Goal: Task Accomplishment & Management: Manage account settings

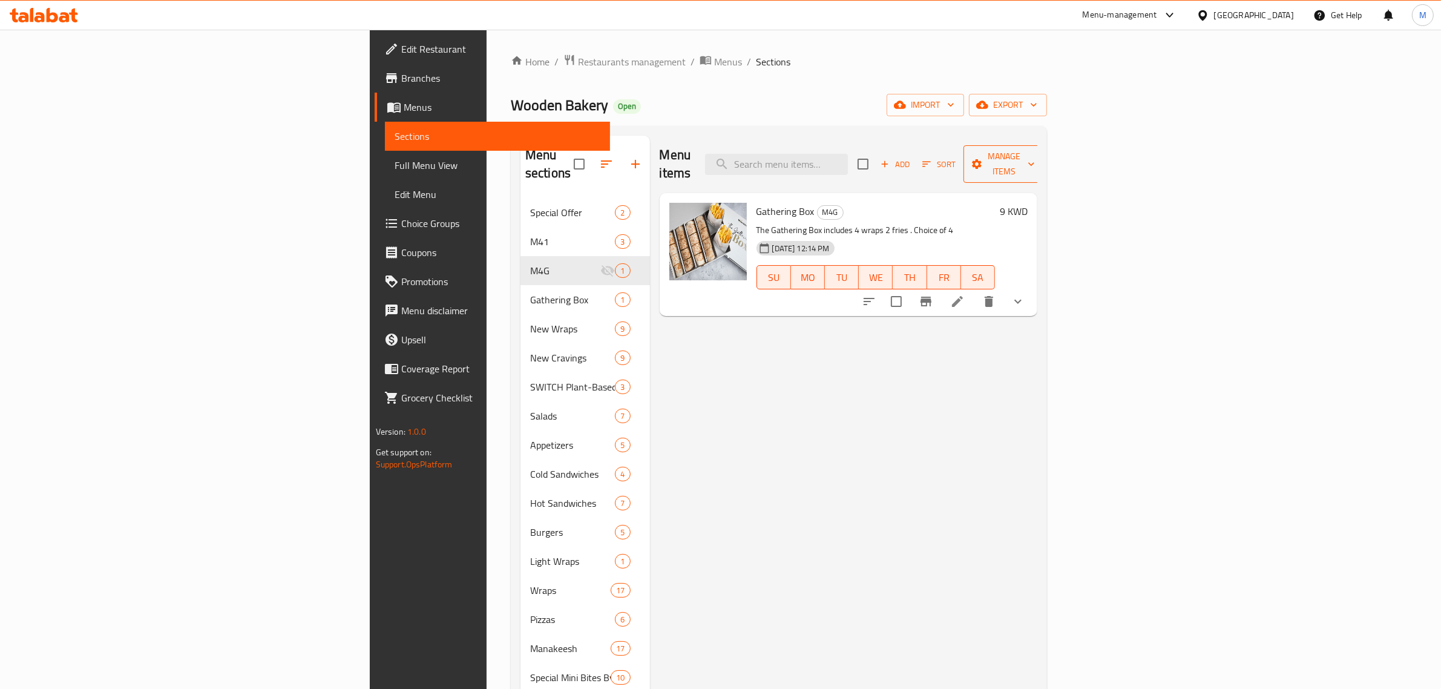
click at [1035, 162] on span "Manage items" at bounding box center [1004, 164] width 62 height 30
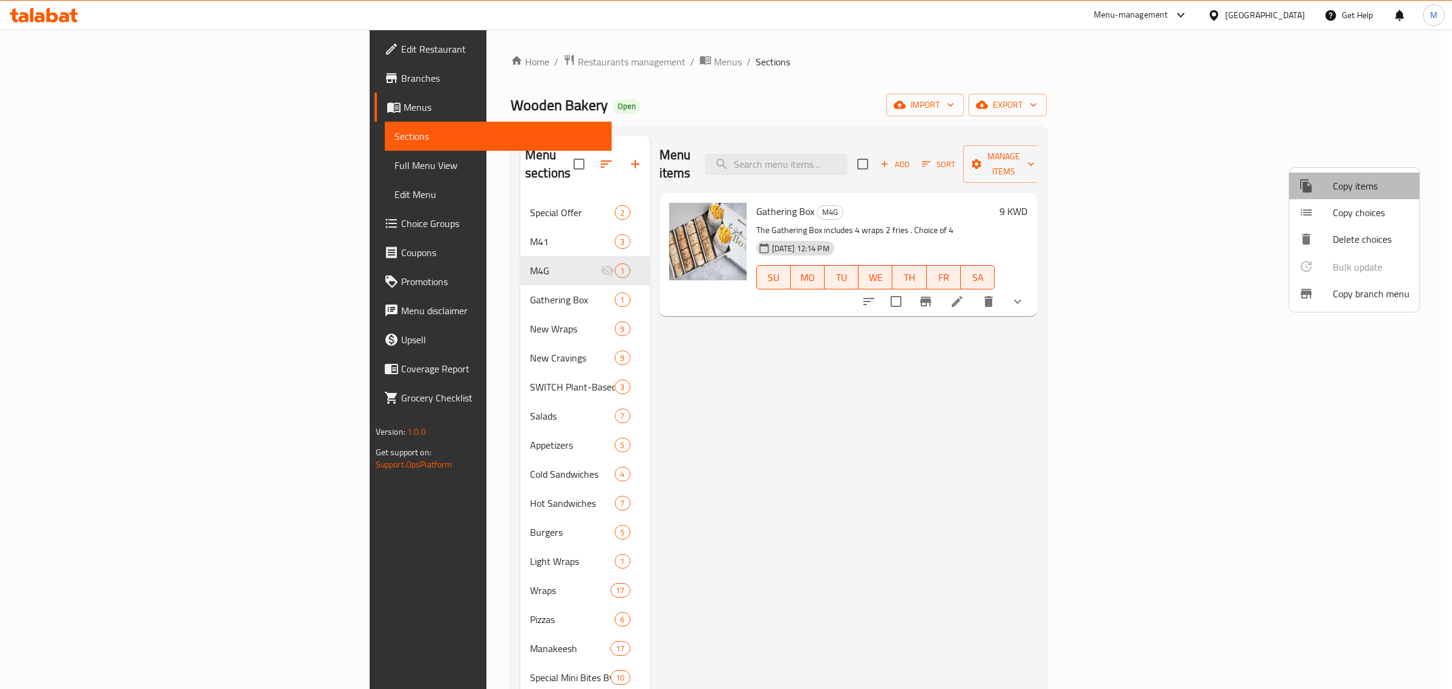
click at [1378, 186] on span "Copy items" at bounding box center [1371, 186] width 77 height 15
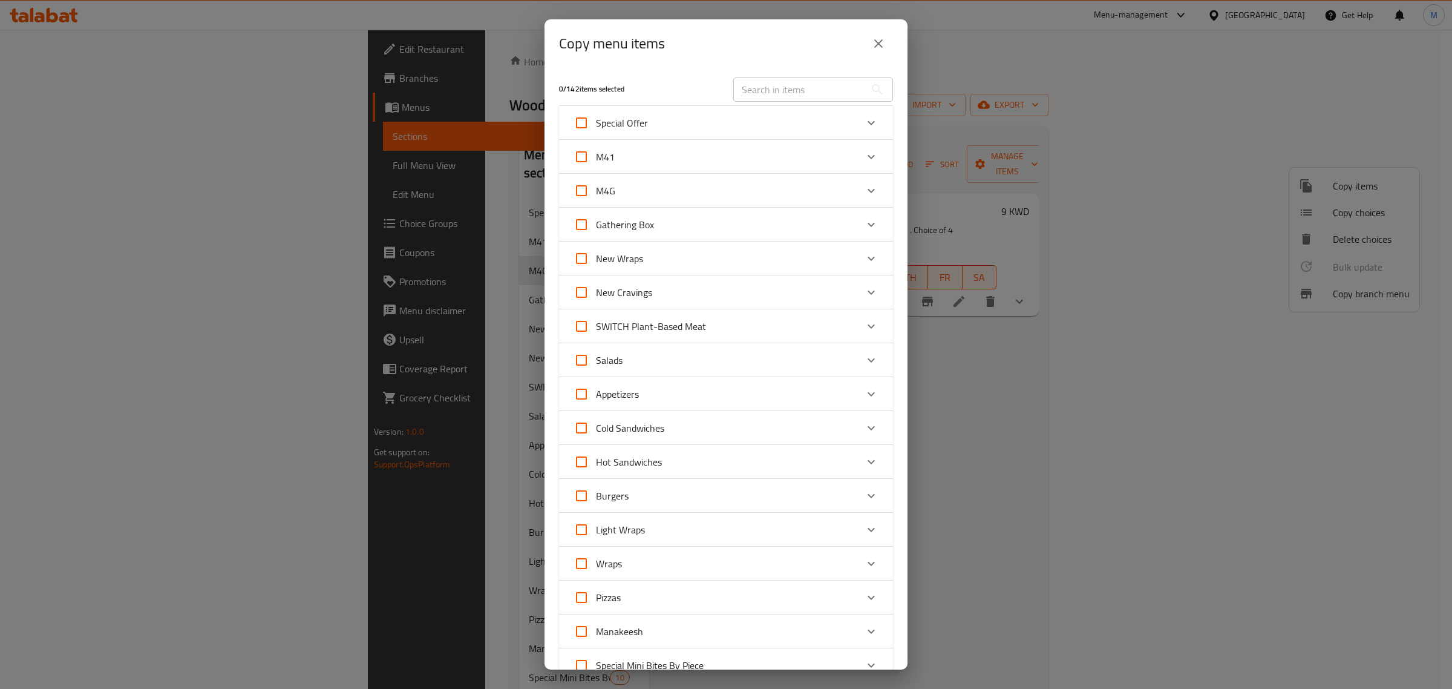
click at [811, 213] on div "Gathering Box" at bounding box center [715, 224] width 283 height 29
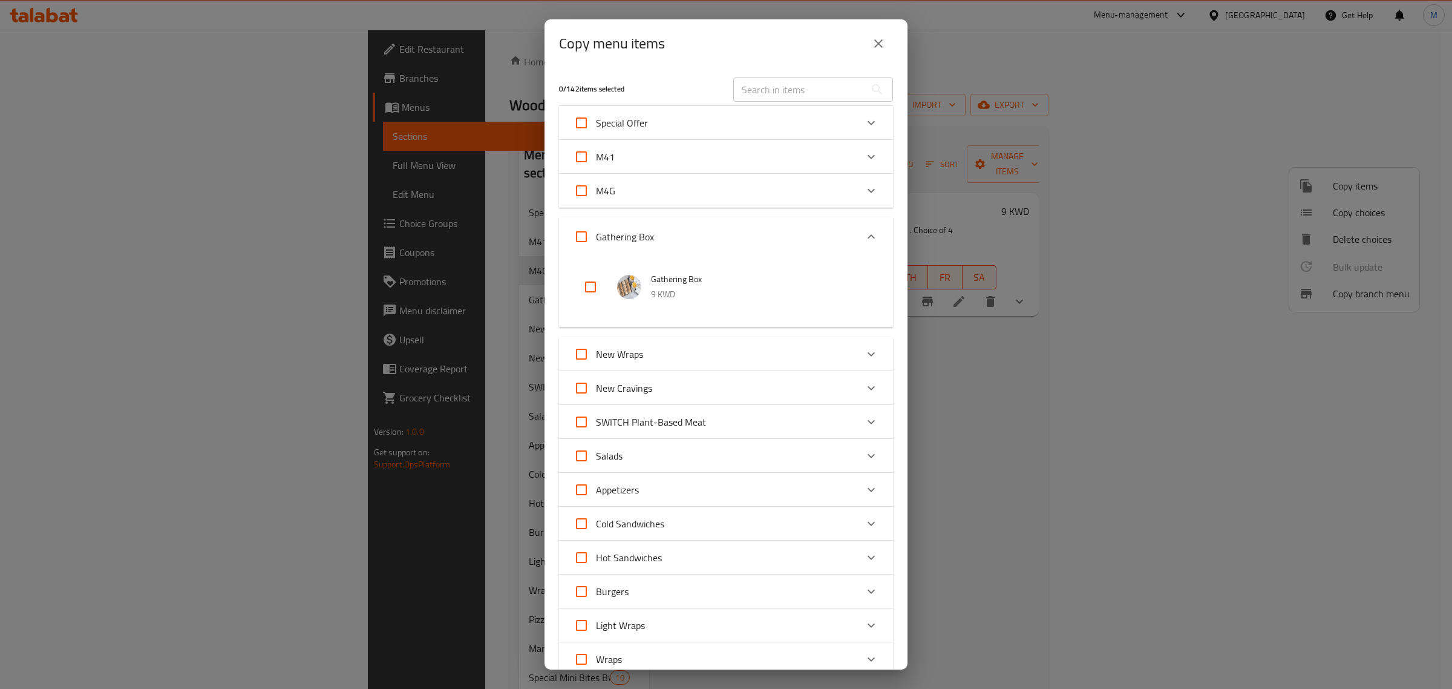
click at [594, 283] on input "checkbox" at bounding box center [590, 286] width 29 height 29
checkbox input "true"
click at [697, 127] on div "Special Offer" at bounding box center [715, 122] width 283 height 29
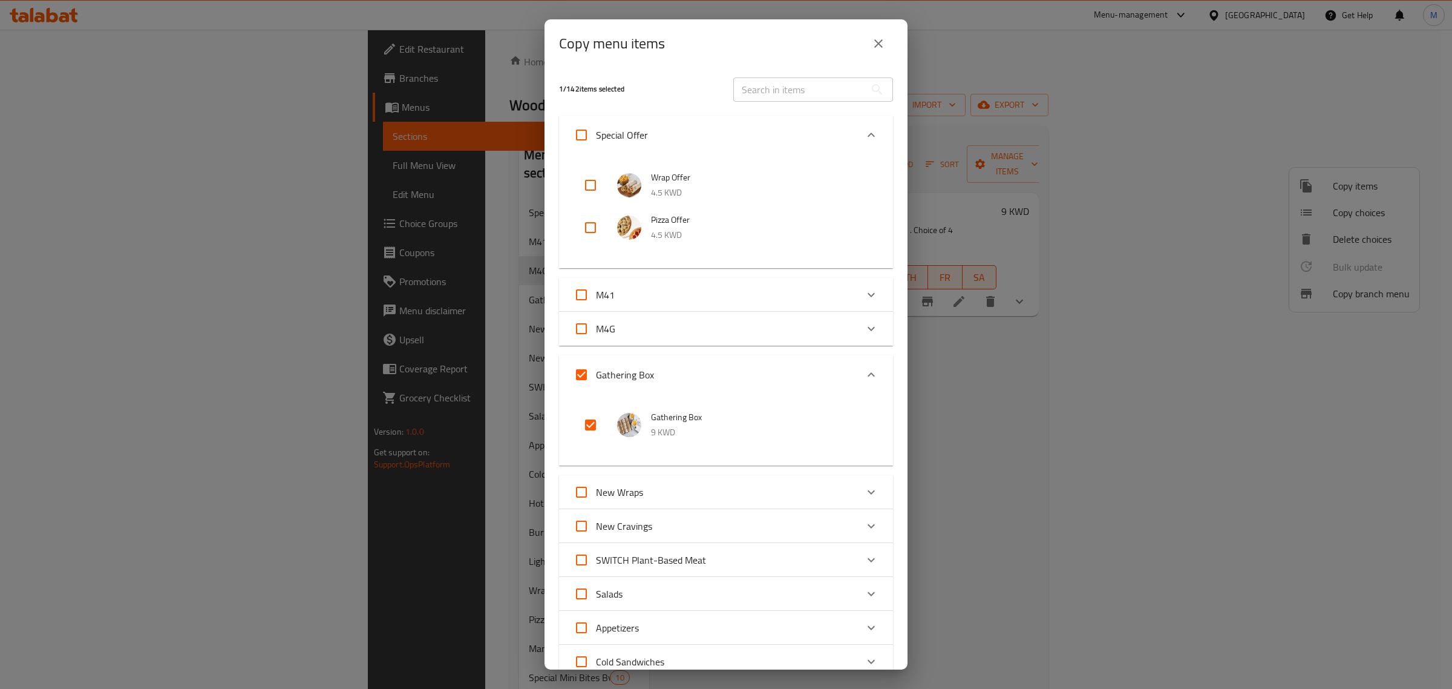
click at [582, 131] on input "Special Offer" at bounding box center [581, 134] width 29 height 29
checkbox input "true"
click at [586, 140] on input "Special Offer" at bounding box center [581, 134] width 29 height 29
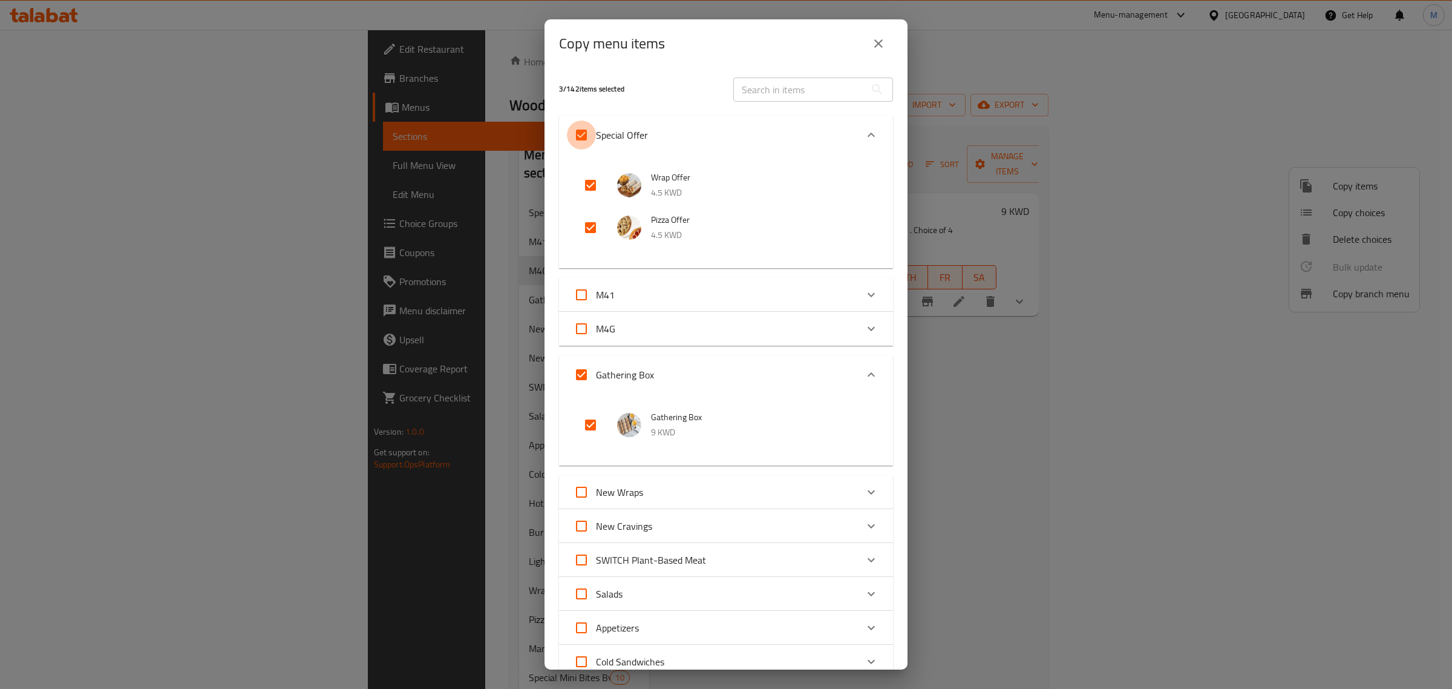
checkbox input "false"
click at [585, 424] on input "checkbox" at bounding box center [590, 424] width 29 height 29
checkbox input "true"
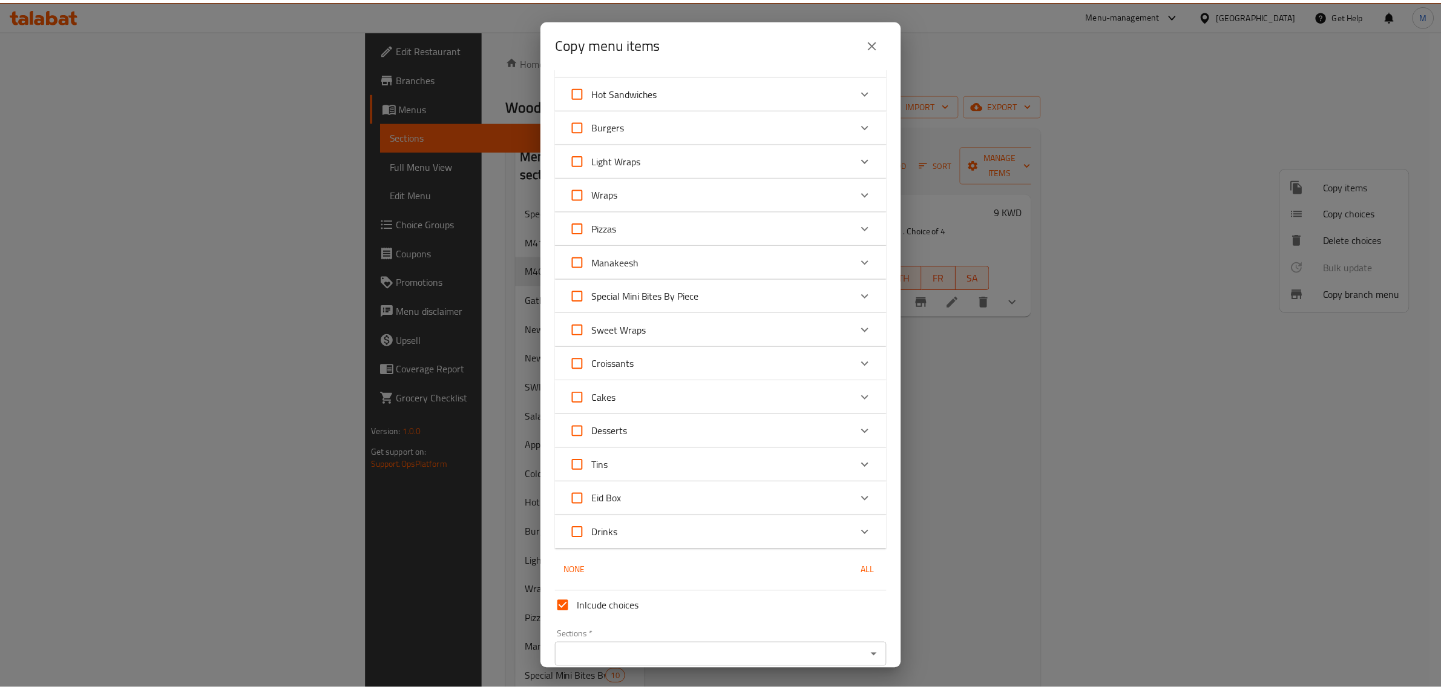
scroll to position [657, 0]
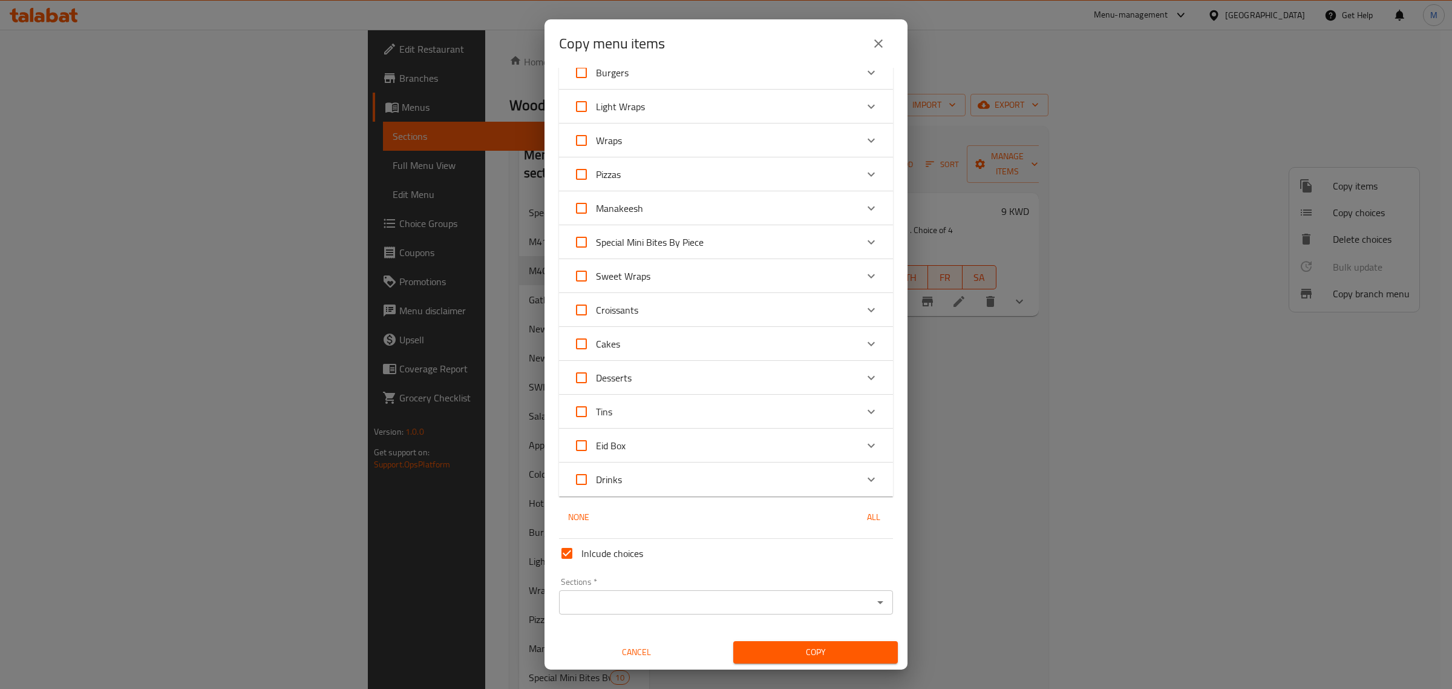
click at [712, 594] on input "Sections   *" at bounding box center [716, 602] width 307 height 17
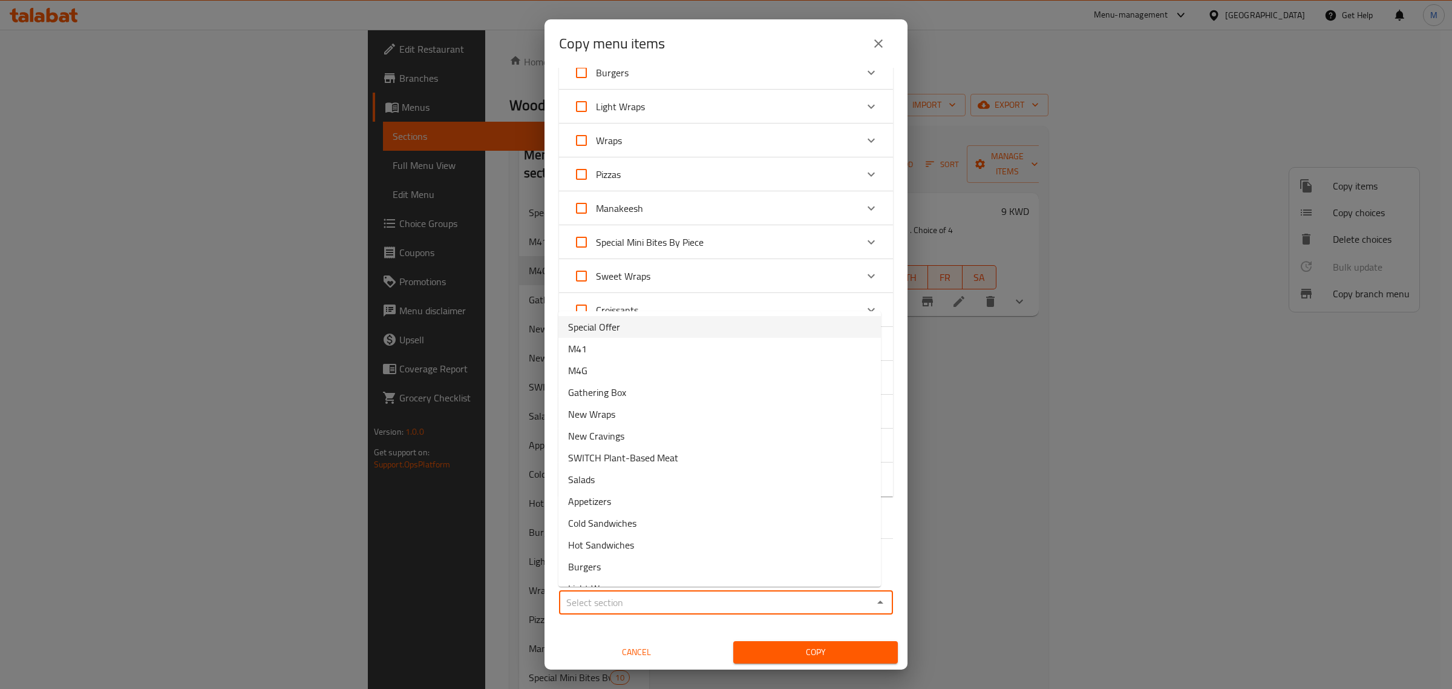
click at [664, 330] on li "Special Offer" at bounding box center [720, 327] width 323 height 22
type input "Special Offer"
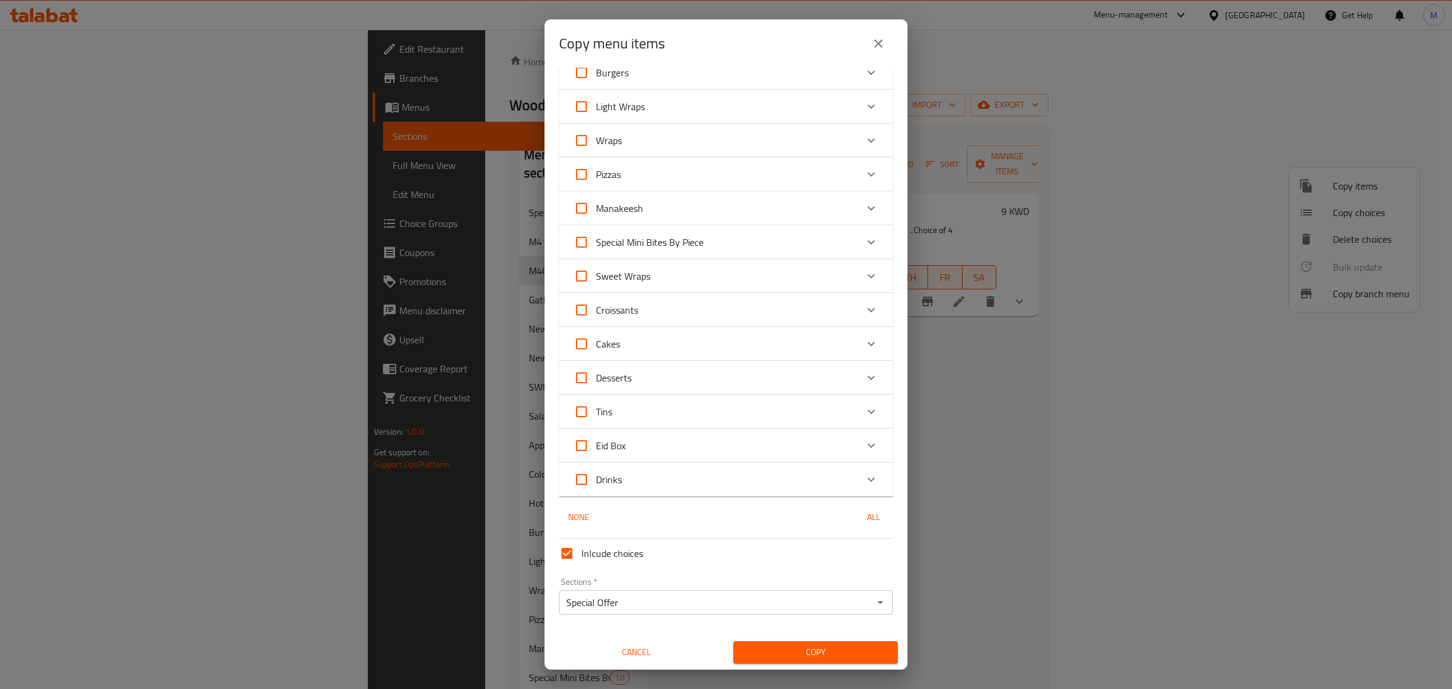
click at [775, 638] on div "Copy" at bounding box center [815, 652] width 179 height 37
click at [782, 651] on span "Copy" at bounding box center [815, 652] width 145 height 15
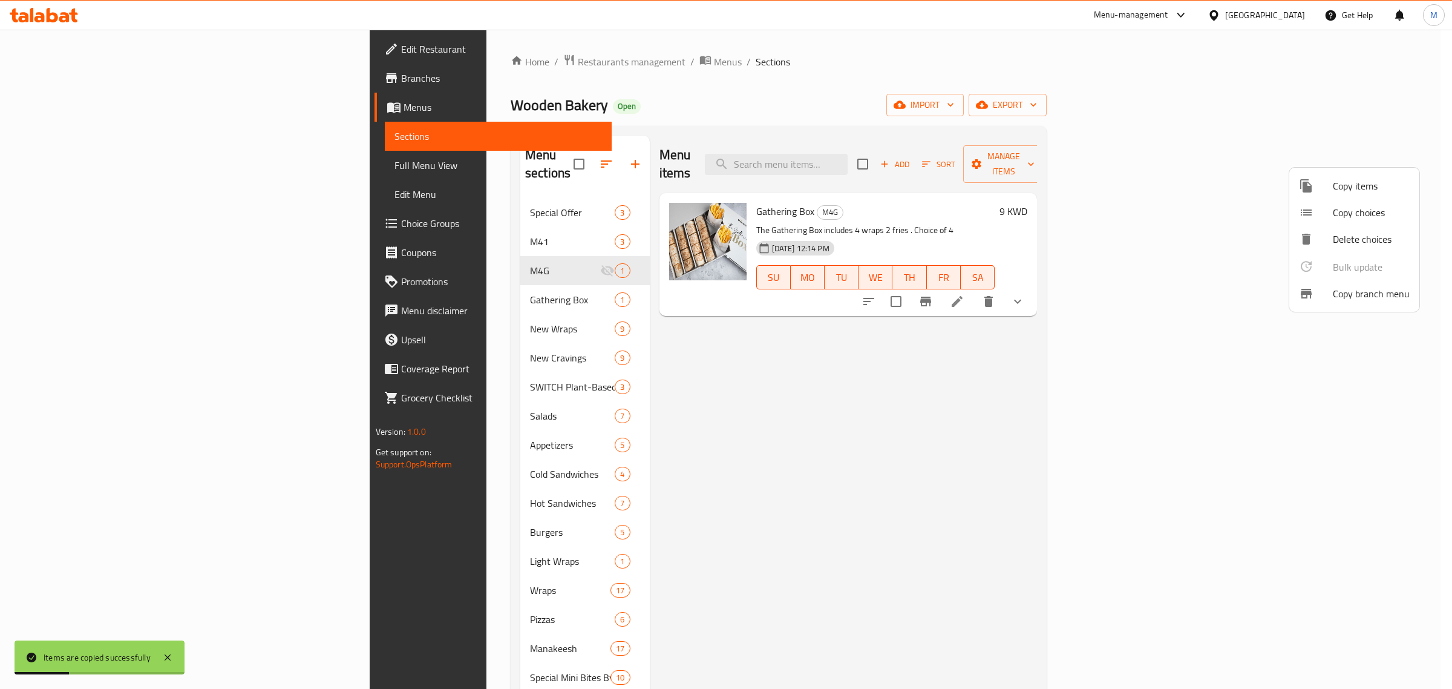
click at [386, 200] on div at bounding box center [726, 344] width 1452 height 689
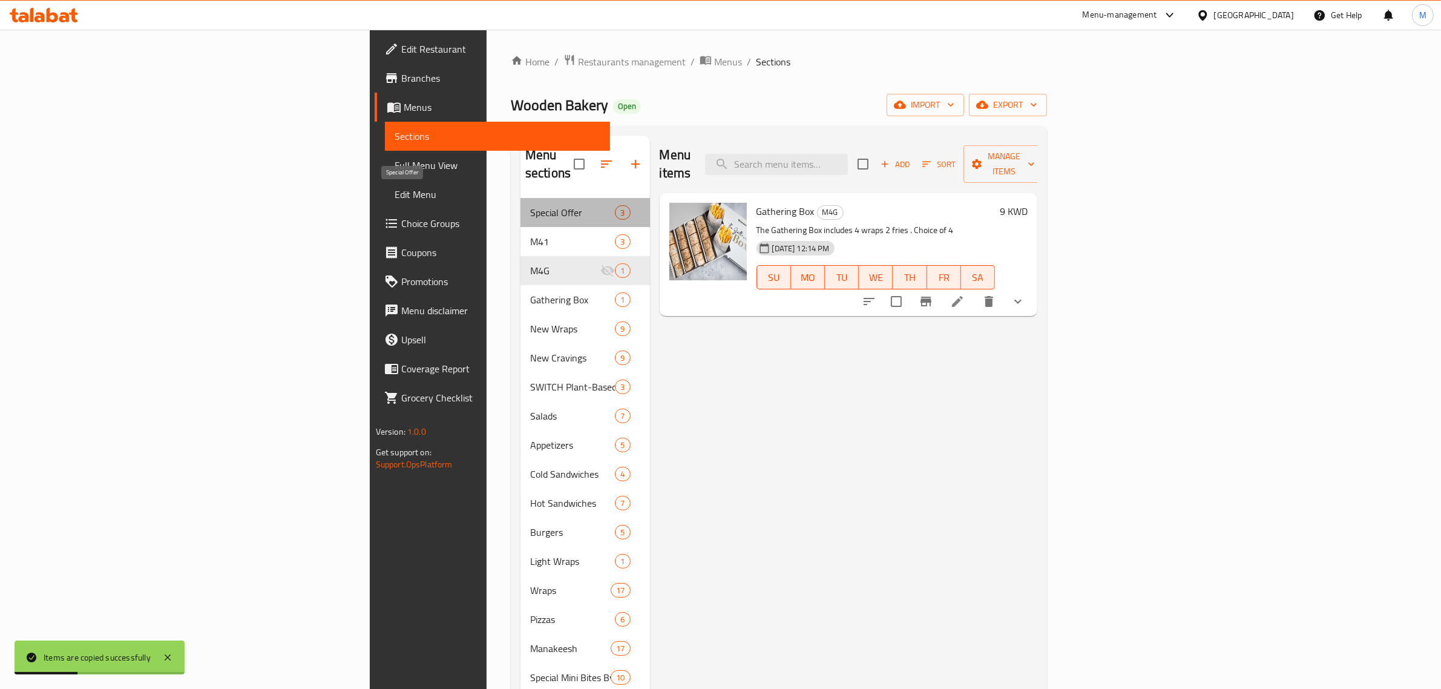
click at [530, 205] on span "Special Offer" at bounding box center [572, 212] width 85 height 15
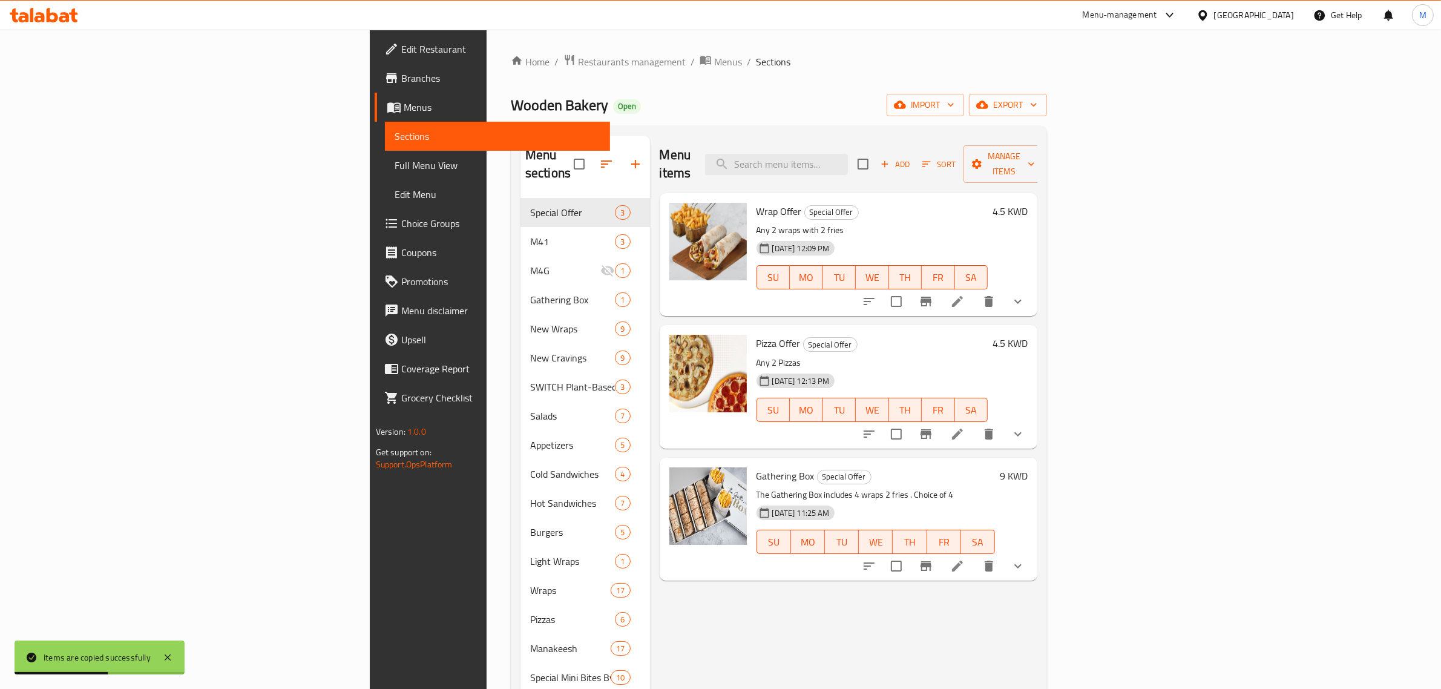
click at [1028, 203] on h6 "4.5 KWD" at bounding box center [1009, 211] width 35 height 17
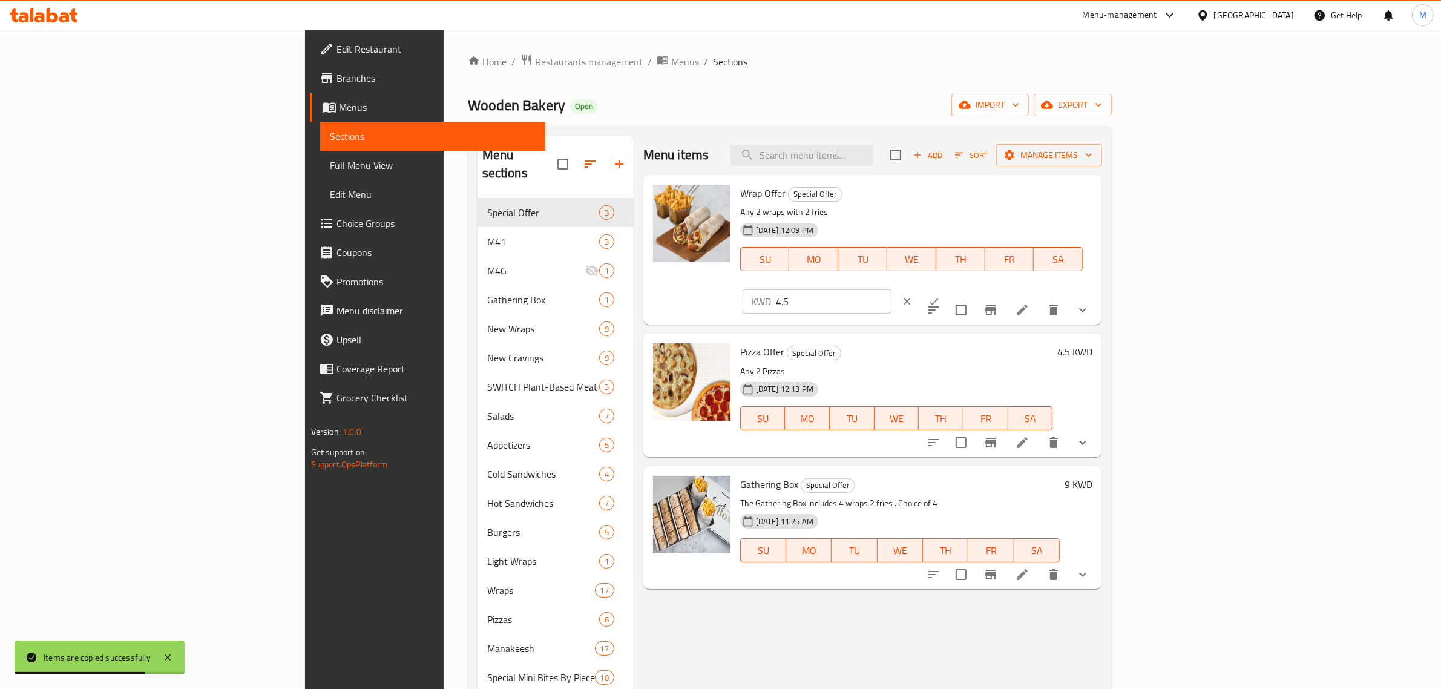
click at [1060, 496] on p "The Gathering Box includes 4 wraps 2 fries . Choice of 4" at bounding box center [900, 503] width 320 height 15
click at [1092, 476] on h6 "9 KWD" at bounding box center [1078, 484] width 28 height 17
drag, startPoint x: 1297, startPoint y: 457, endPoint x: 1154, endPoint y: 449, distance: 143.0
click at [1097, 471] on div "Gathering Box Special Offer The Gathering Box includes 4 wraps 2 fries . Choice…" at bounding box center [916, 541] width 362 height 140
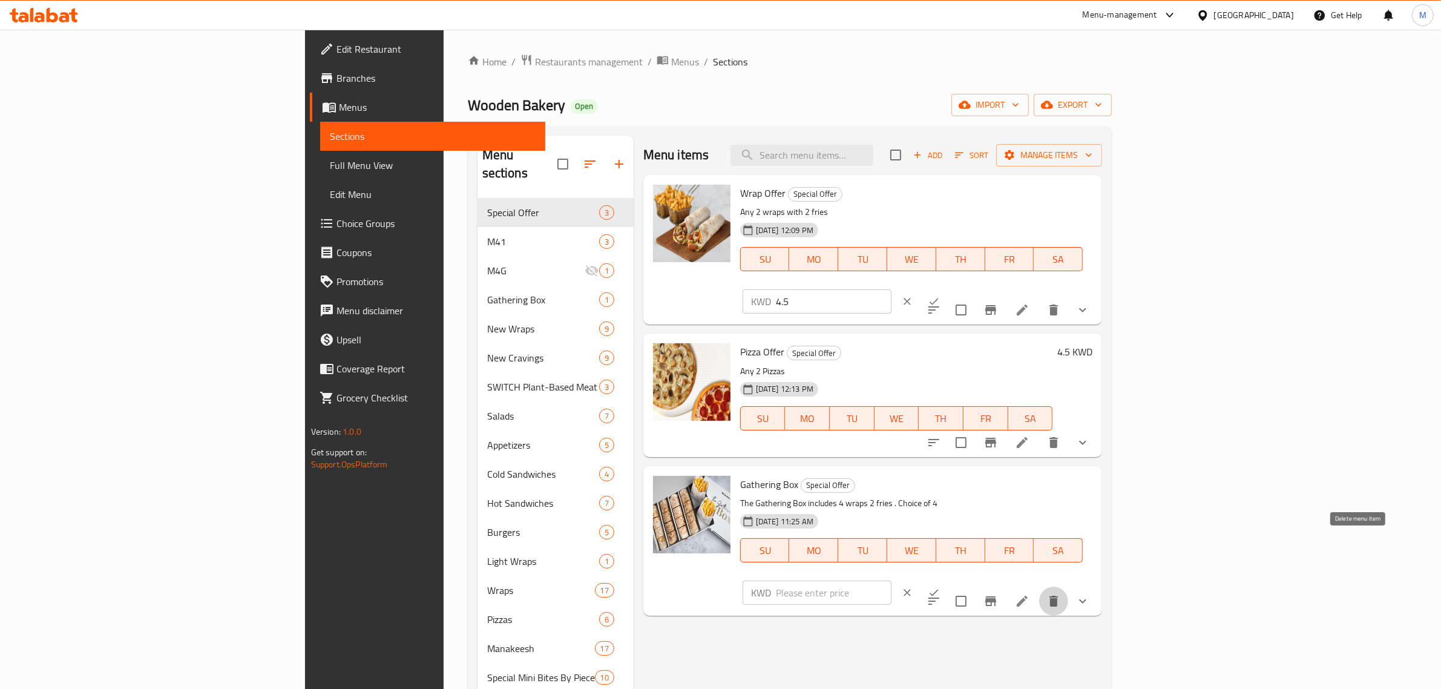
click at [1058, 595] on icon "delete" at bounding box center [1053, 600] width 8 height 11
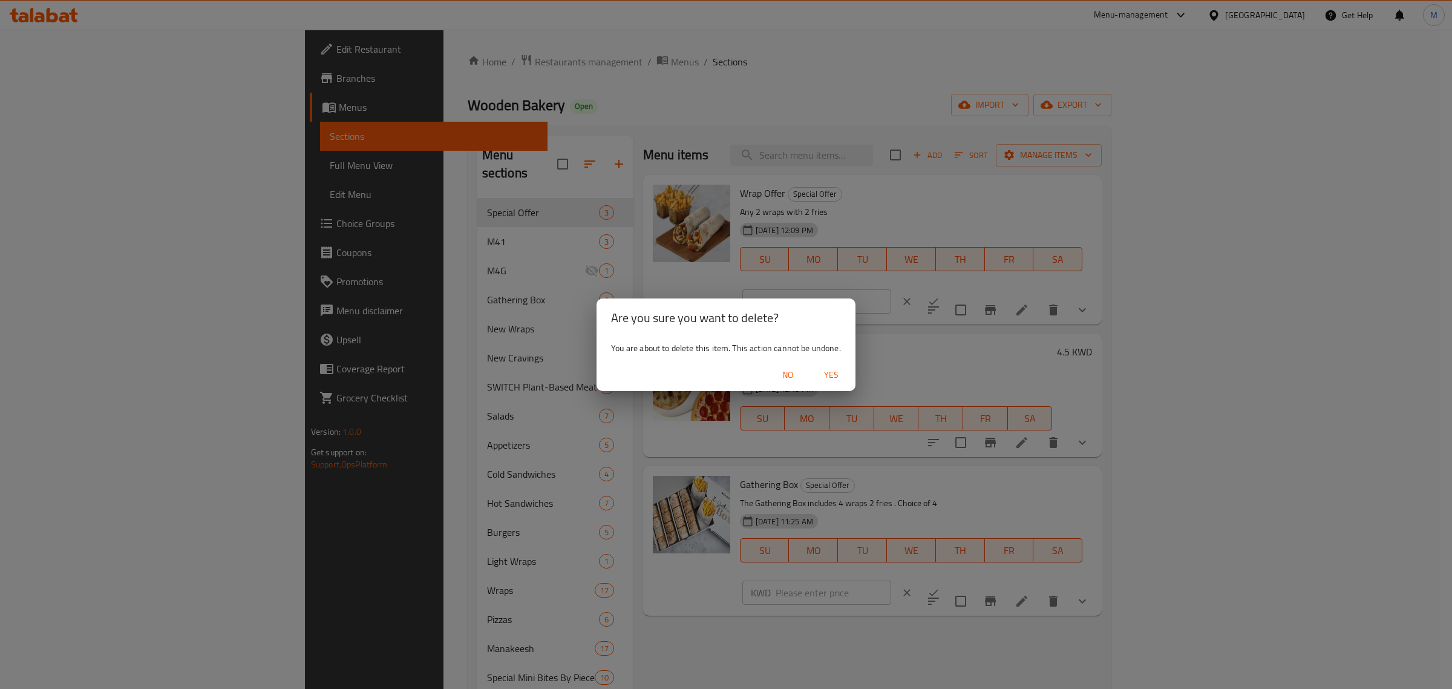
click at [822, 374] on span "Yes" at bounding box center [831, 374] width 29 height 15
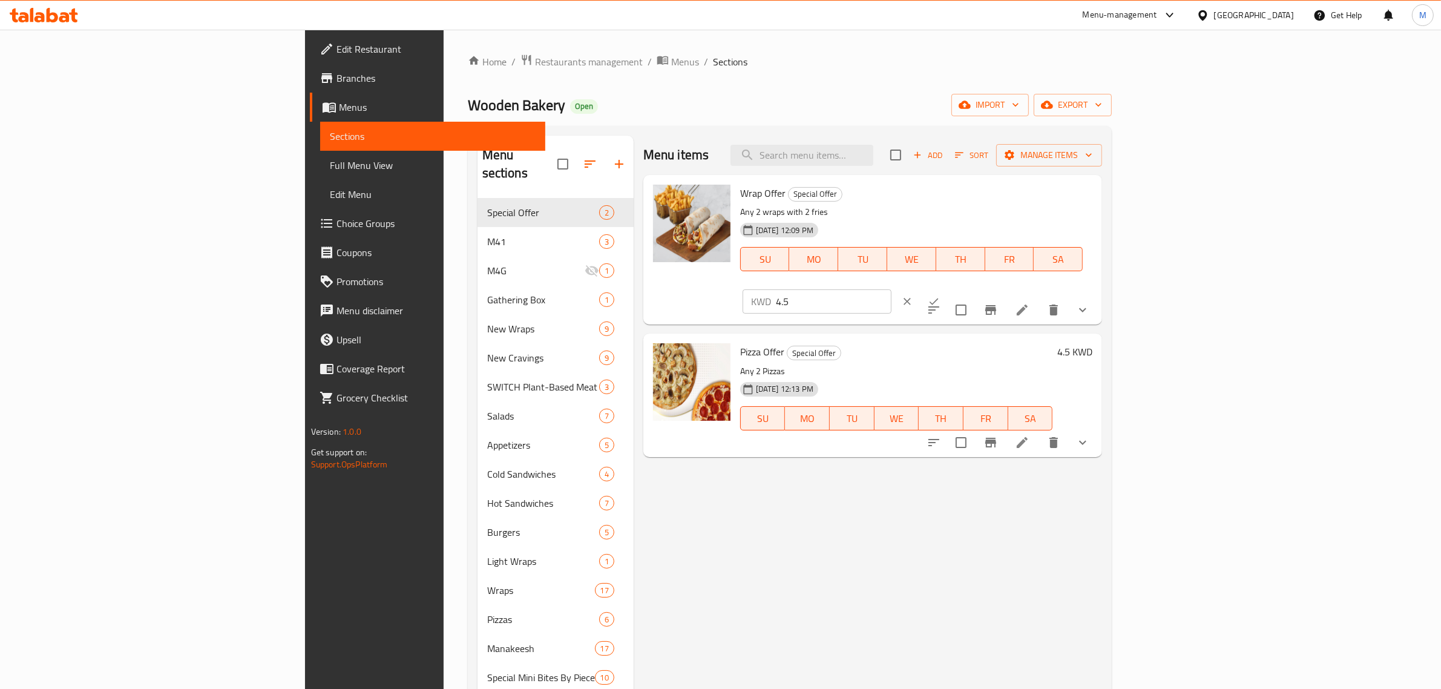
click at [1157, 16] on div "Menu-management" at bounding box center [1120, 15] width 74 height 15
click at [1145, 77] on div "Agent Campaigns Center" at bounding box center [1106, 82] width 111 height 28
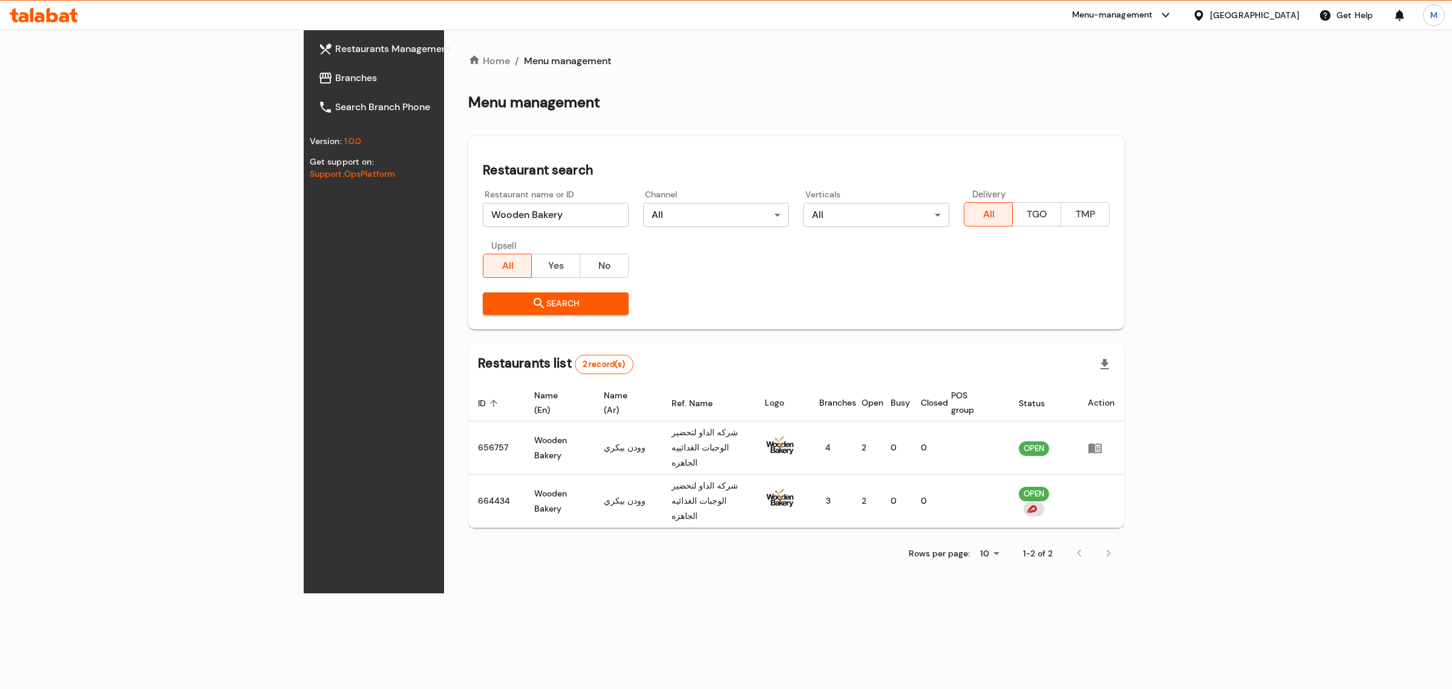
drag, startPoint x: 465, startPoint y: 211, endPoint x: 498, endPoint y: 197, distance: 36.1
click at [483, 210] on input "Wooden Bakery" at bounding box center [556, 215] width 146 height 24
click at [483, 211] on input "Wooden Bakery" at bounding box center [556, 215] width 146 height 24
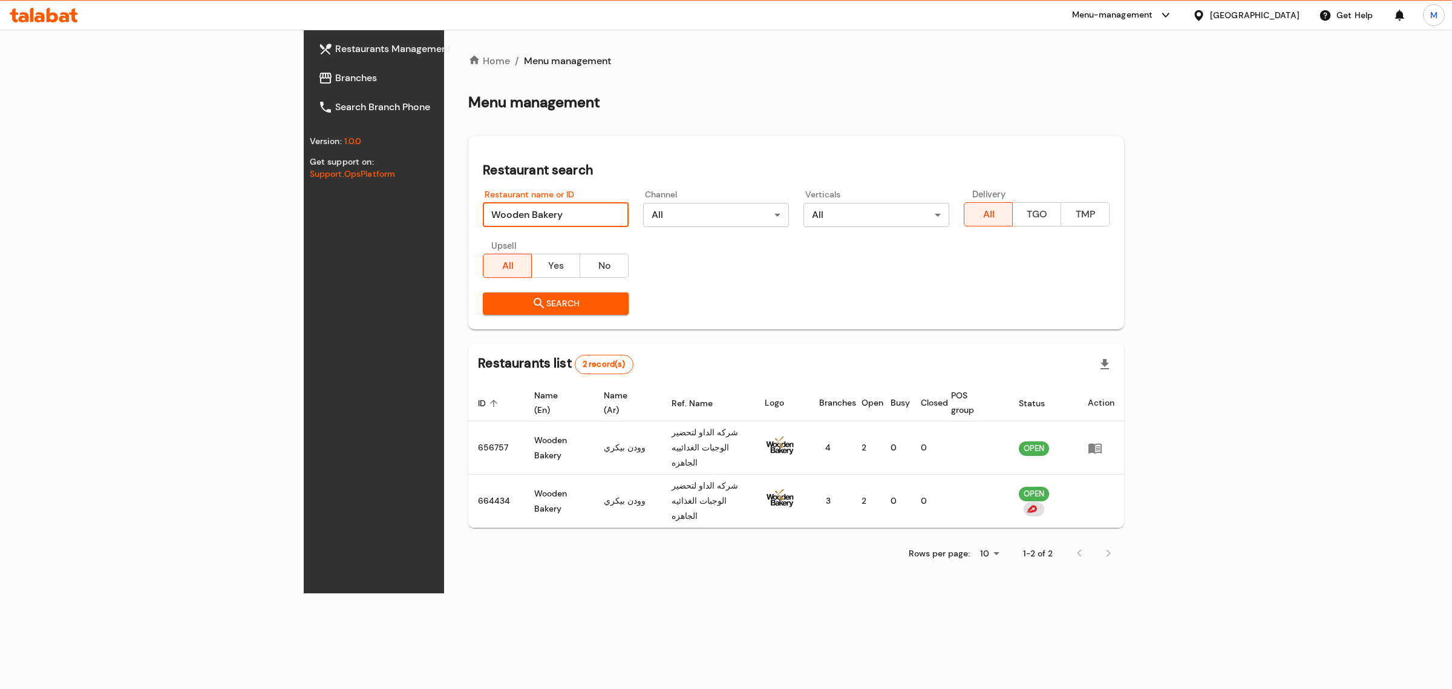
paste input "10799"
click button "Search" at bounding box center [556, 303] width 146 height 22
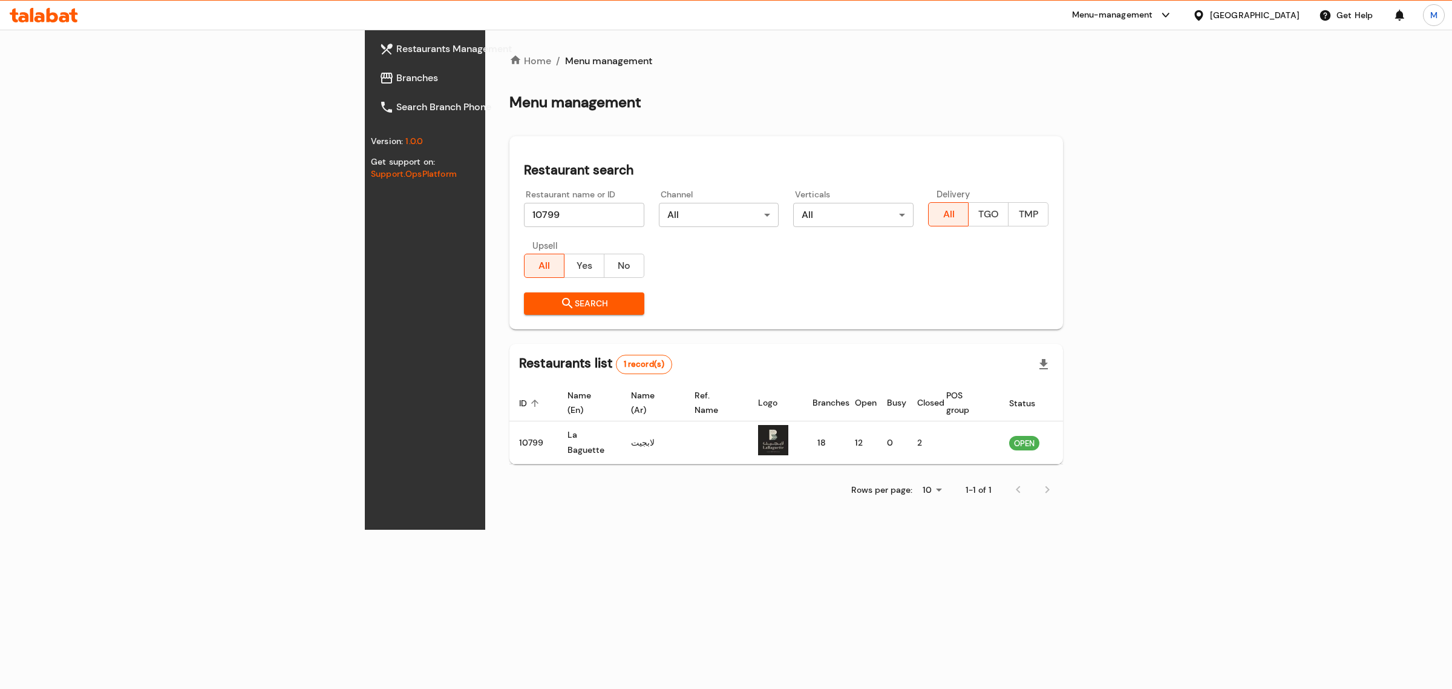
click at [524, 215] on input "10799" at bounding box center [584, 215] width 120 height 24
paste input "704697"
click button "Search" at bounding box center [584, 303] width 120 height 22
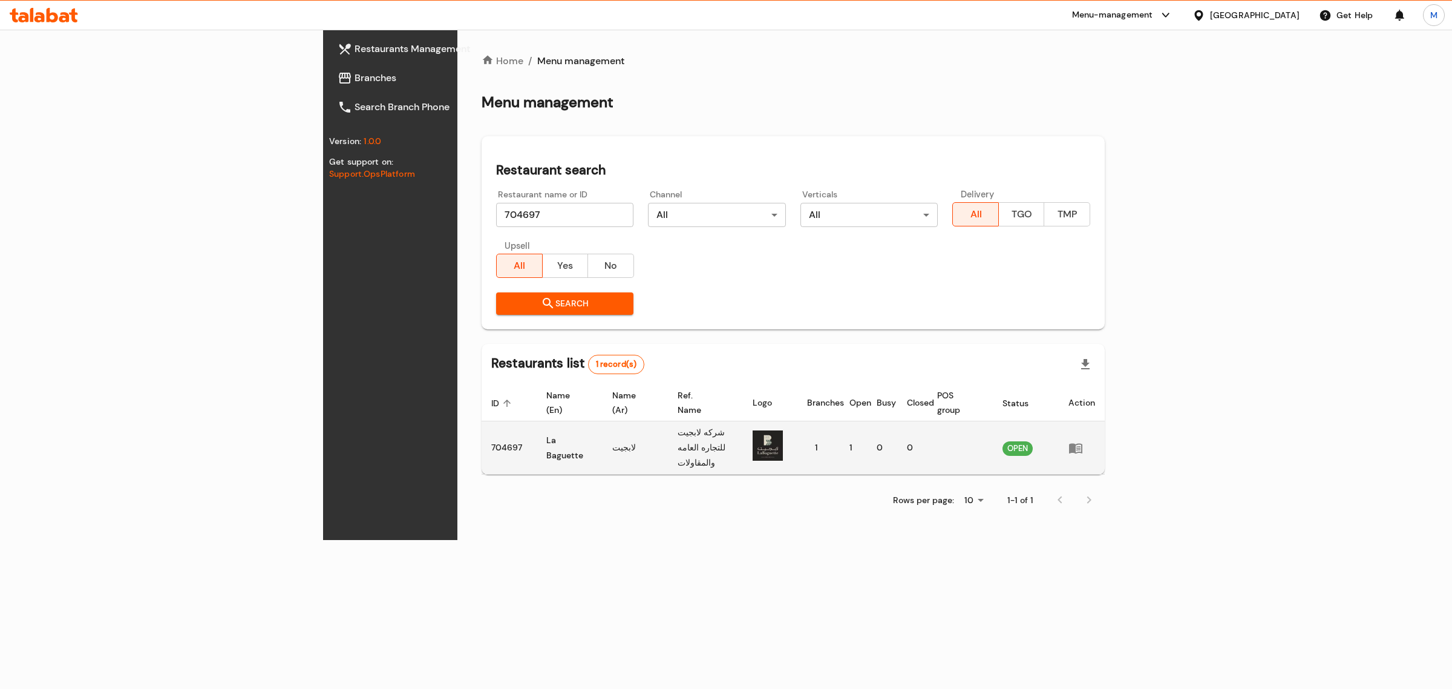
drag, startPoint x: 1360, startPoint y: 430, endPoint x: 1371, endPoint y: 428, distance: 11.8
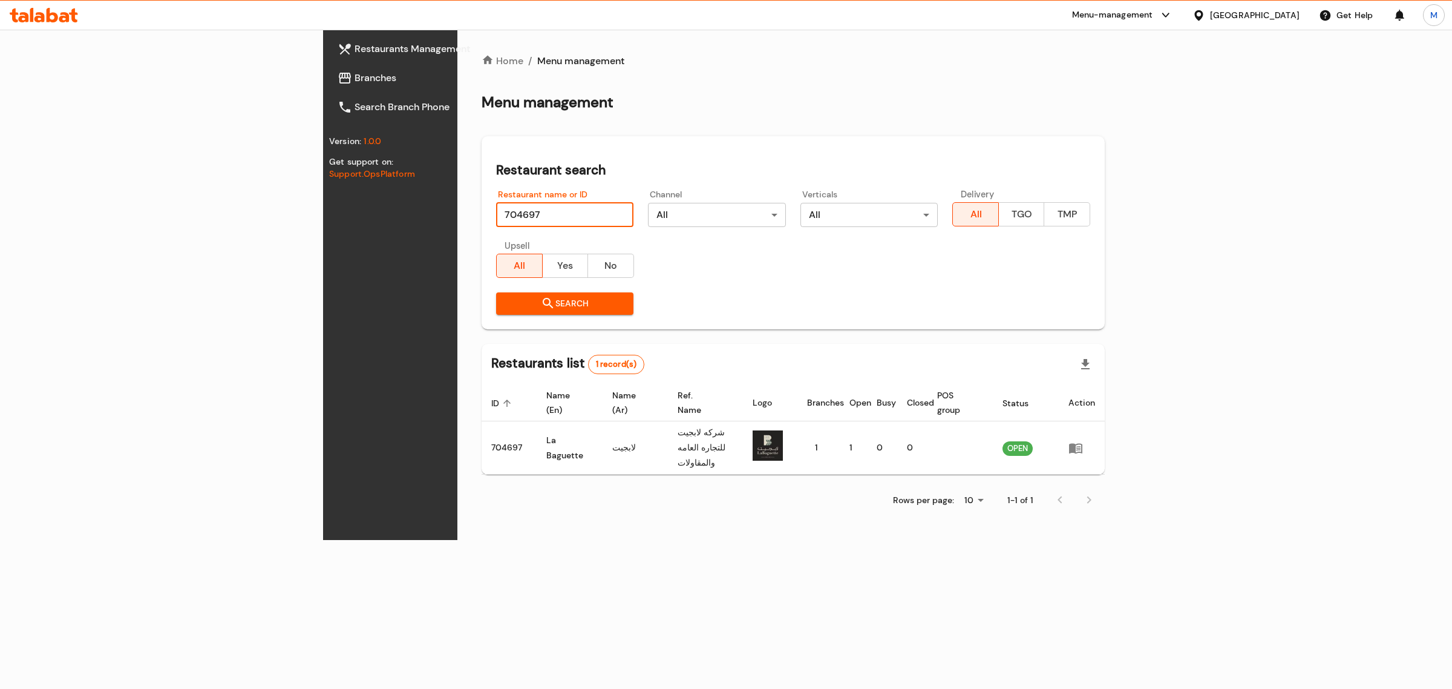
click at [496, 221] on input "704697" at bounding box center [564, 215] width 137 height 24
paste input "Wooden Bakery"
click button "Search" at bounding box center [564, 303] width 137 height 22
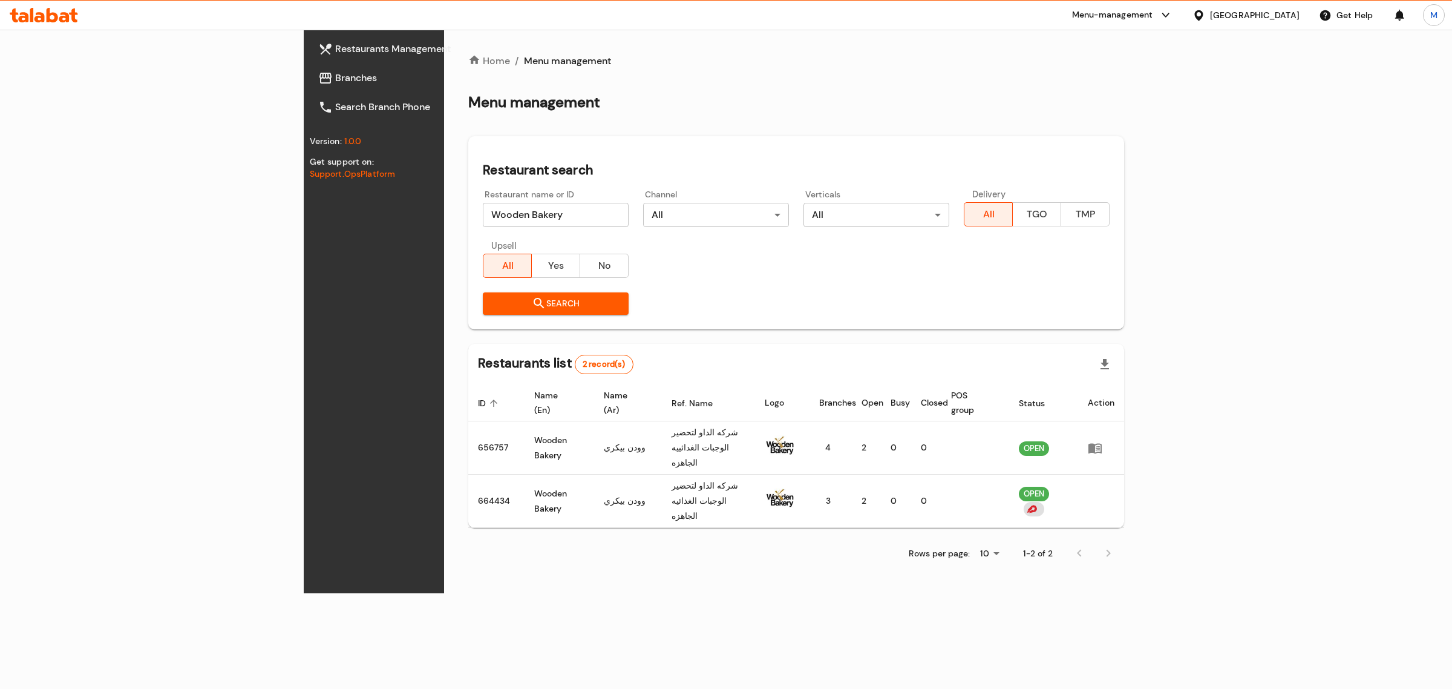
click at [483, 212] on input "Wooden Bakery" at bounding box center [556, 215] width 146 height 24
click button "Search" at bounding box center [556, 303] width 146 height 22
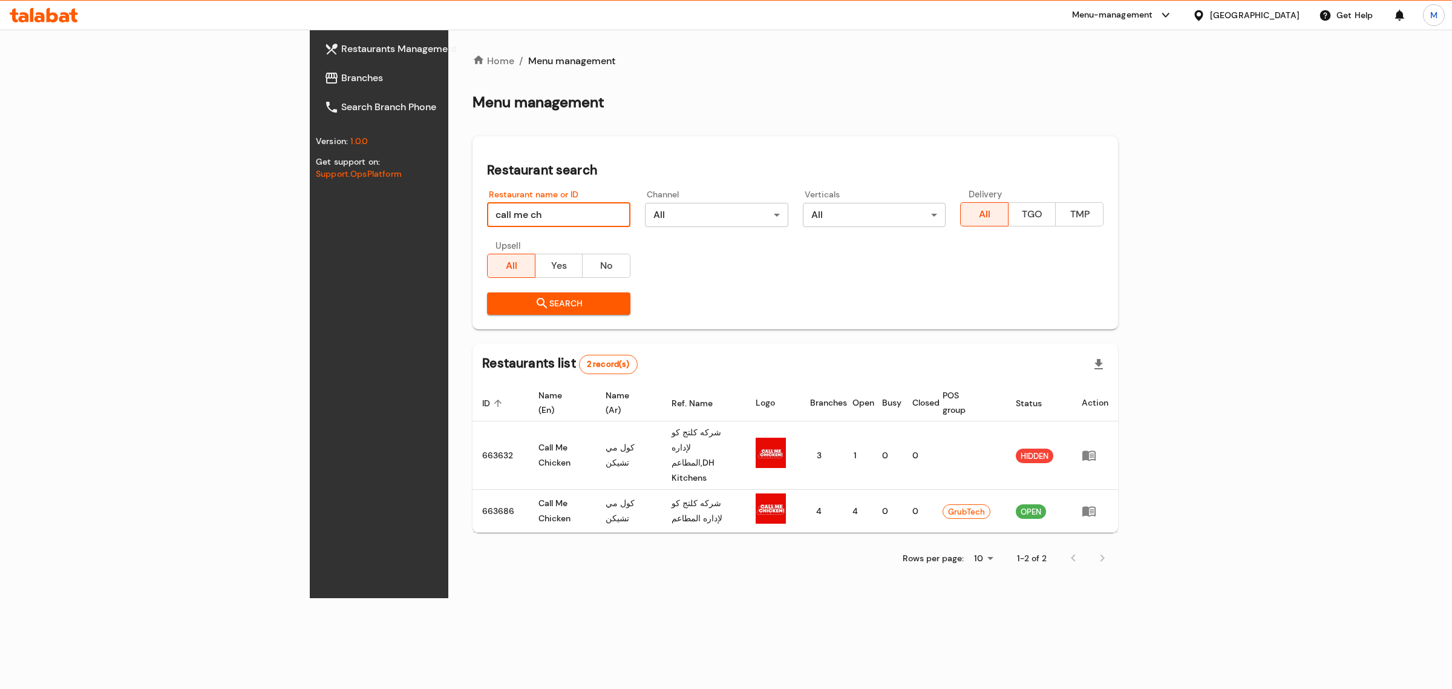
click at [487, 213] on input "call me ch" at bounding box center [558, 215] width 143 height 24
click button "Search" at bounding box center [558, 303] width 143 height 22
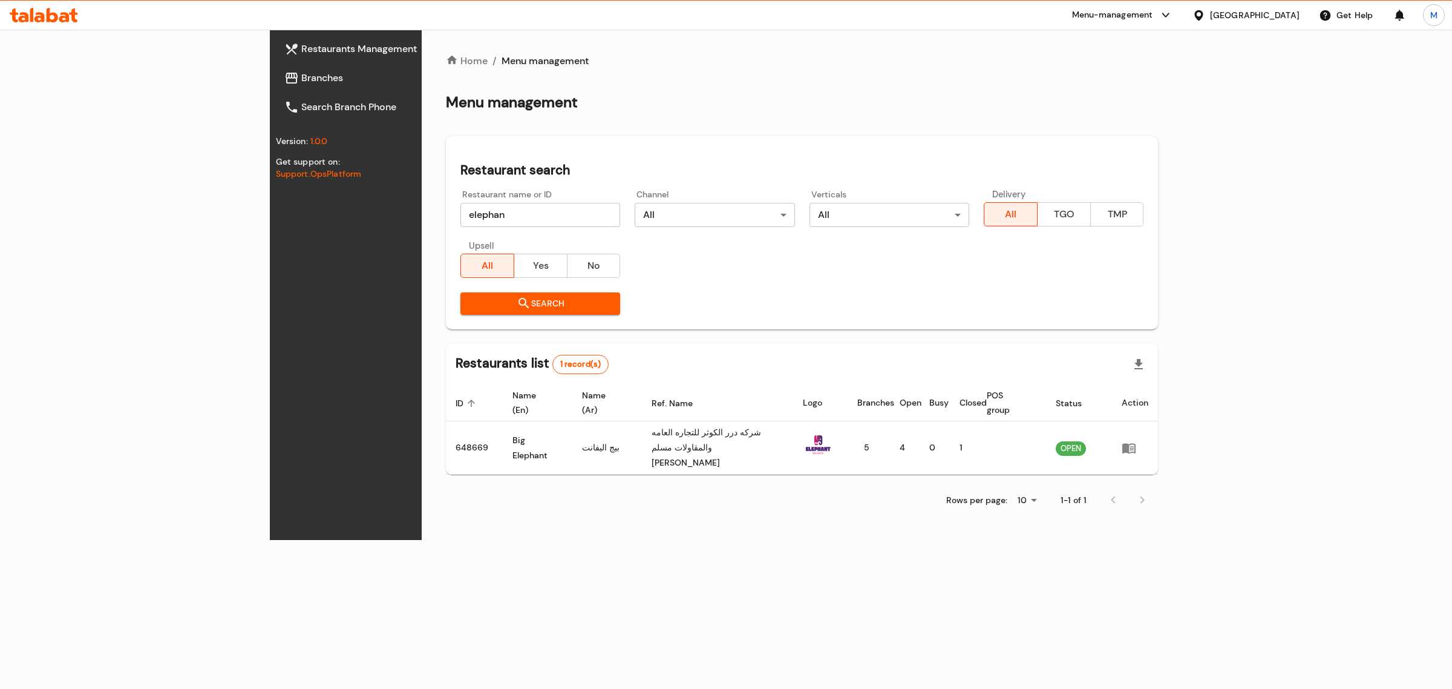
click at [461, 208] on input "elephan" at bounding box center [541, 215] width 160 height 24
click button "Search" at bounding box center [541, 303] width 160 height 22
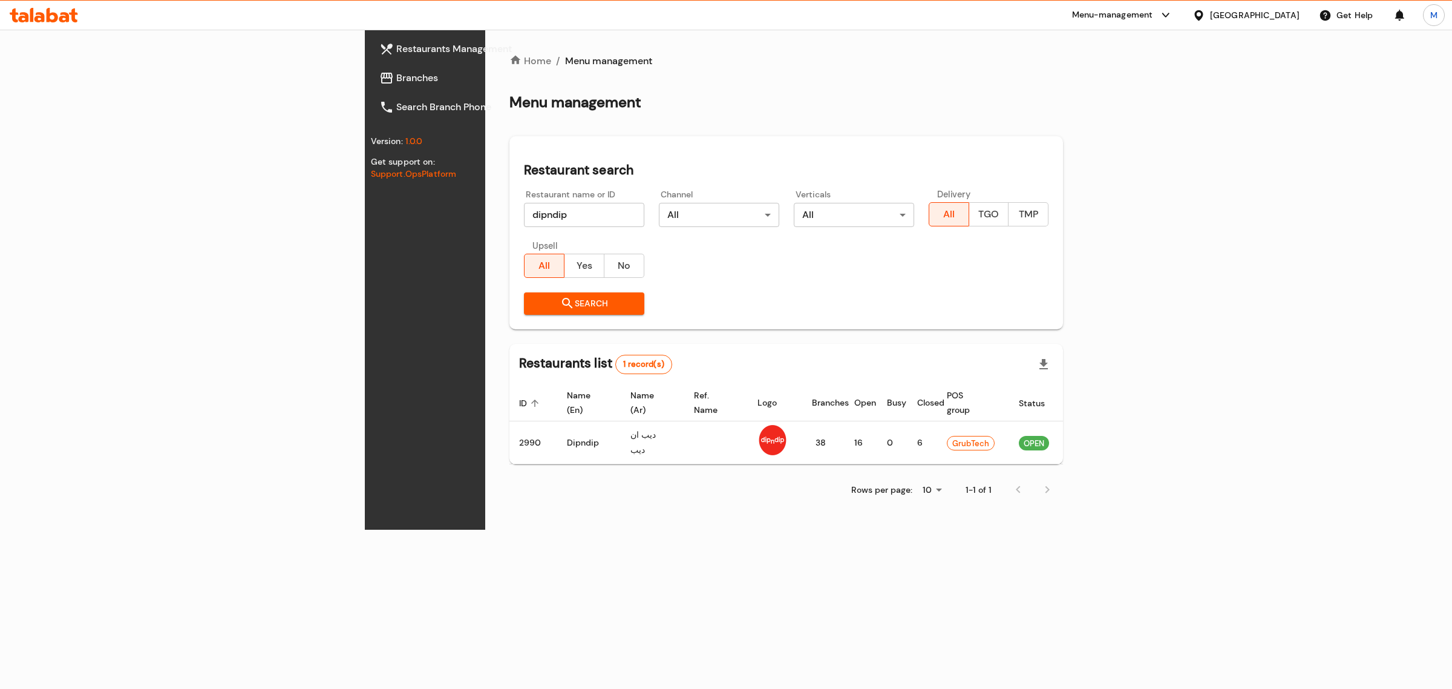
click at [524, 220] on input "dipndip" at bounding box center [584, 215] width 120 height 24
type input "wooden"
click button "Search" at bounding box center [584, 303] width 120 height 22
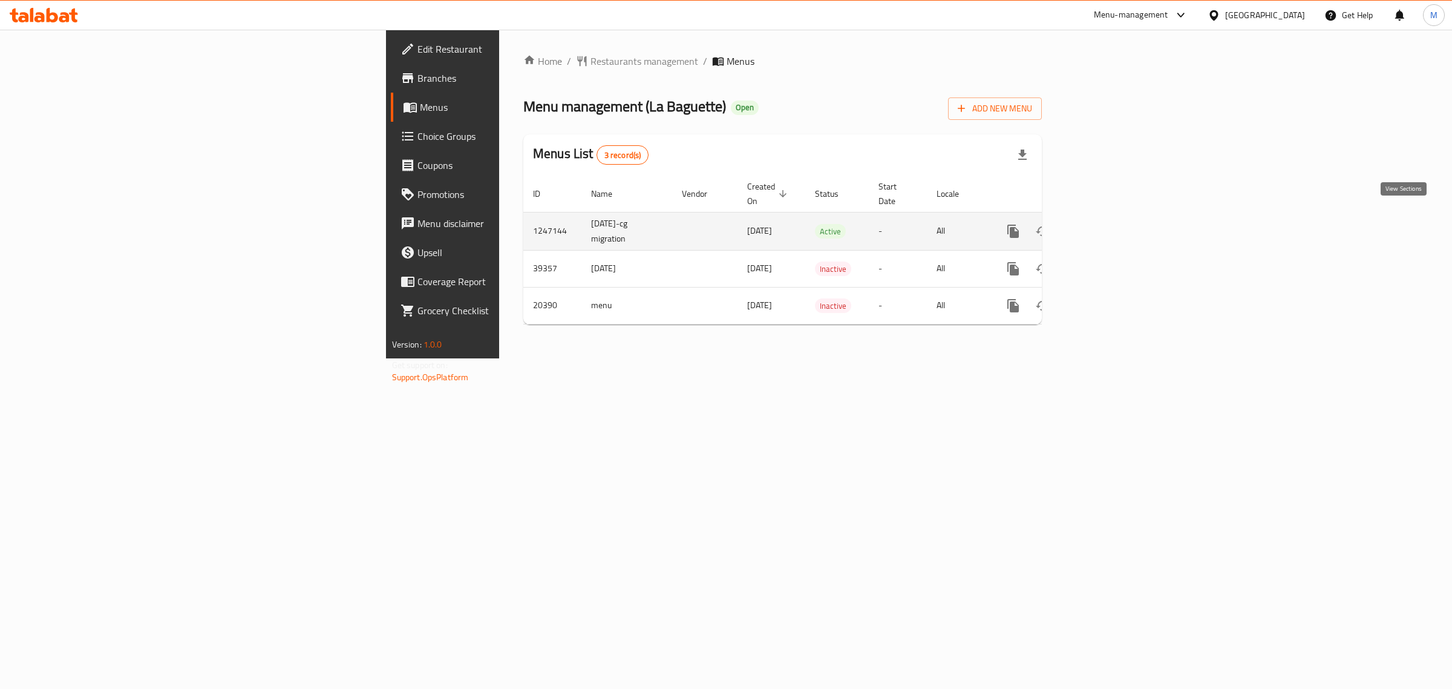
click at [1115, 219] on link "enhanced table" at bounding box center [1100, 231] width 29 height 29
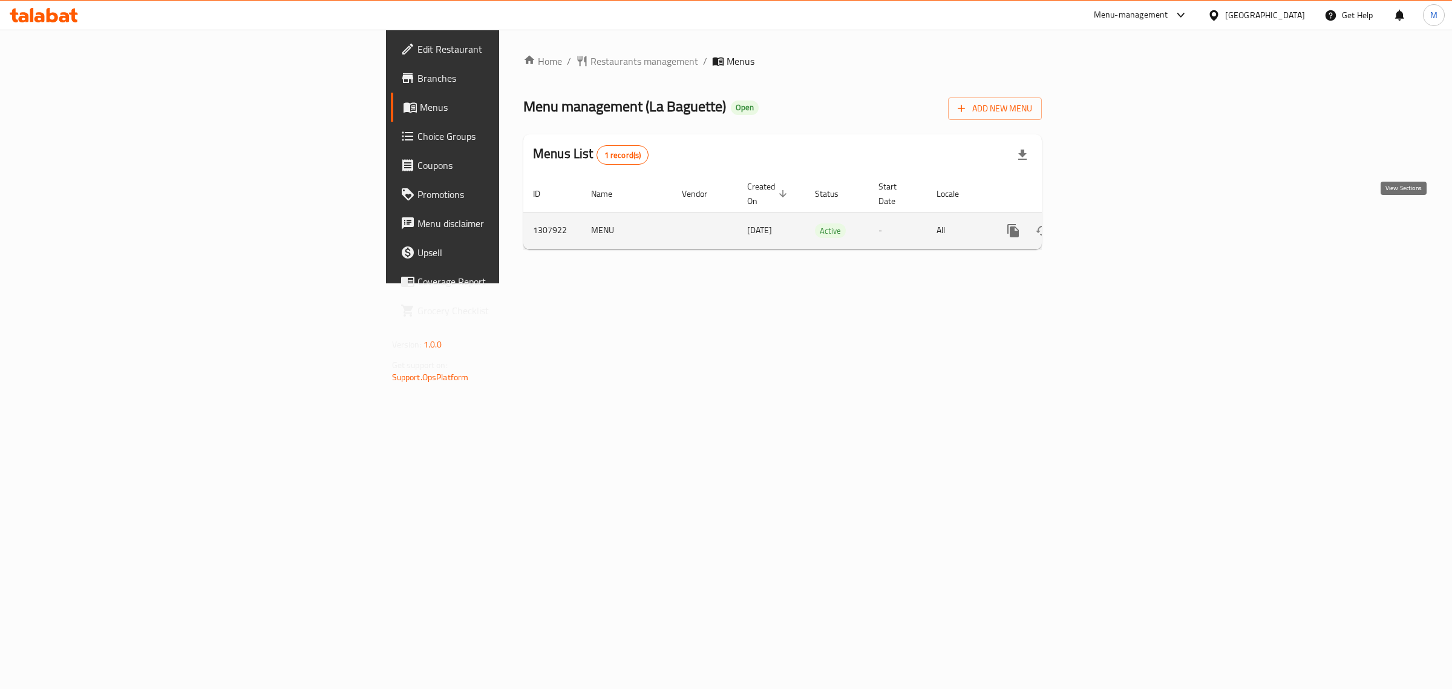
click at [1115, 216] on link "enhanced table" at bounding box center [1100, 230] width 29 height 29
click at [1106, 225] on icon "enhanced table" at bounding box center [1100, 230] width 11 height 11
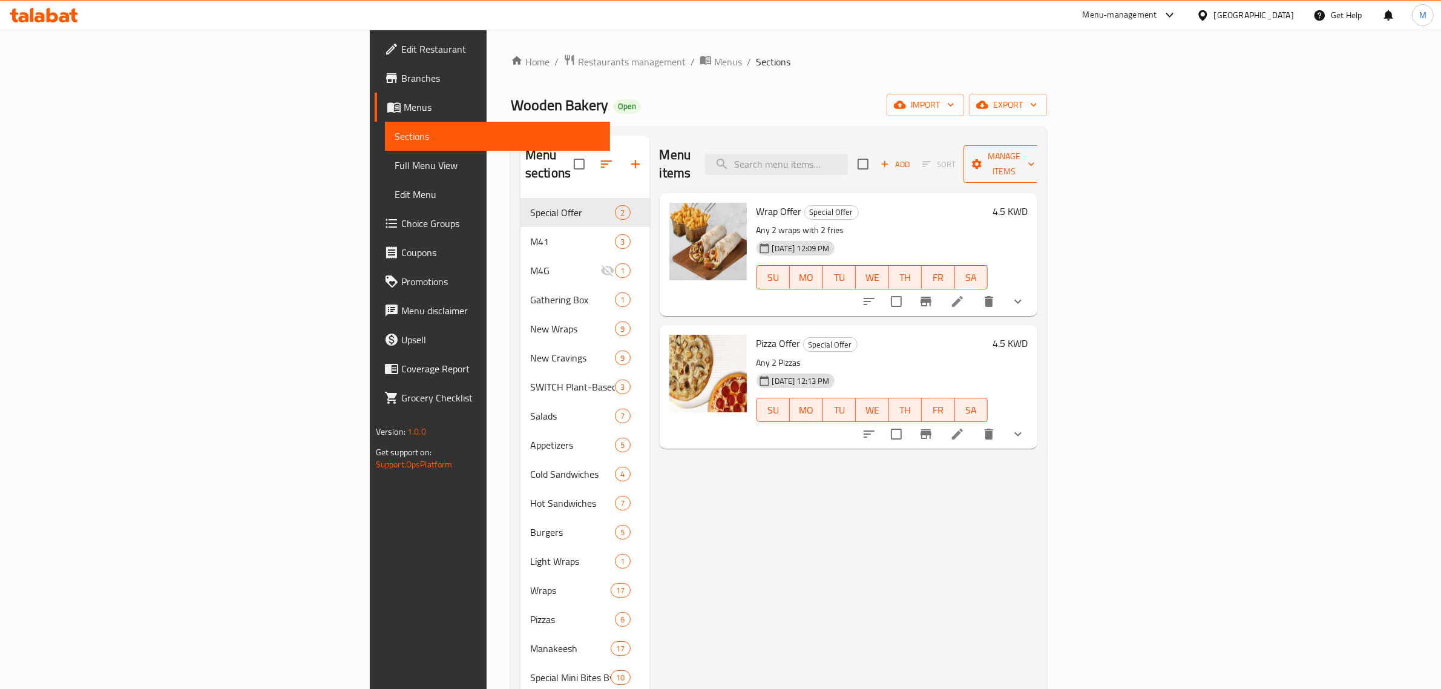
click at [1035, 162] on span "Manage items" at bounding box center [1004, 164] width 62 height 30
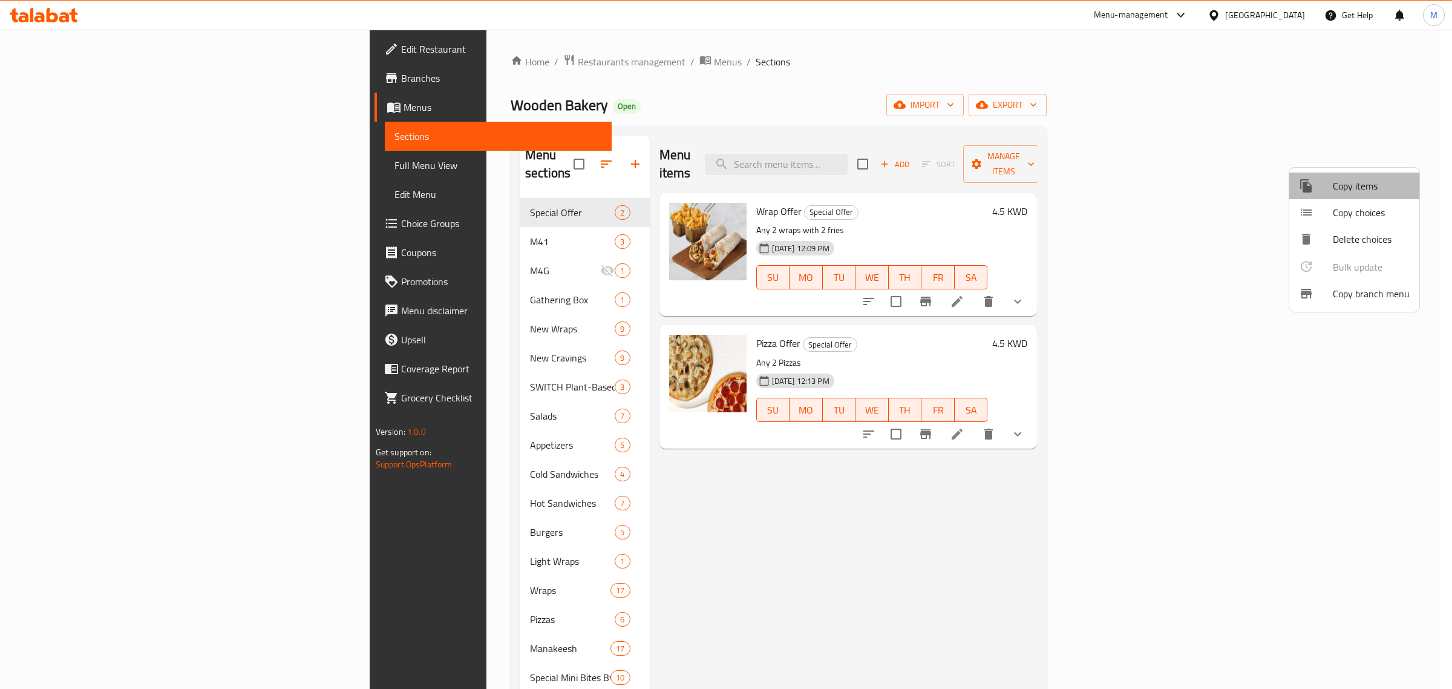
click at [1357, 193] on span "Copy items" at bounding box center [1371, 186] width 77 height 15
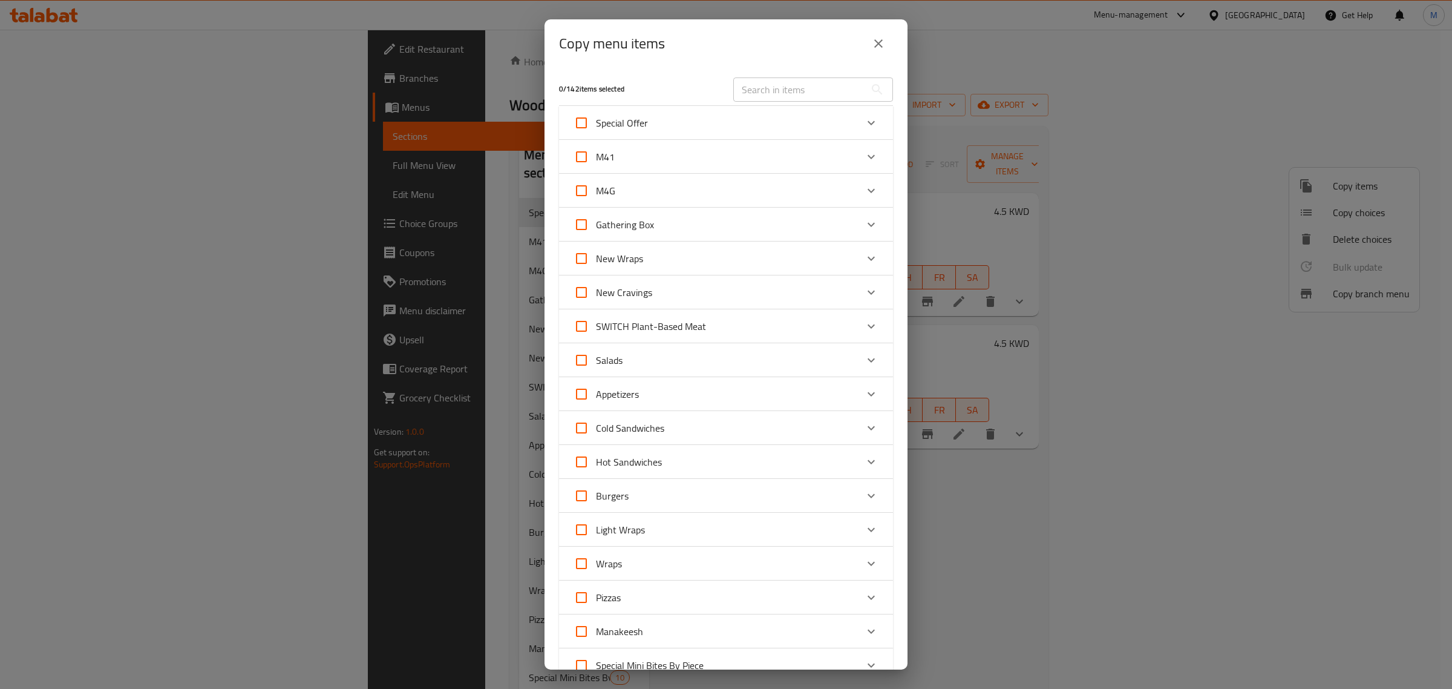
click at [835, 225] on div "Gathering Box" at bounding box center [715, 224] width 283 height 29
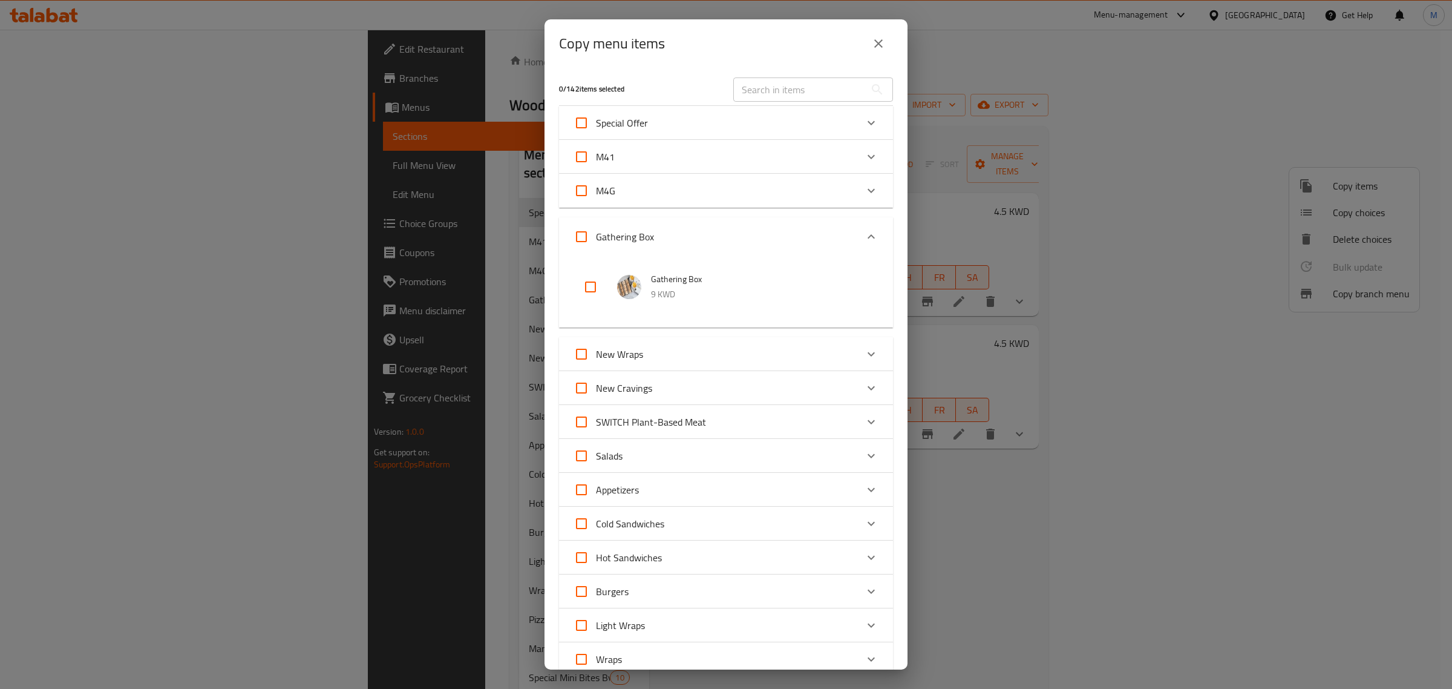
click at [588, 286] on input "checkbox" at bounding box center [590, 286] width 29 height 29
checkbox input "true"
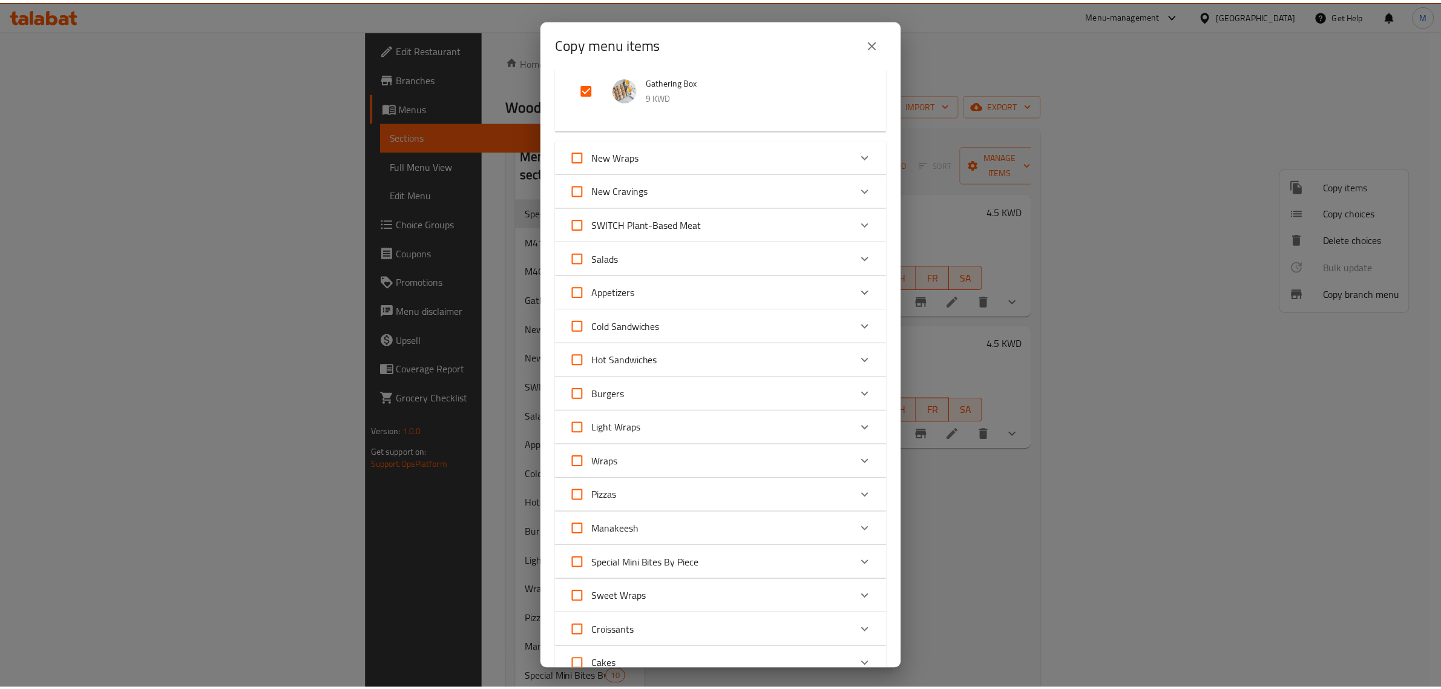
scroll to position [518, 0]
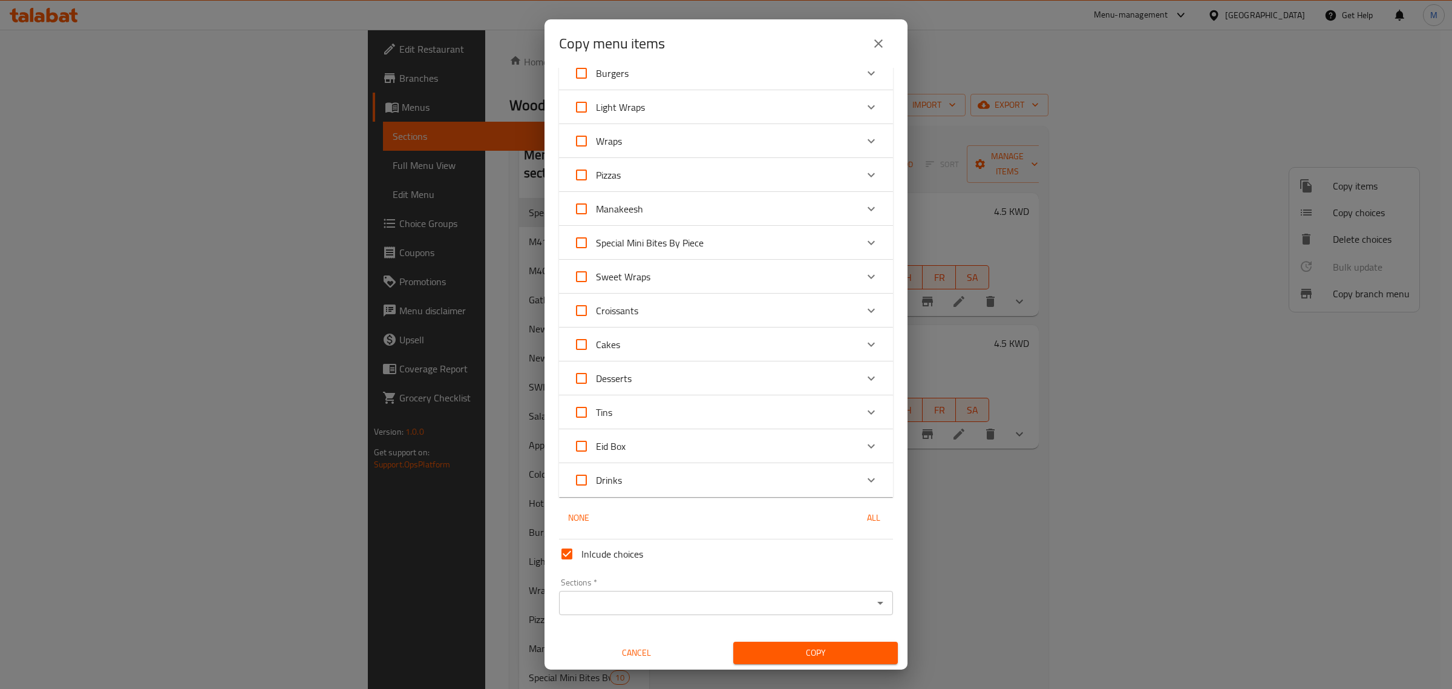
click at [681, 591] on div "Sections *" at bounding box center [726, 603] width 334 height 24
click at [873, 599] on icon "Open" at bounding box center [880, 602] width 15 height 15
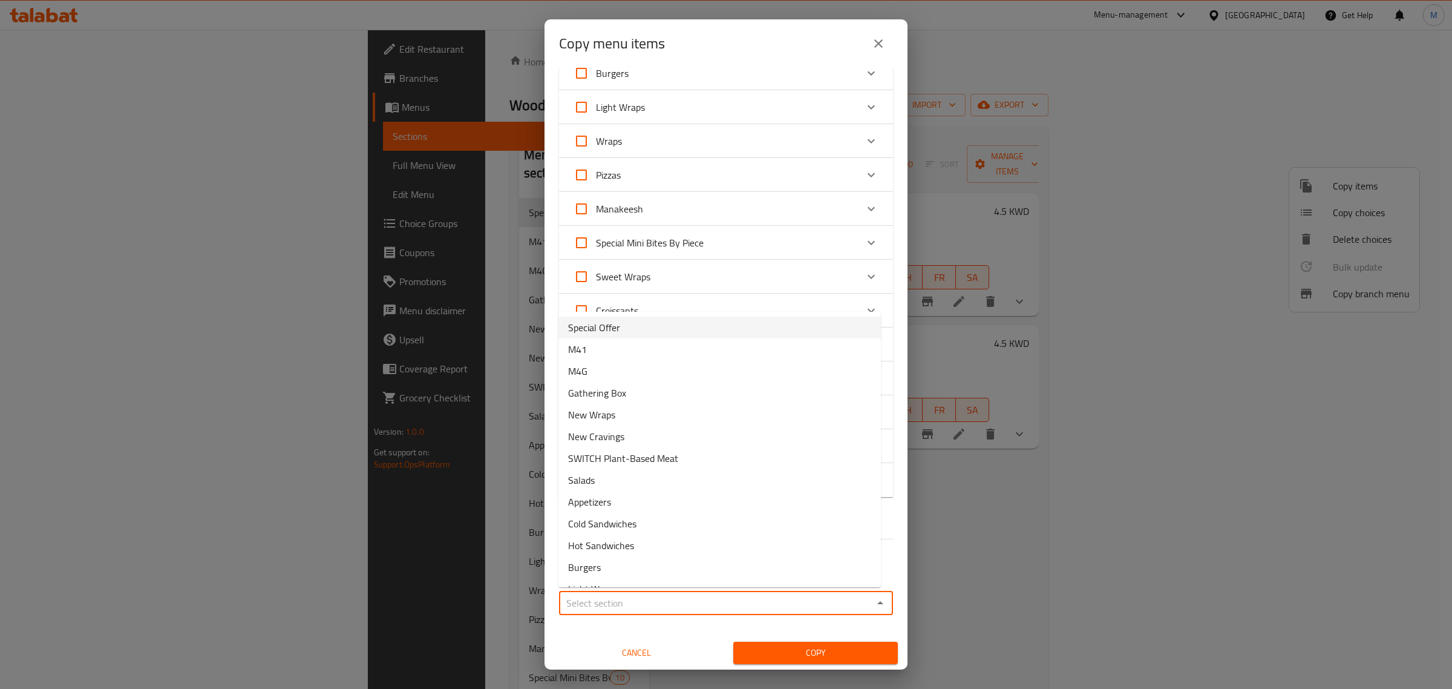
click at [676, 332] on li "Special Offer" at bounding box center [720, 328] width 323 height 22
type input "Special Offer"
click at [778, 646] on span "Copy" at bounding box center [815, 652] width 145 height 15
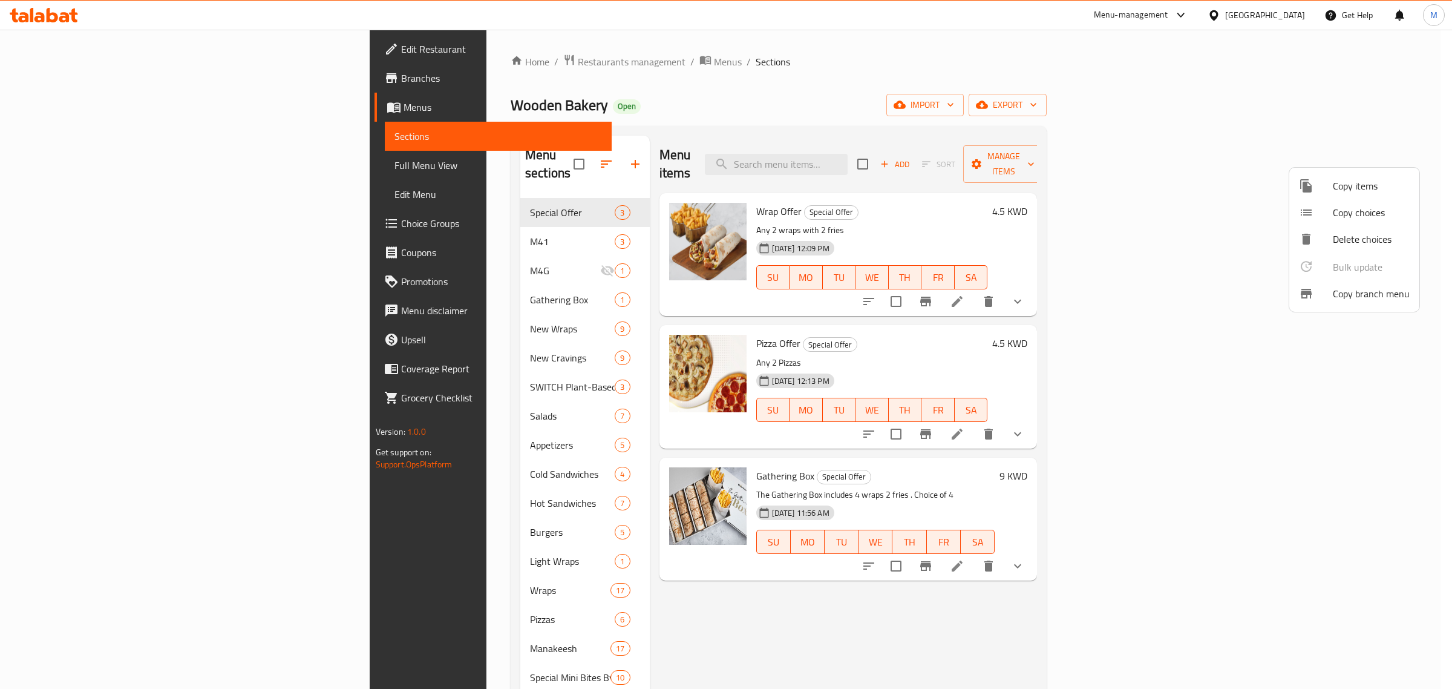
click at [930, 577] on div at bounding box center [726, 344] width 1452 height 689
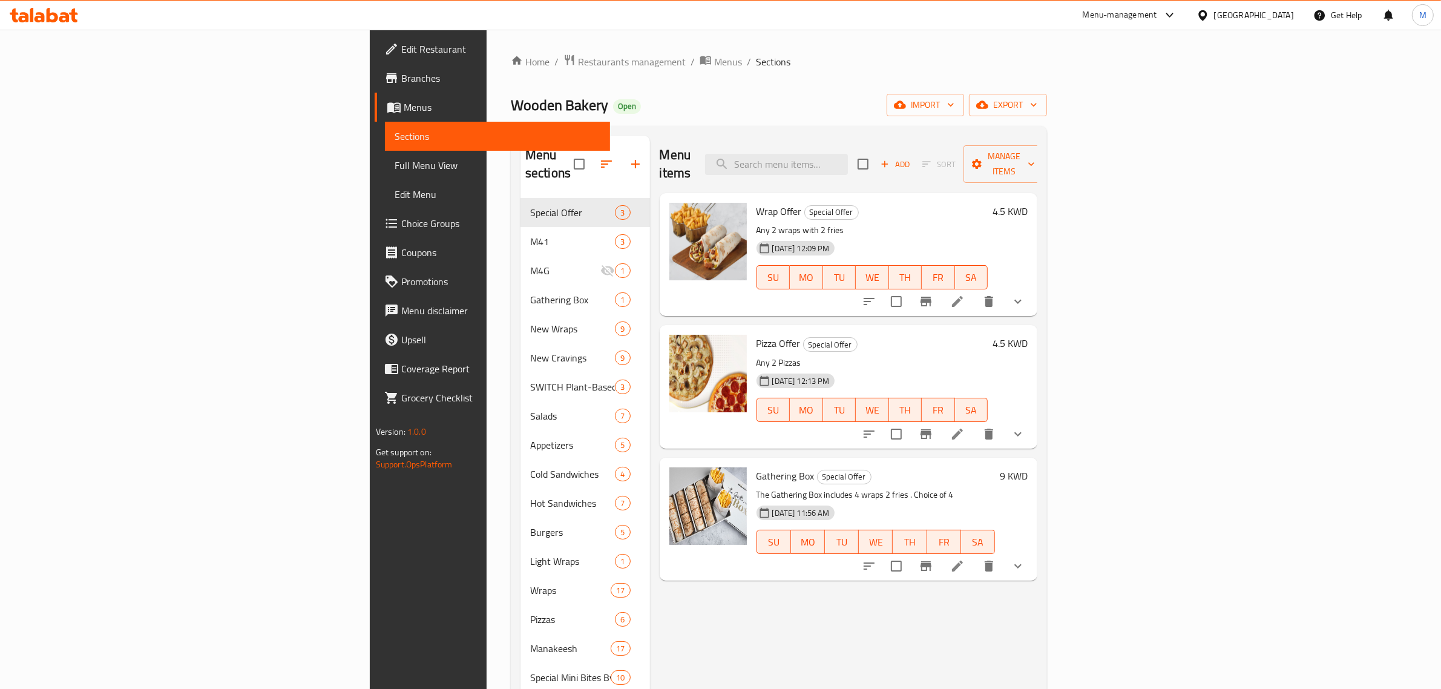
click at [1028, 467] on h6 "9 KWD" at bounding box center [1014, 475] width 28 height 17
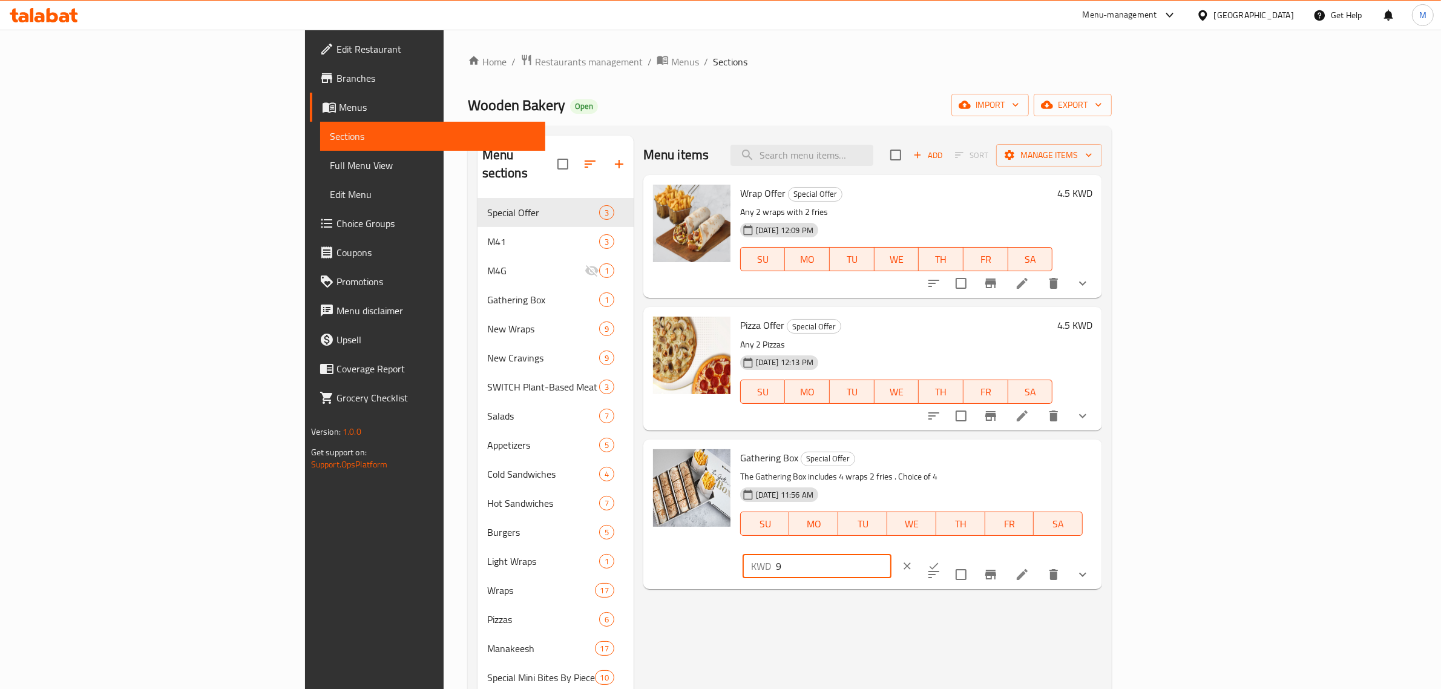
drag, startPoint x: 1292, startPoint y: 459, endPoint x: 1144, endPoint y: 473, distance: 148.9
click at [1097, 473] on div "Gathering Box Special Offer The Gathering Box includes 4 wraps 2 fries . Choice…" at bounding box center [916, 514] width 362 height 140
type input "7.950"
click at [940, 560] on icon "ok" at bounding box center [934, 566] width 12 height 12
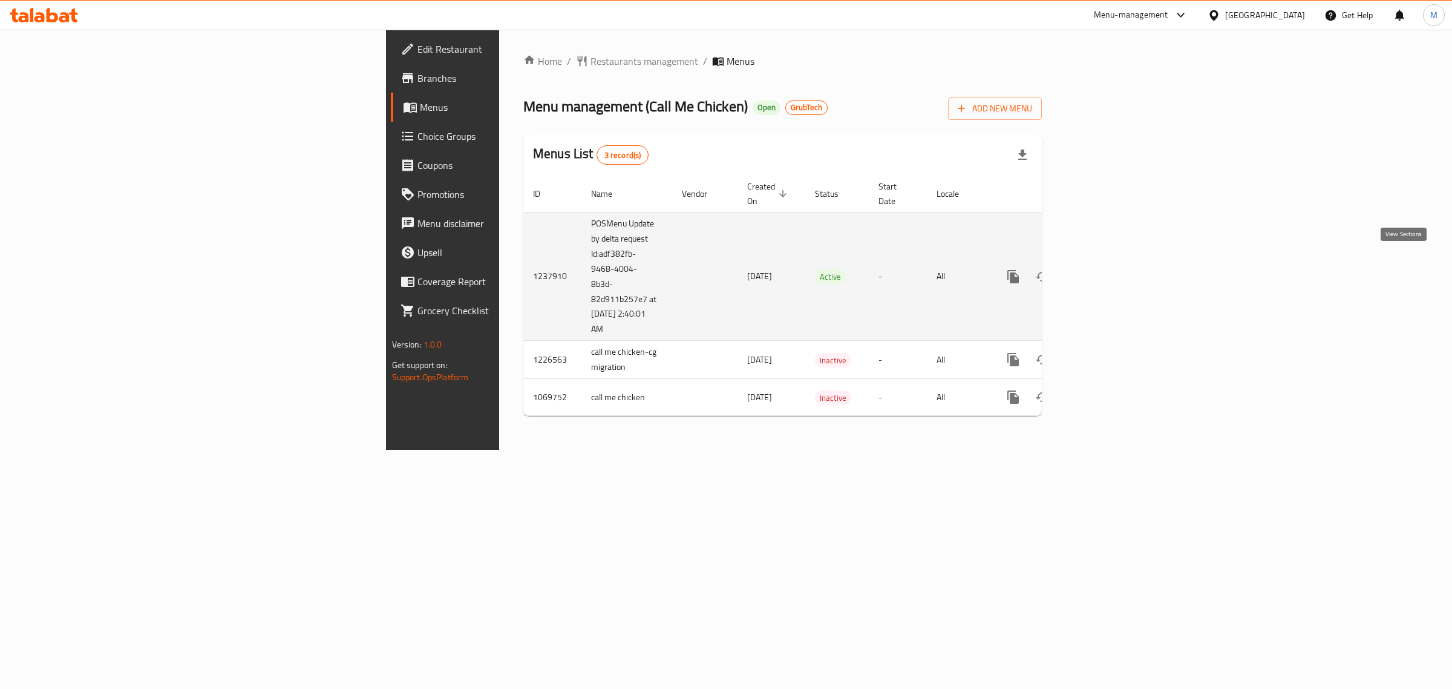
click at [1108, 269] on icon "enhanced table" at bounding box center [1101, 276] width 15 height 15
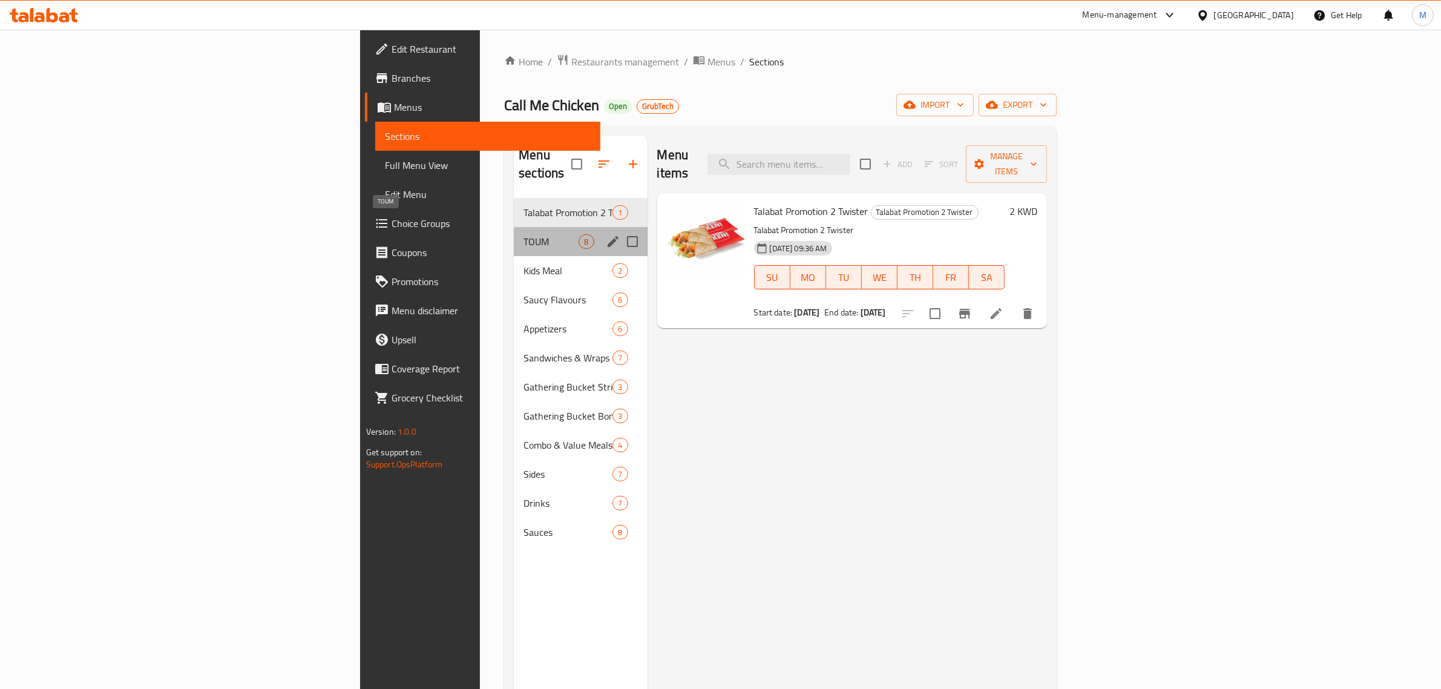
click at [523, 234] on span "TOUM" at bounding box center [550, 241] width 55 height 15
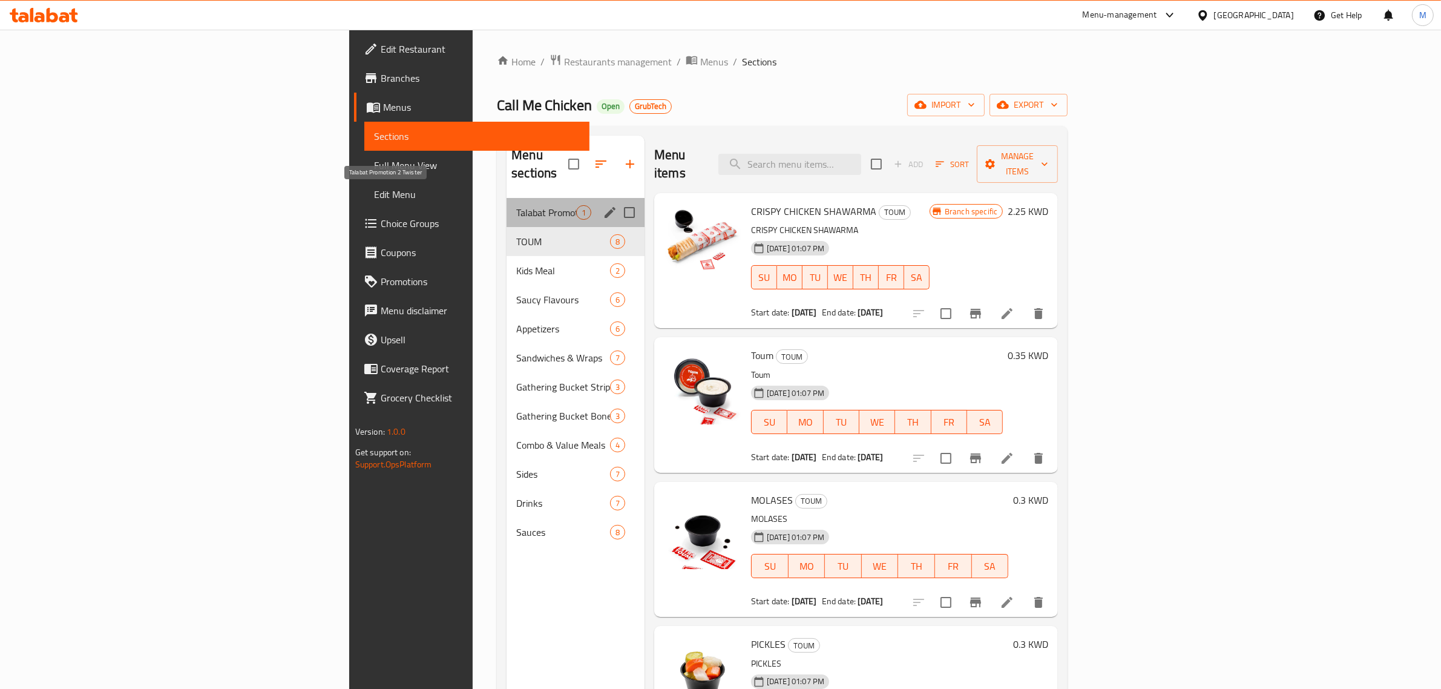
click at [516, 205] on span "Talabat Promotion 2 Twister" at bounding box center [546, 212] width 60 height 15
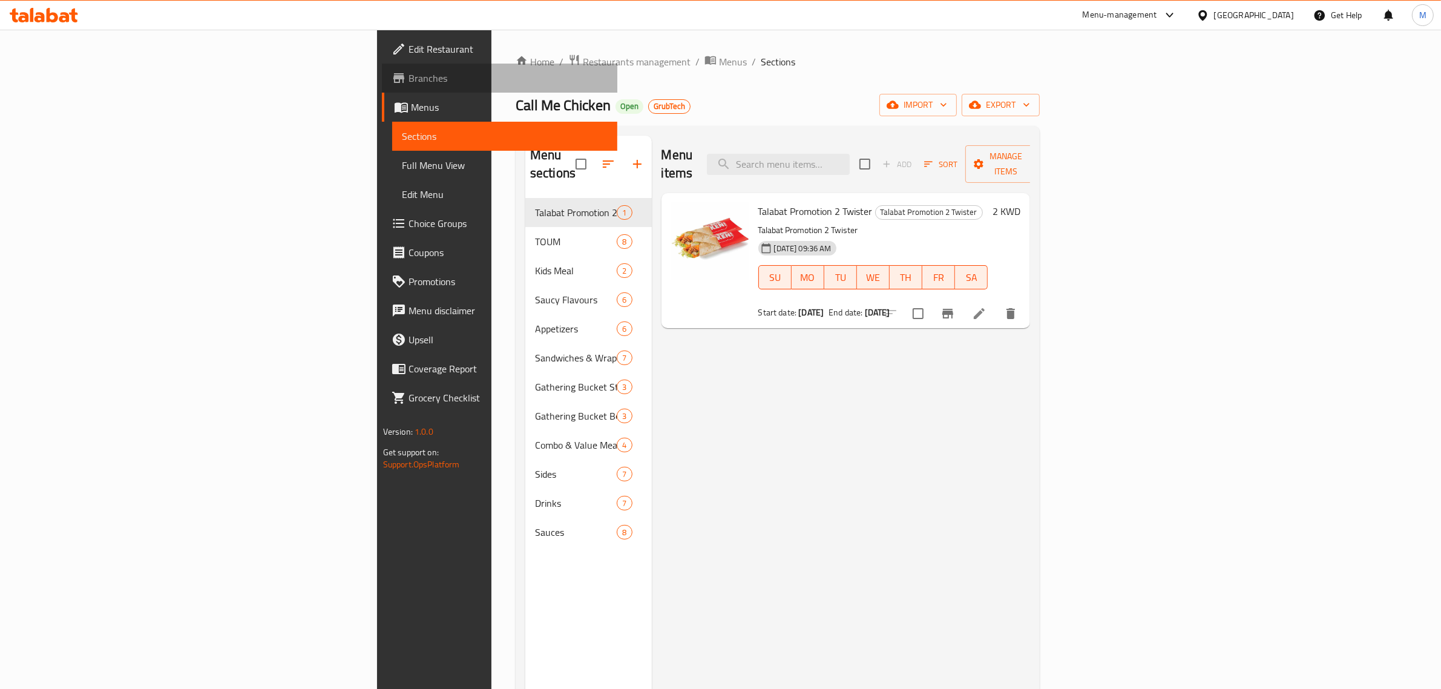
click at [408, 76] on span "Branches" at bounding box center [508, 78] width 200 height 15
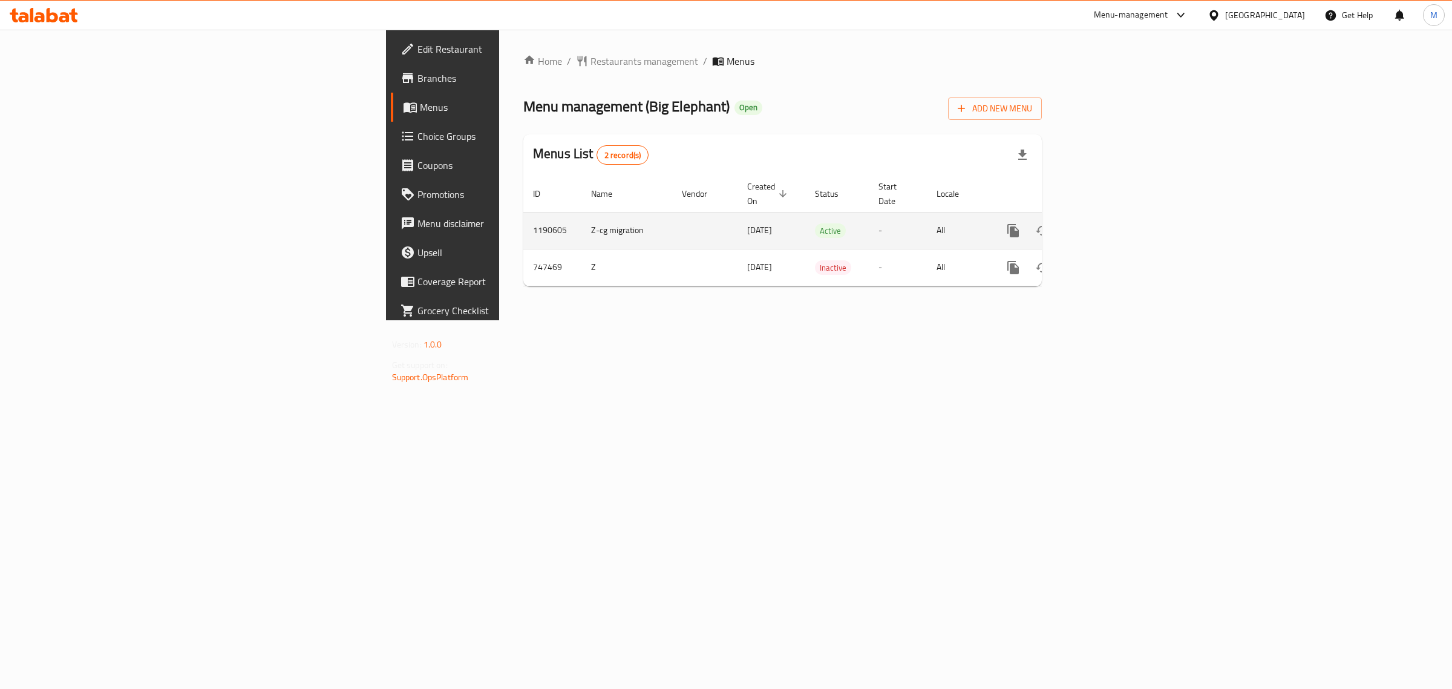
click at [1108, 223] on icon "enhanced table" at bounding box center [1101, 230] width 15 height 15
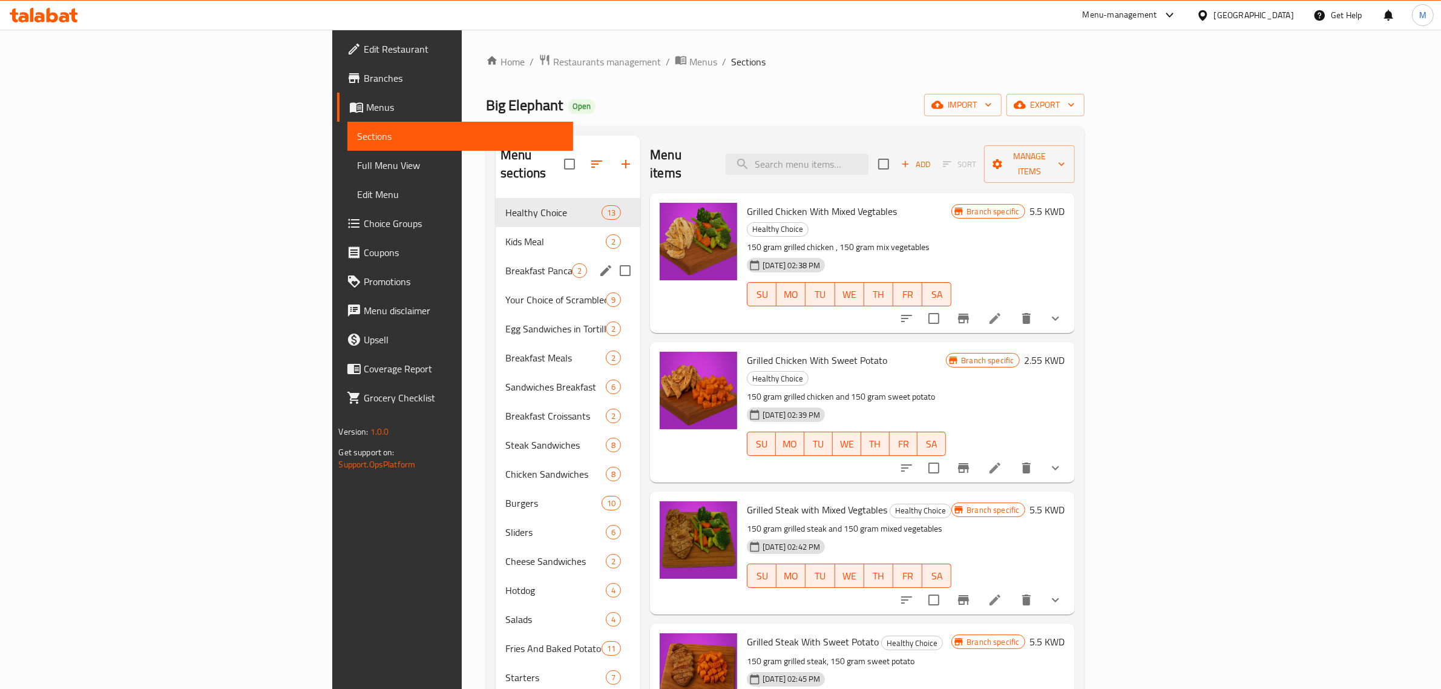
click at [496, 256] on div "Breakfast Pancakes and Waffles 2" at bounding box center [568, 270] width 145 height 29
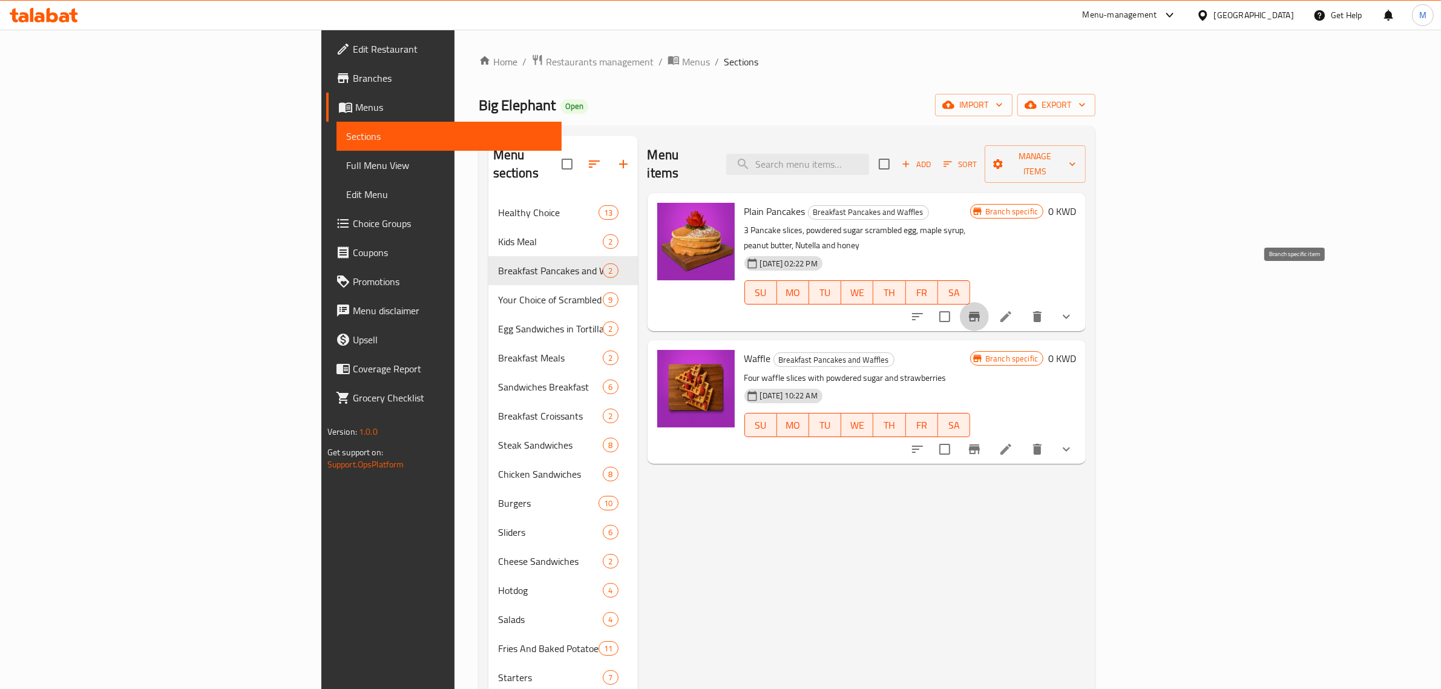
click at [980, 312] on icon "Branch-specific-item" at bounding box center [974, 317] width 11 height 10
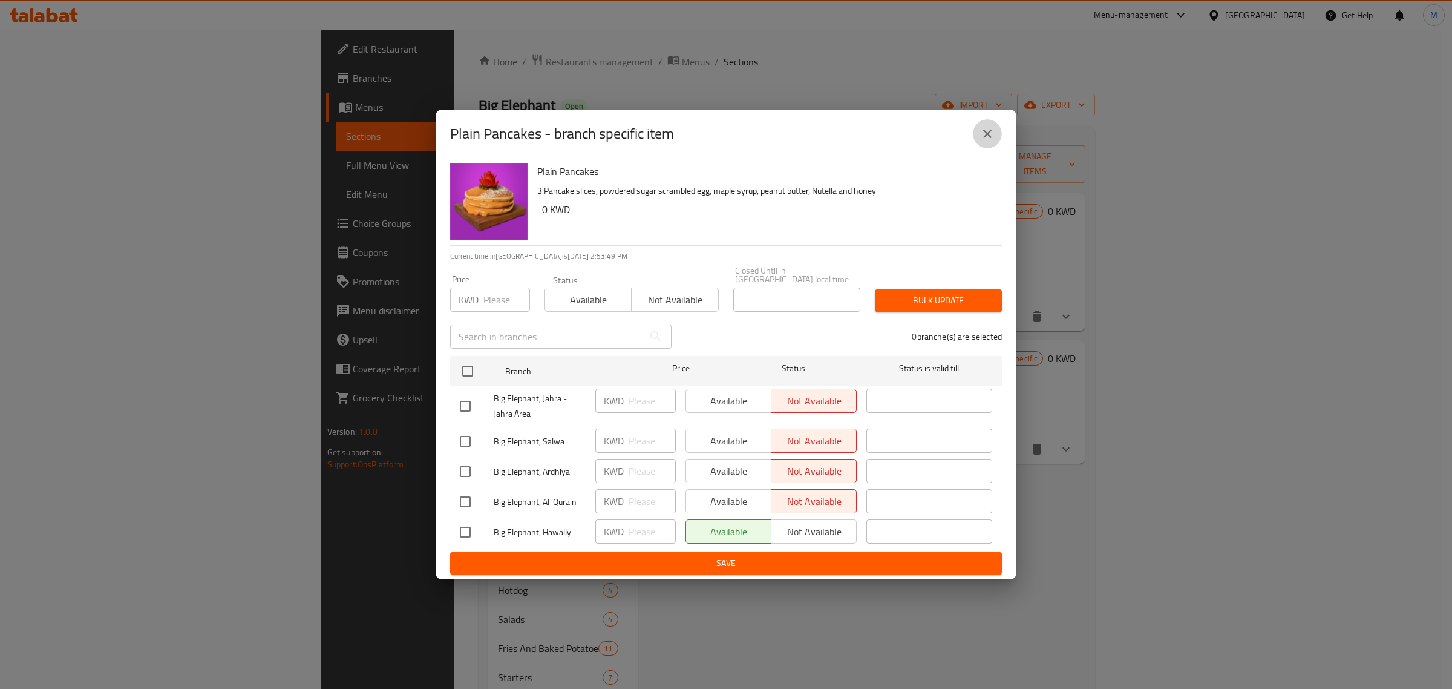
click at [991, 132] on icon "close" at bounding box center [987, 133] width 15 height 15
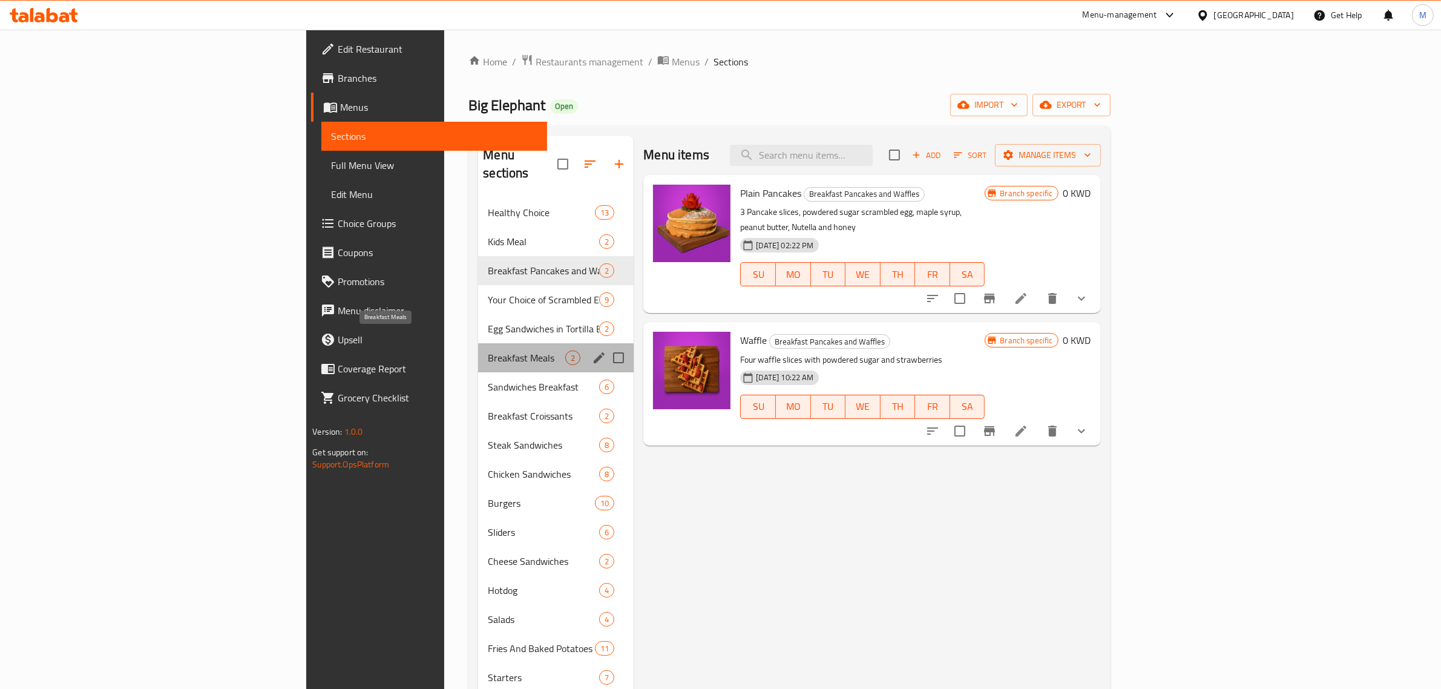
click at [488, 350] on span "Breakfast Meals" at bounding box center [526, 357] width 77 height 15
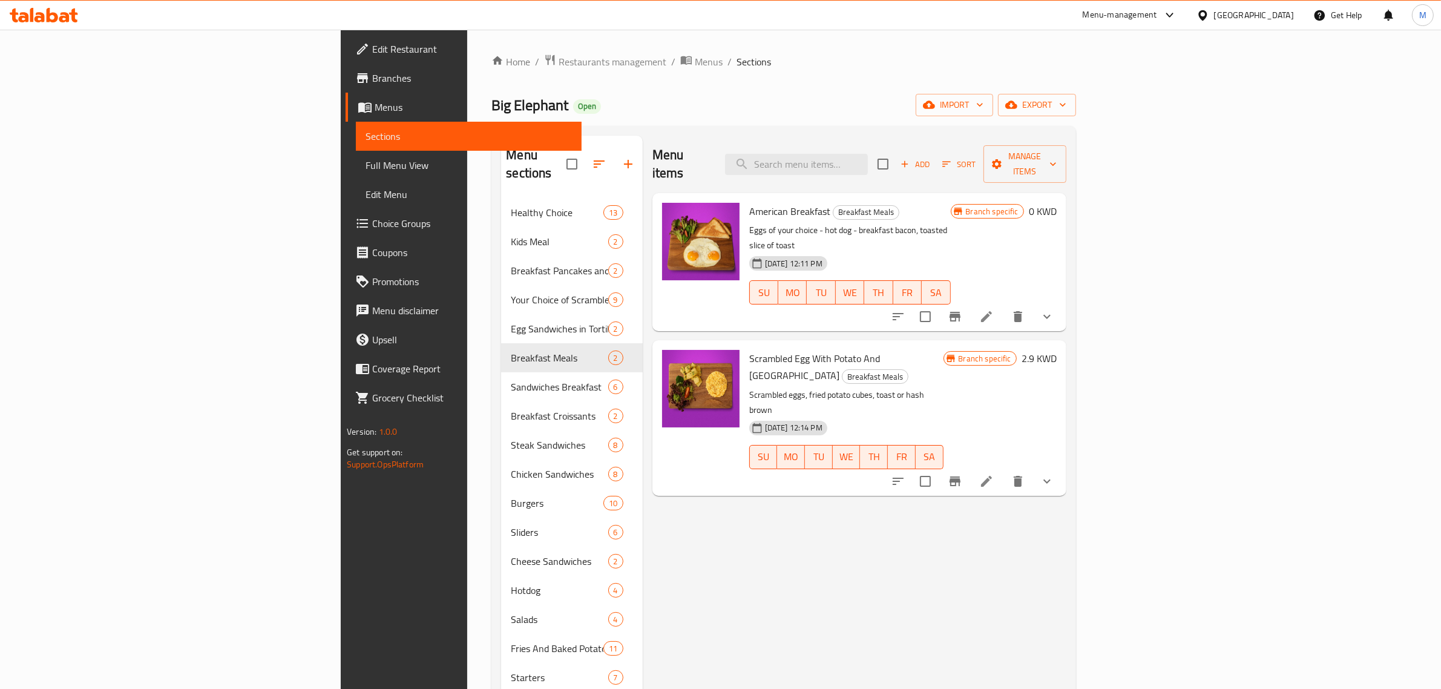
click at [962, 309] on icon "Branch-specific-item" at bounding box center [955, 316] width 15 height 15
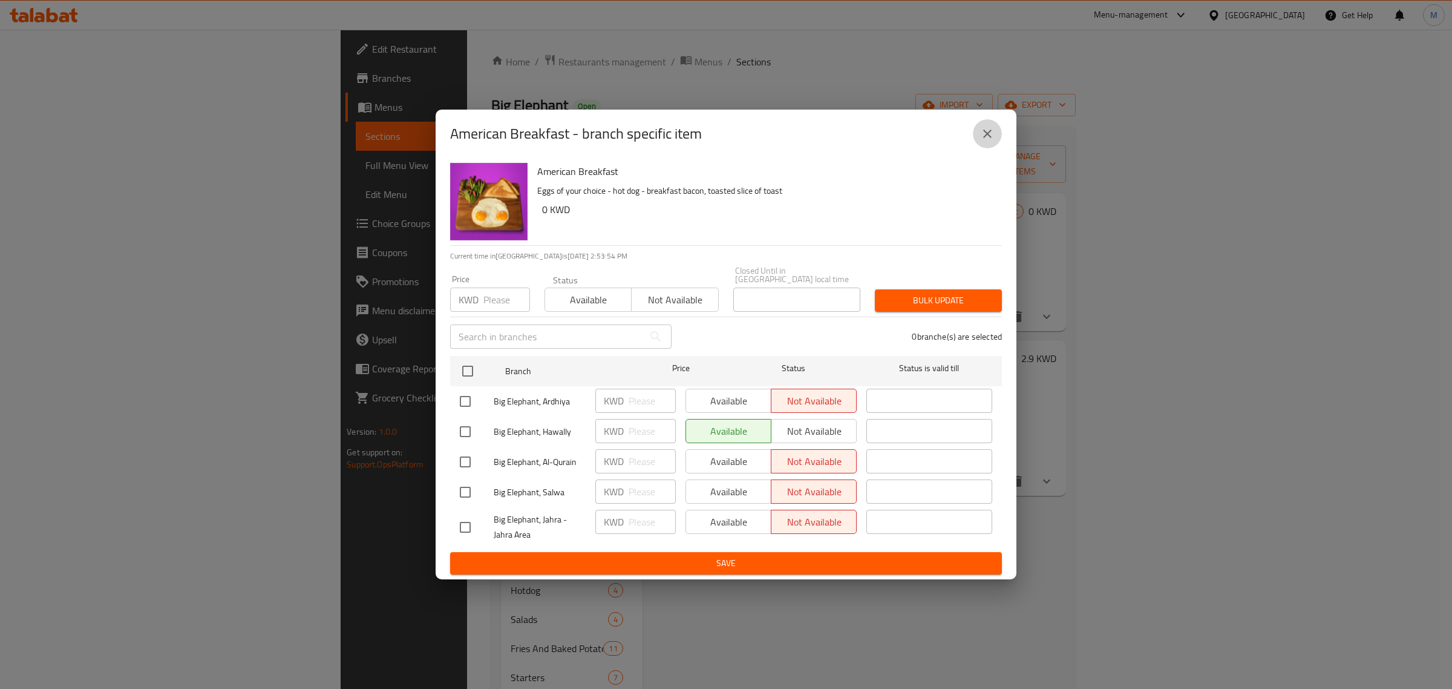
click at [982, 133] on icon "close" at bounding box center [987, 133] width 15 height 15
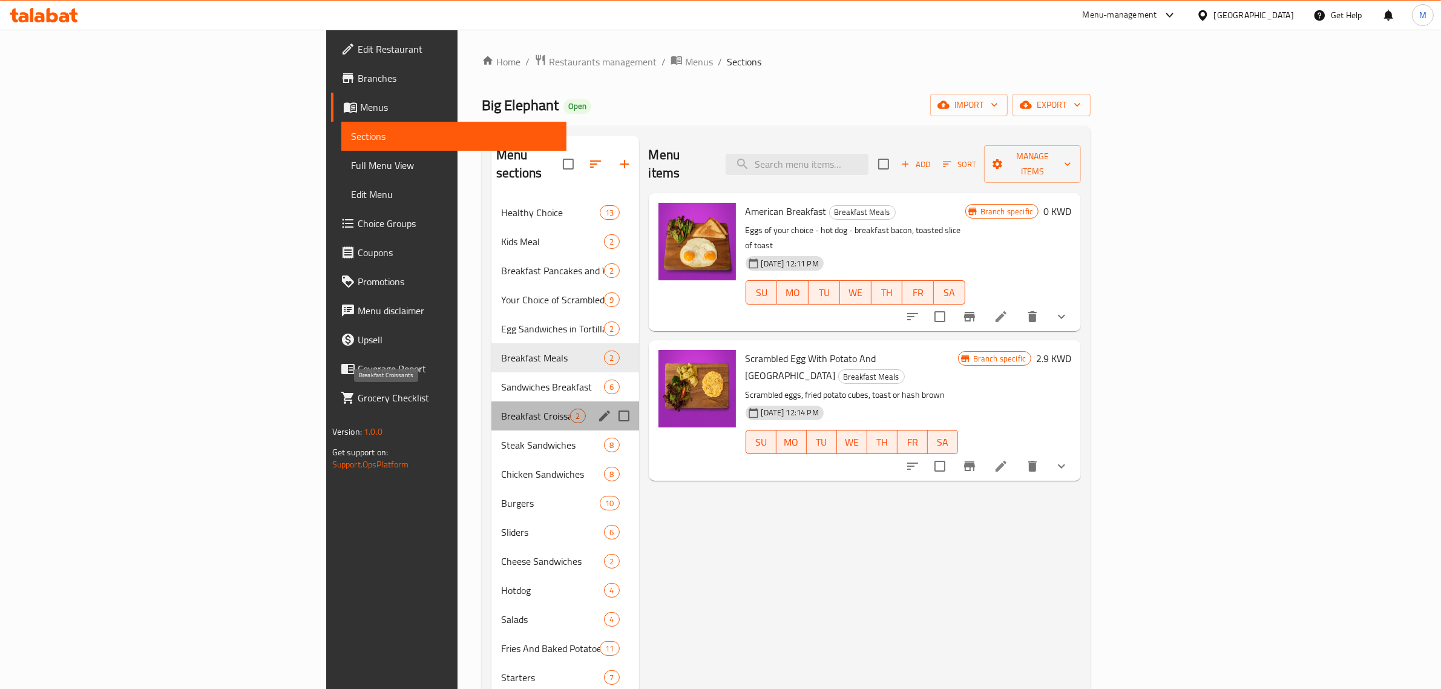
click at [501, 408] on span "Breakfast Croissants" at bounding box center [535, 415] width 69 height 15
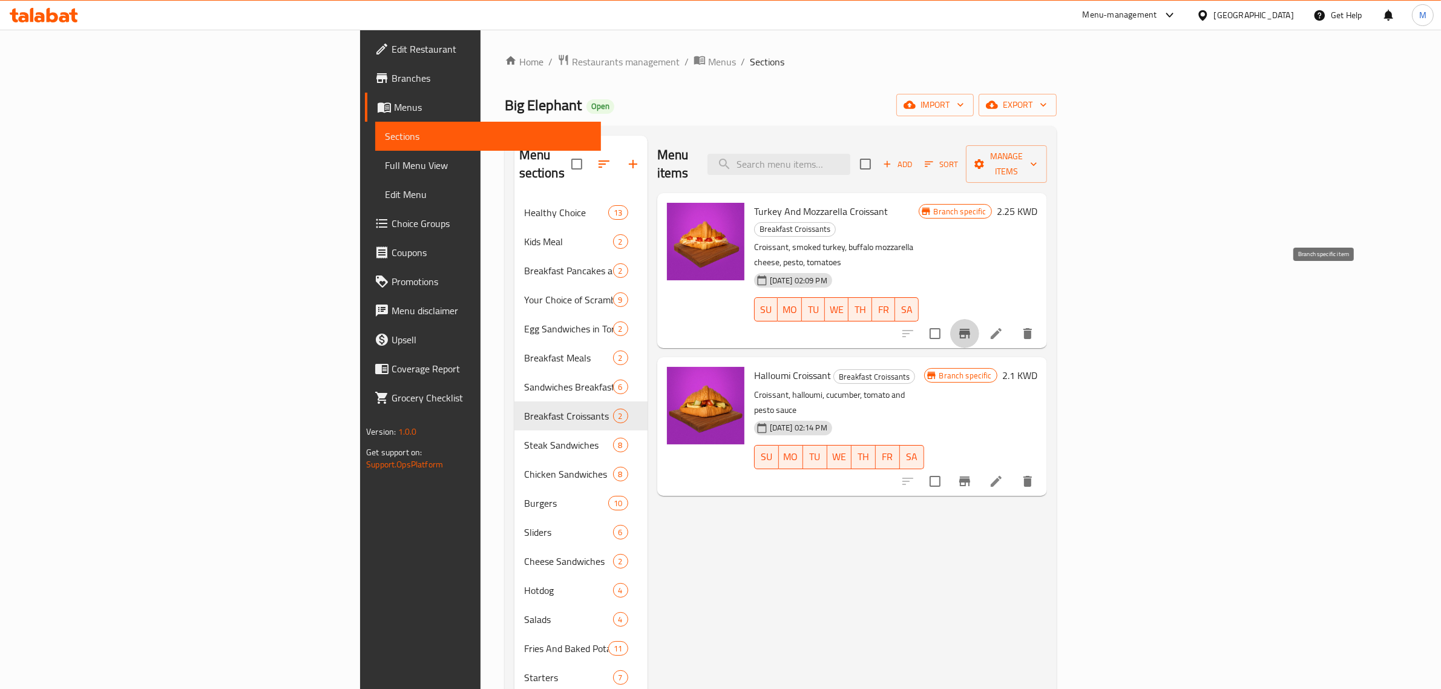
click at [970, 329] on icon "Branch-specific-item" at bounding box center [964, 334] width 11 height 10
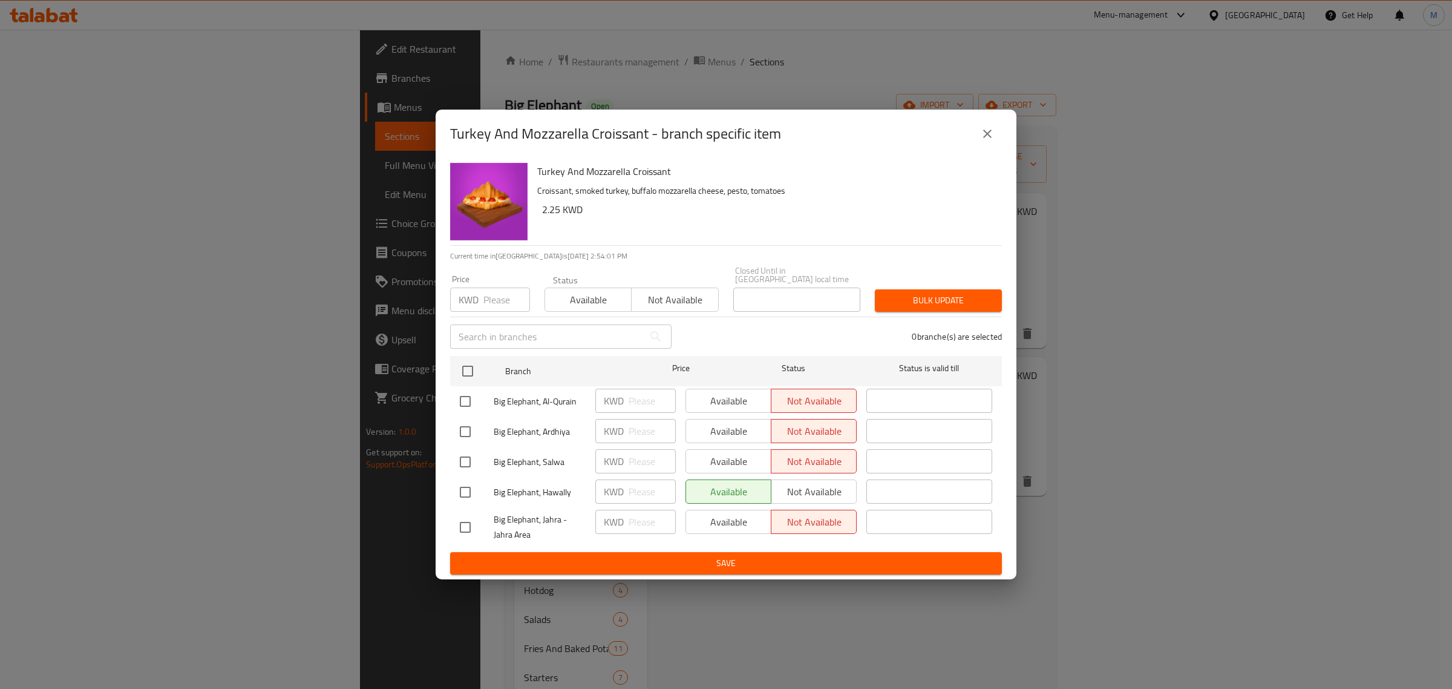
click at [995, 136] on button "close" at bounding box center [987, 133] width 29 height 29
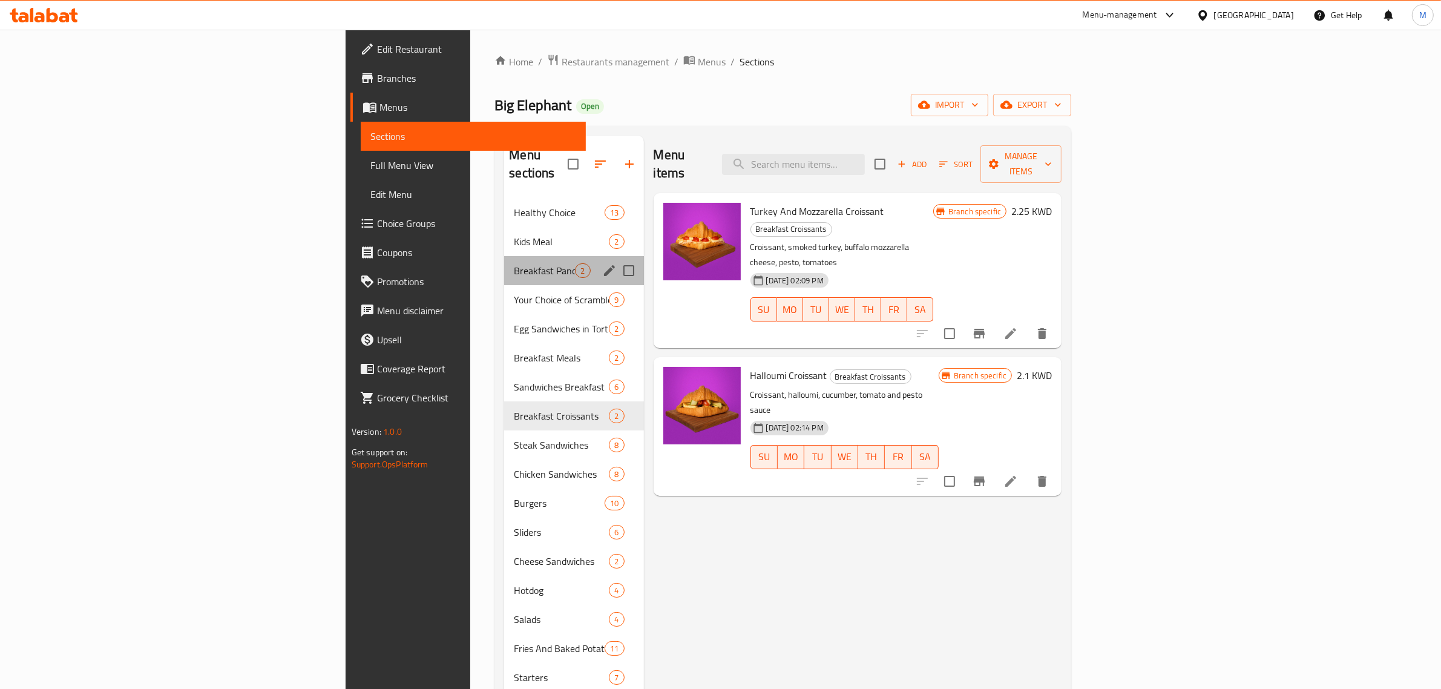
click at [504, 256] on div "Breakfast Pancakes and Waffles 2" at bounding box center [573, 270] width 139 height 29
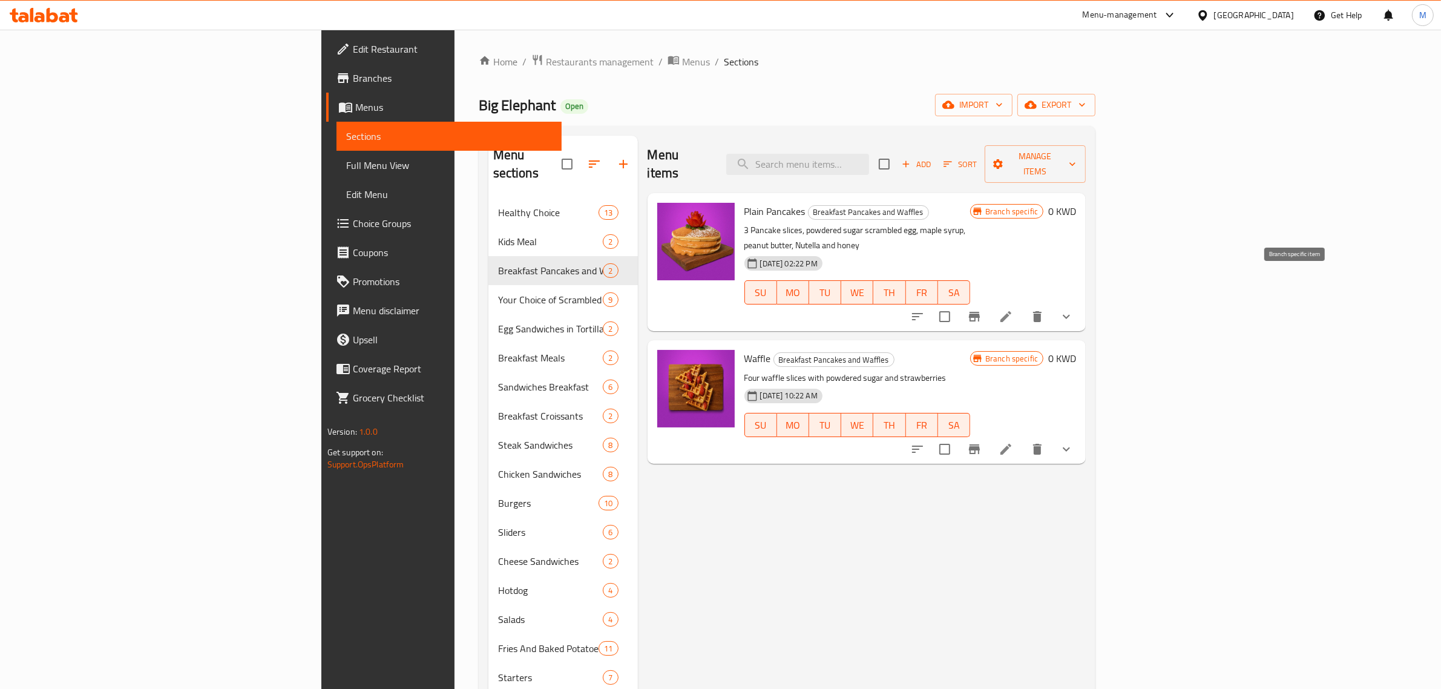
click at [982, 309] on icon "Branch-specific-item" at bounding box center [974, 316] width 15 height 15
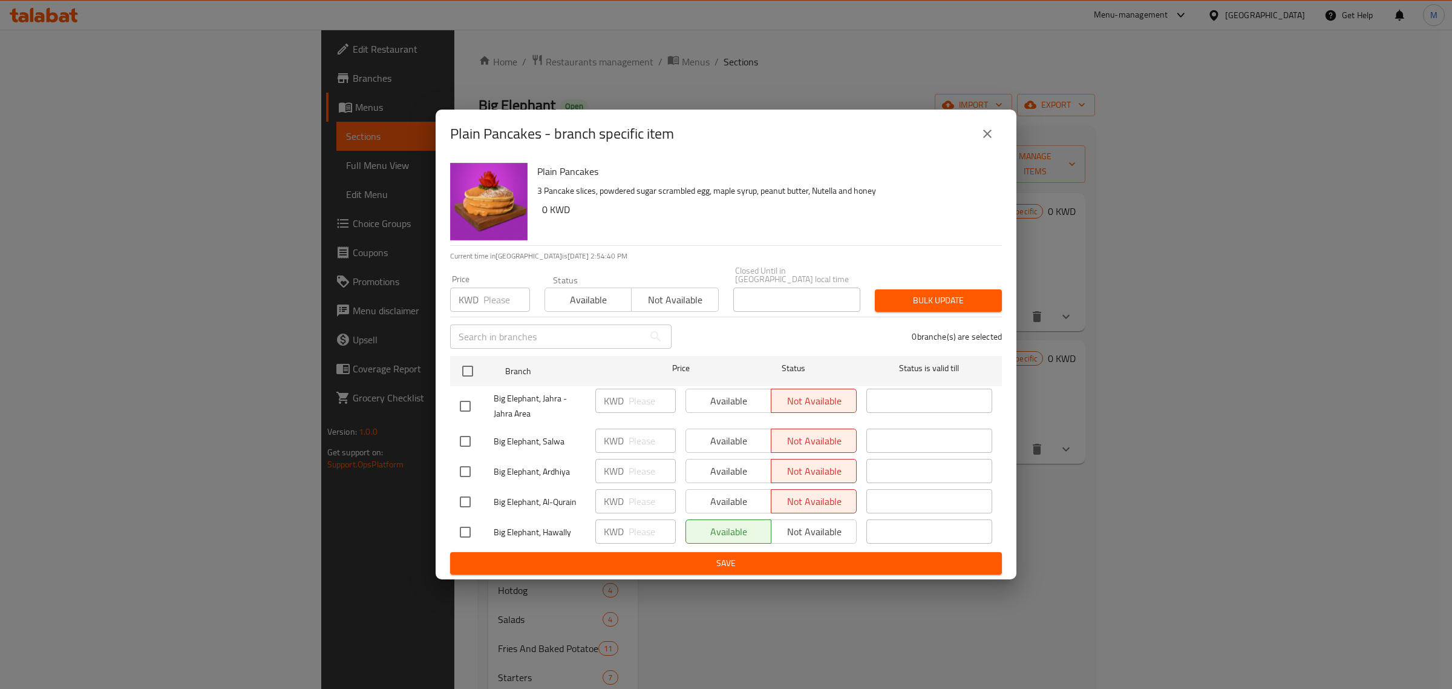
click at [992, 140] on icon "close" at bounding box center [987, 133] width 15 height 15
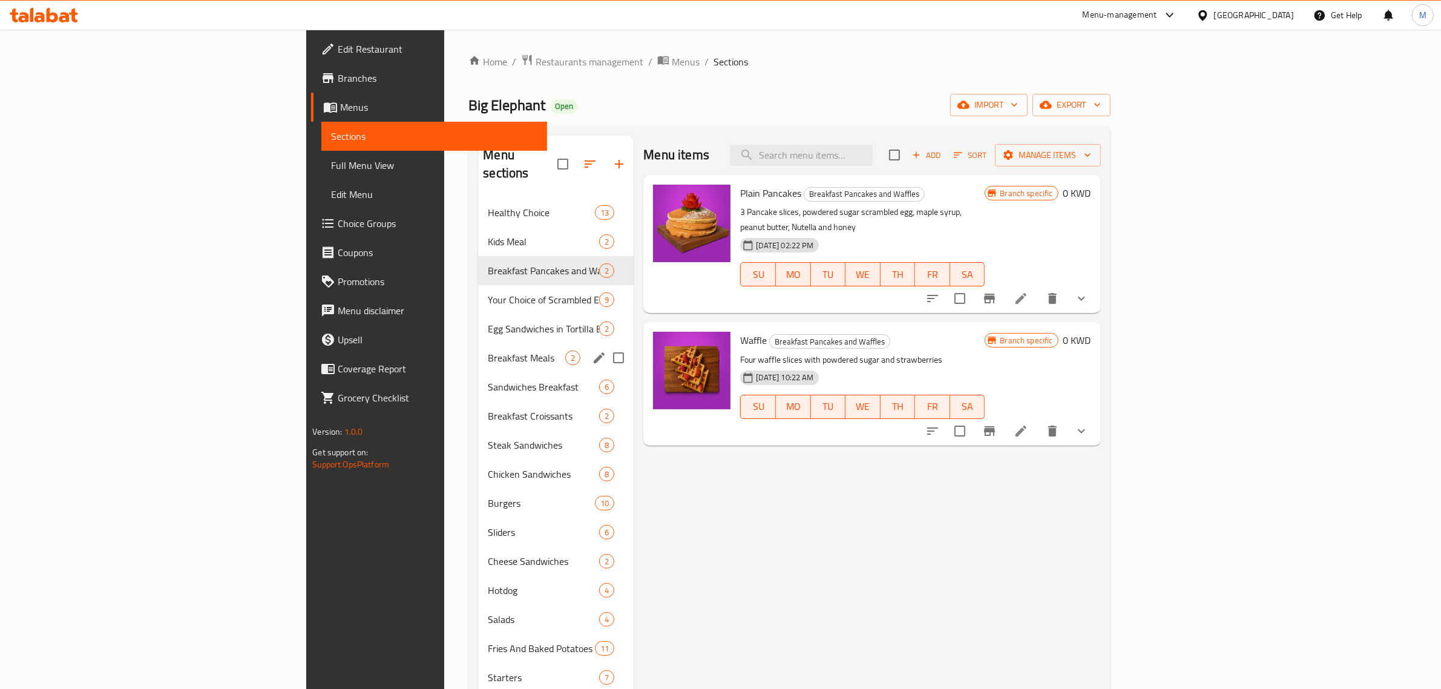
click at [478, 348] on div "Breakfast Meals 2" at bounding box center [556, 357] width 156 height 29
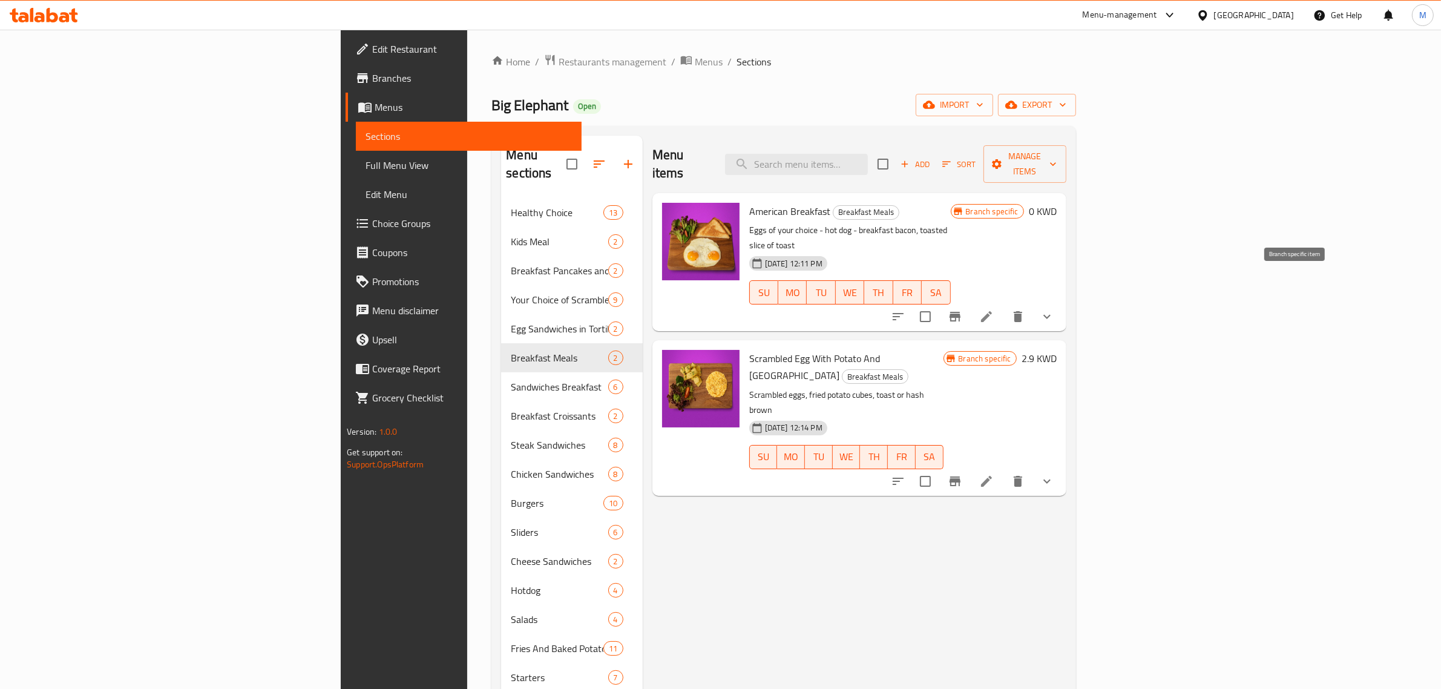
click at [960, 312] on icon "Branch-specific-item" at bounding box center [955, 317] width 11 height 10
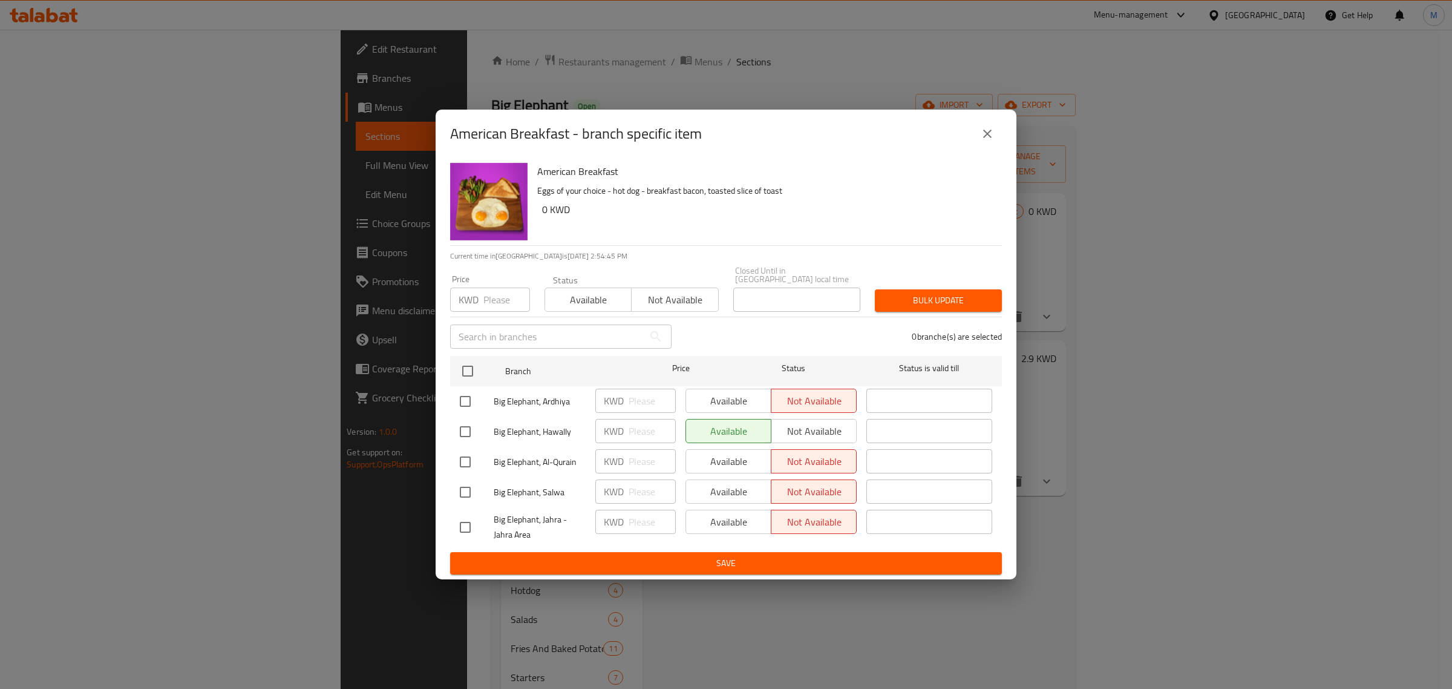
click at [551, 430] on span "Big Elephant, Hawally" at bounding box center [540, 431] width 92 height 15
click at [552, 399] on span "Big Elephant, Ardhiya" at bounding box center [540, 401] width 92 height 15
click at [979, 146] on button "close" at bounding box center [987, 133] width 29 height 29
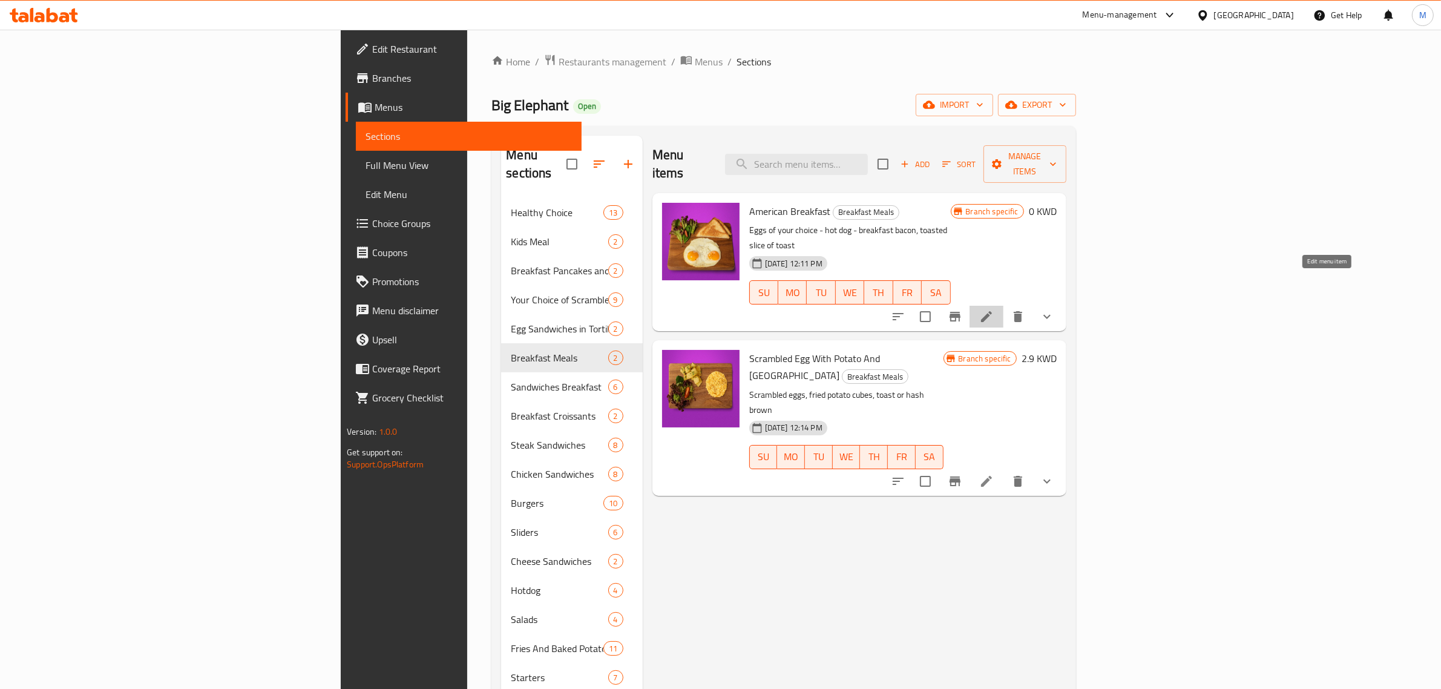
click at [994, 309] on icon at bounding box center [986, 316] width 15 height 15
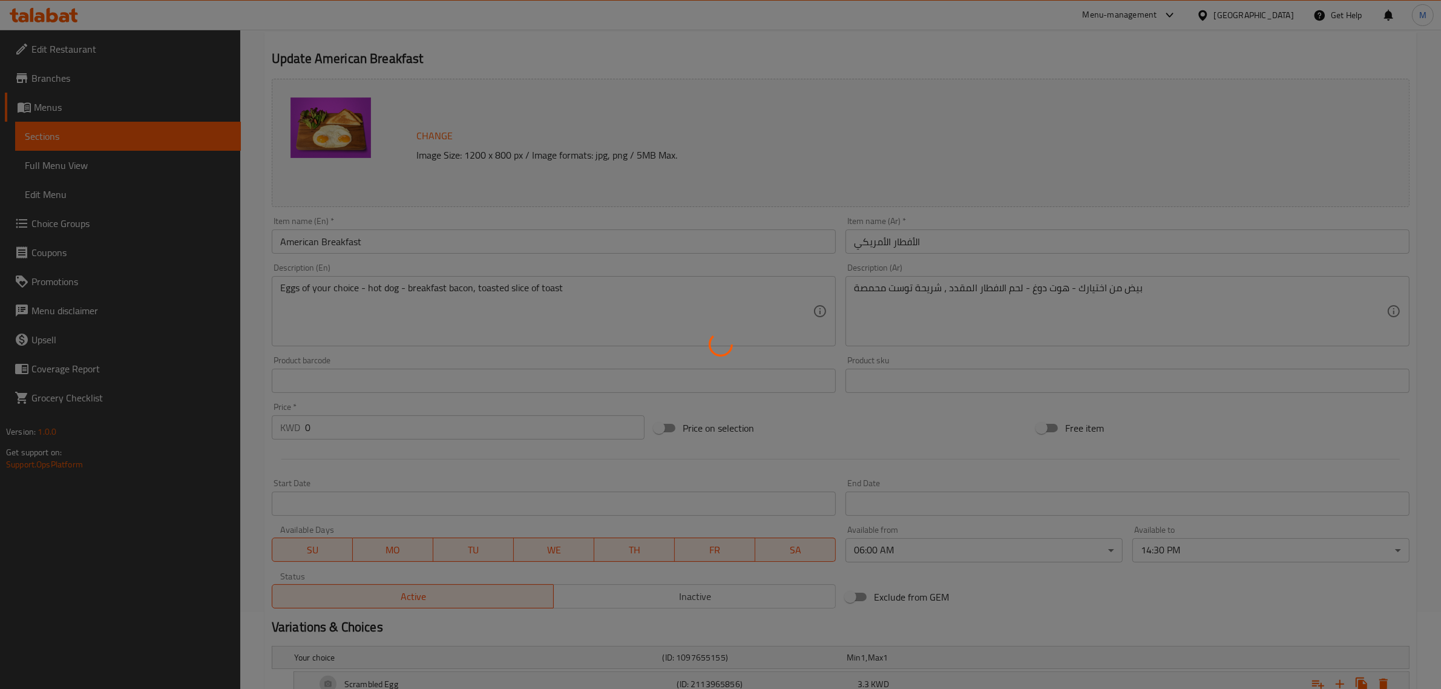
scroll to position [189, 0]
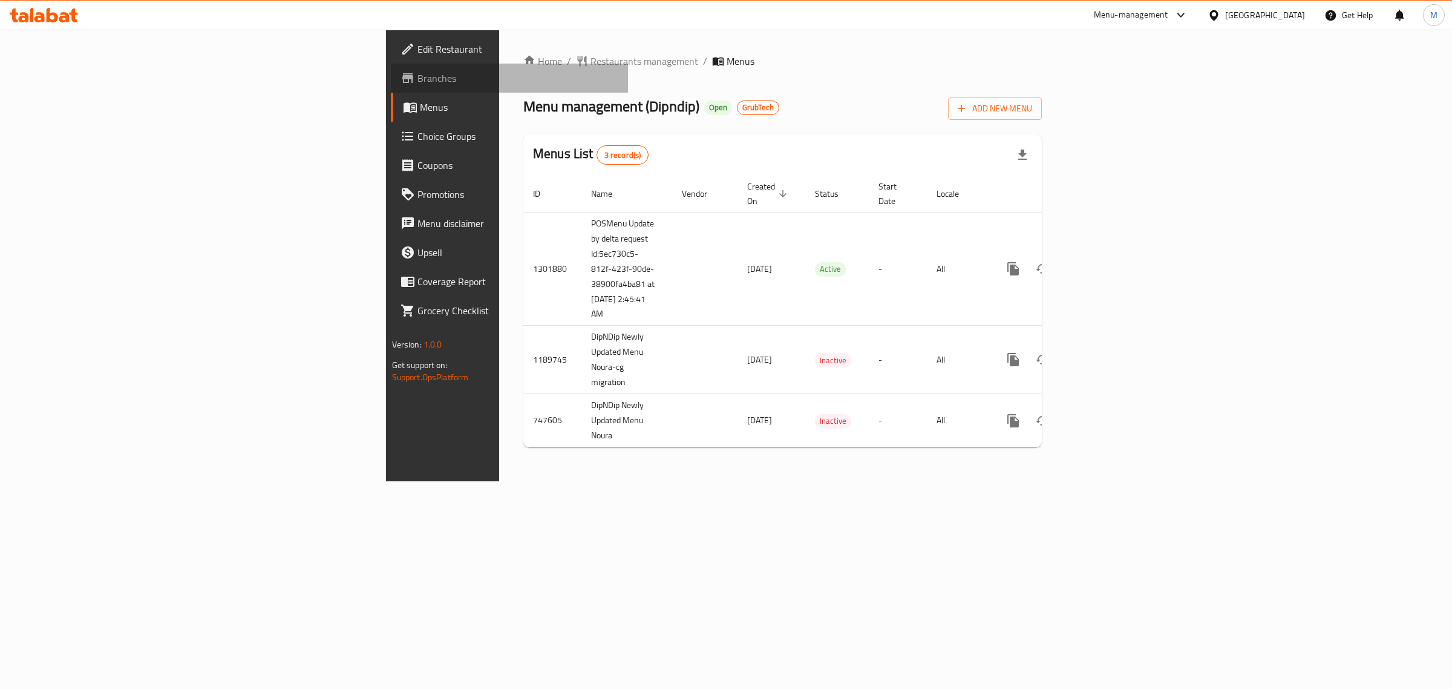
click at [418, 76] on span "Branches" at bounding box center [519, 78] width 202 height 15
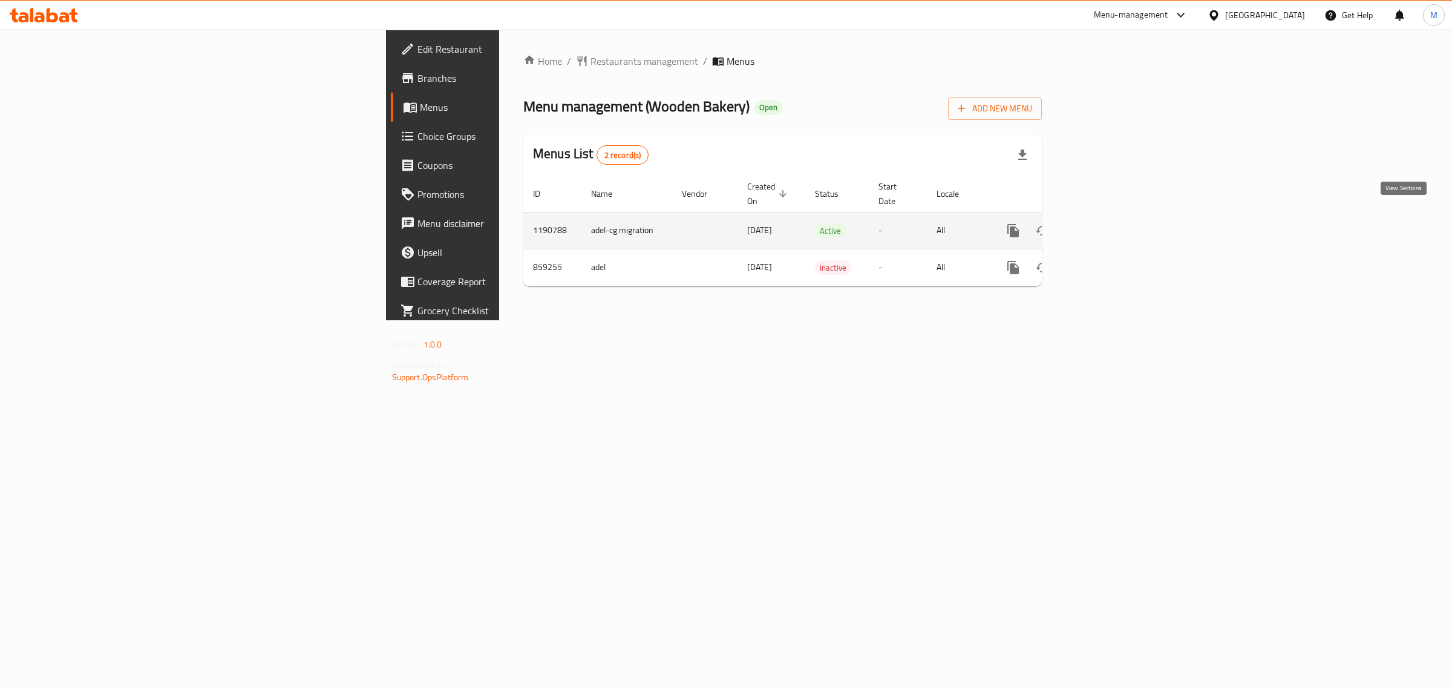
click at [1106, 225] on icon "enhanced table" at bounding box center [1100, 230] width 11 height 11
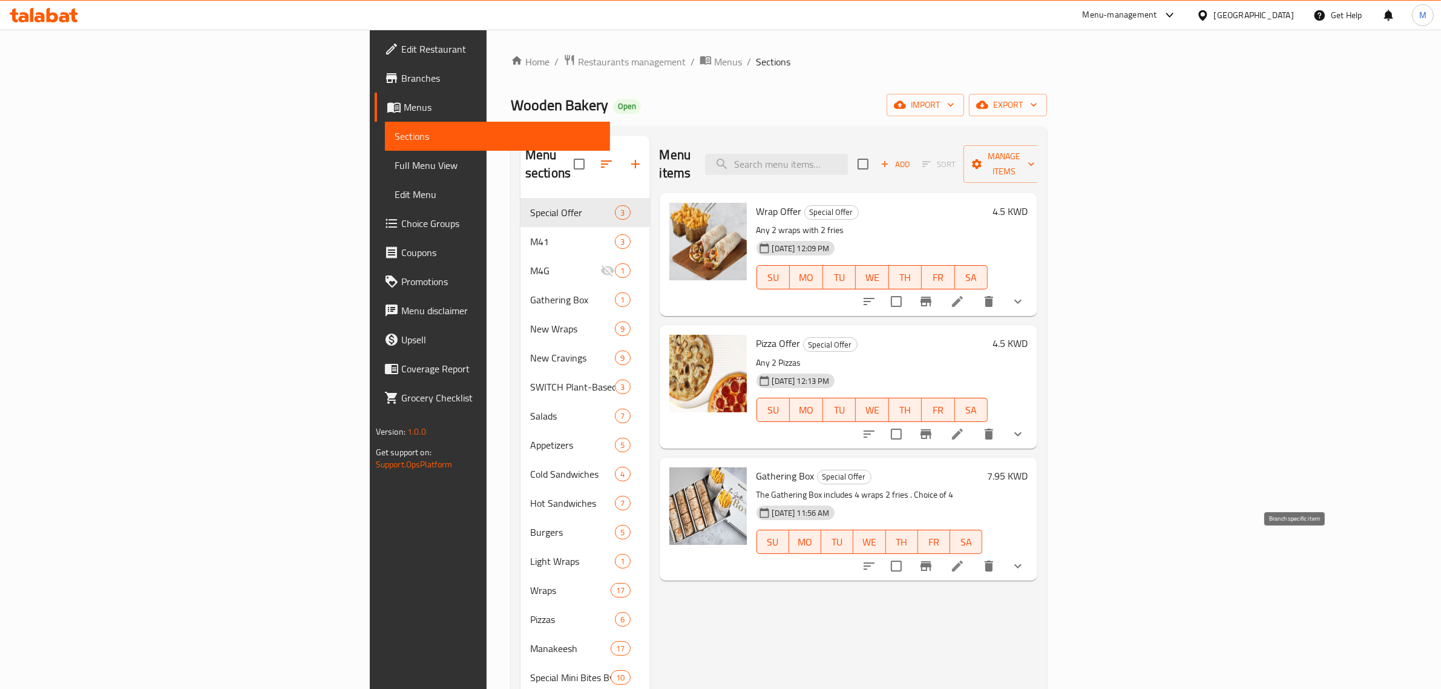
click at [933, 559] on icon "Branch-specific-item" at bounding box center [926, 566] width 15 height 15
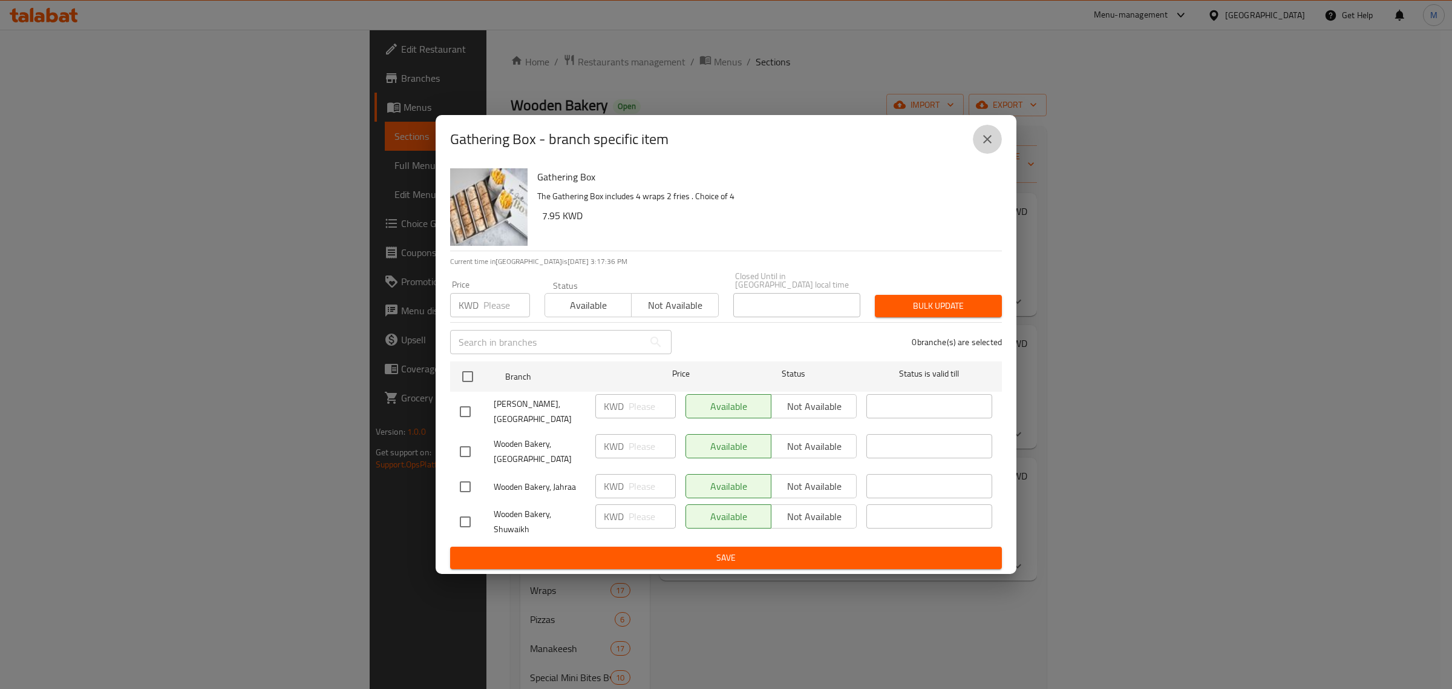
click at [991, 146] on icon "close" at bounding box center [987, 139] width 15 height 15
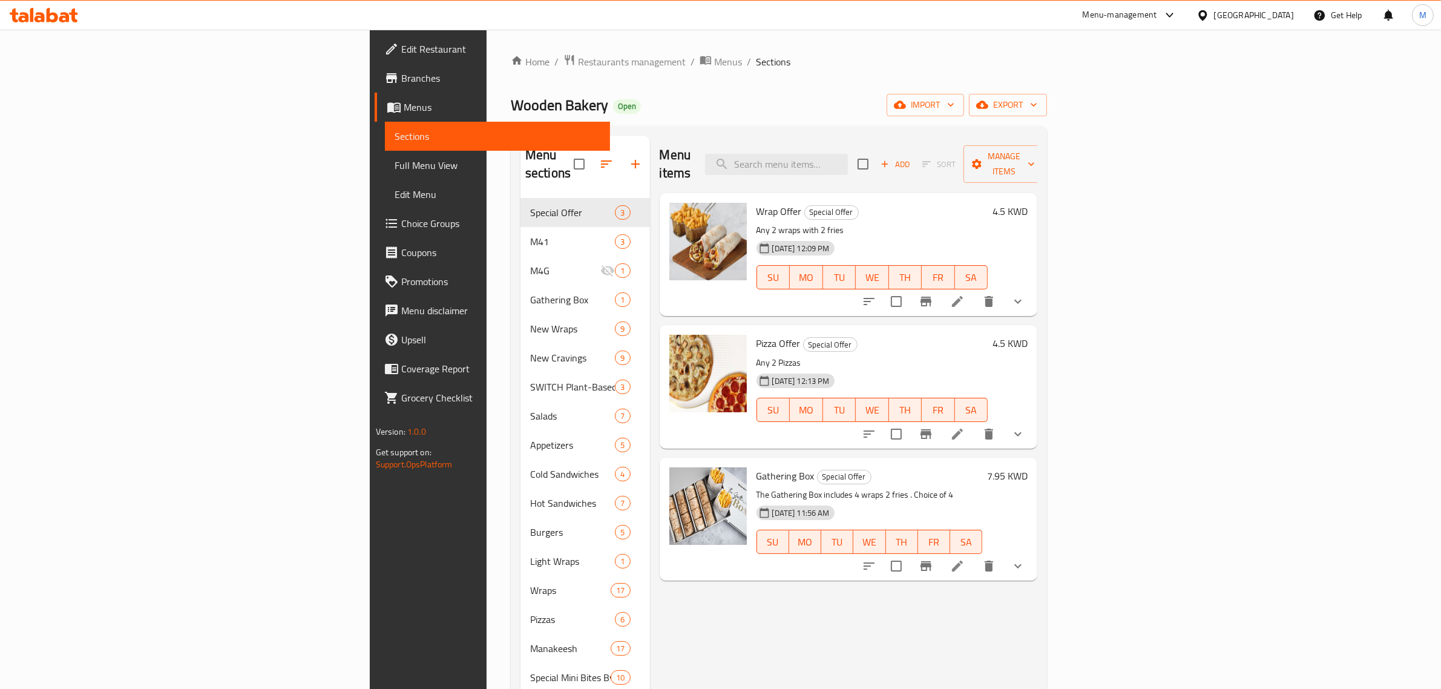
click at [965, 559] on icon at bounding box center [957, 566] width 15 height 15
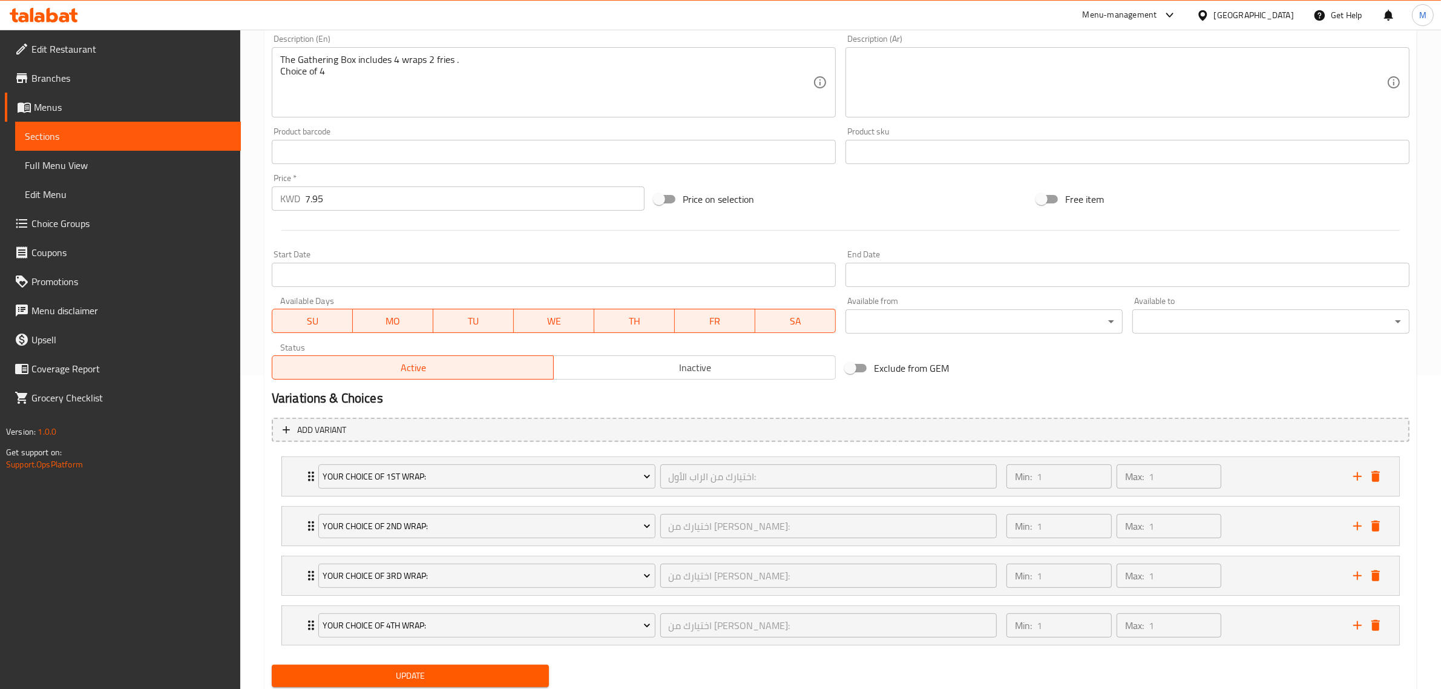
scroll to position [354, 0]
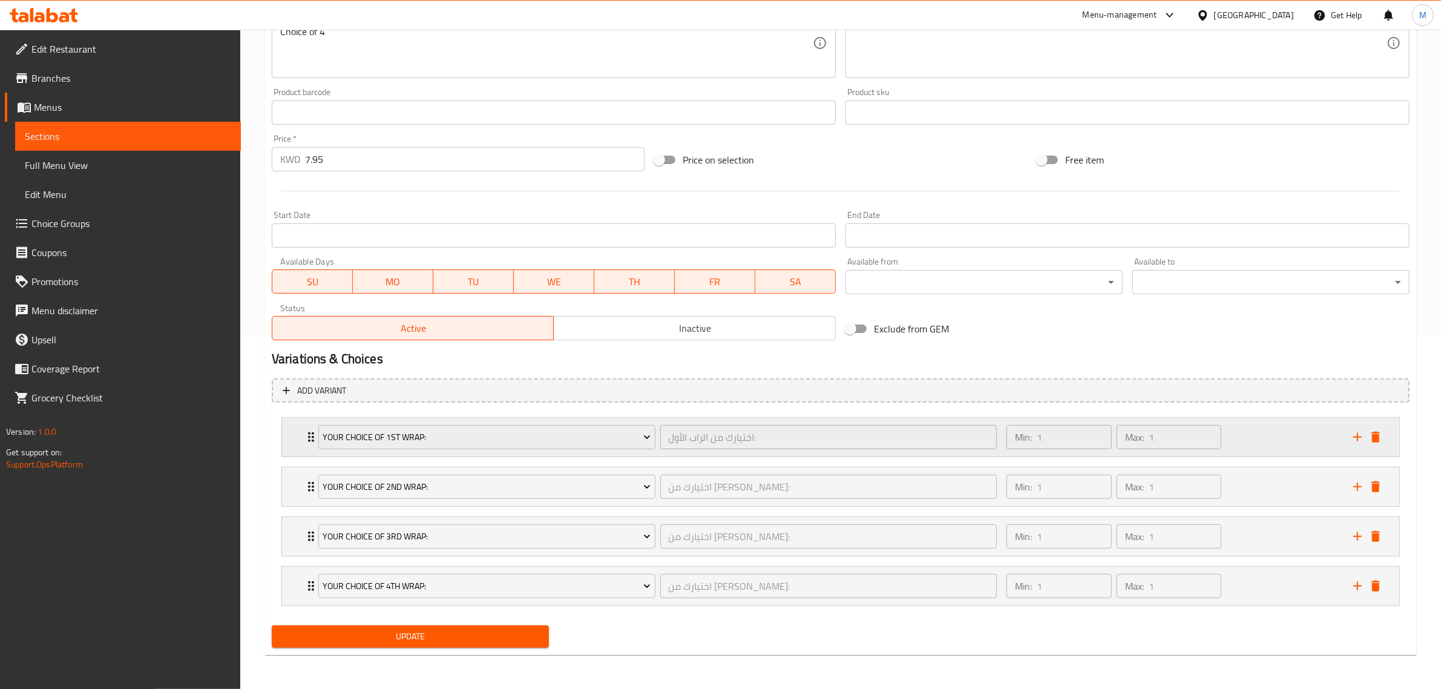
click at [1227, 428] on div "Min: 1 ​ Max: 1 ​" at bounding box center [1172, 437] width 347 height 39
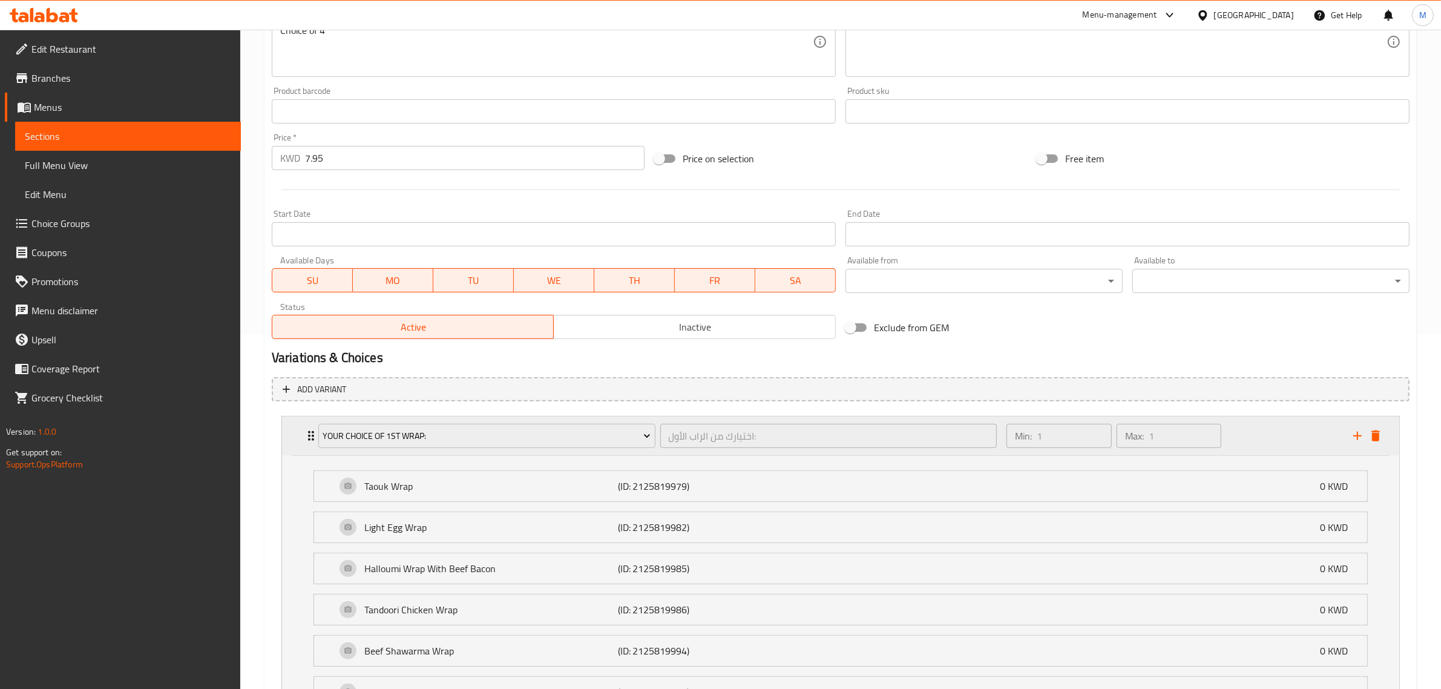
click at [1269, 437] on div "Min: 1 ​ Max: 1 ​" at bounding box center [1172, 435] width 347 height 39
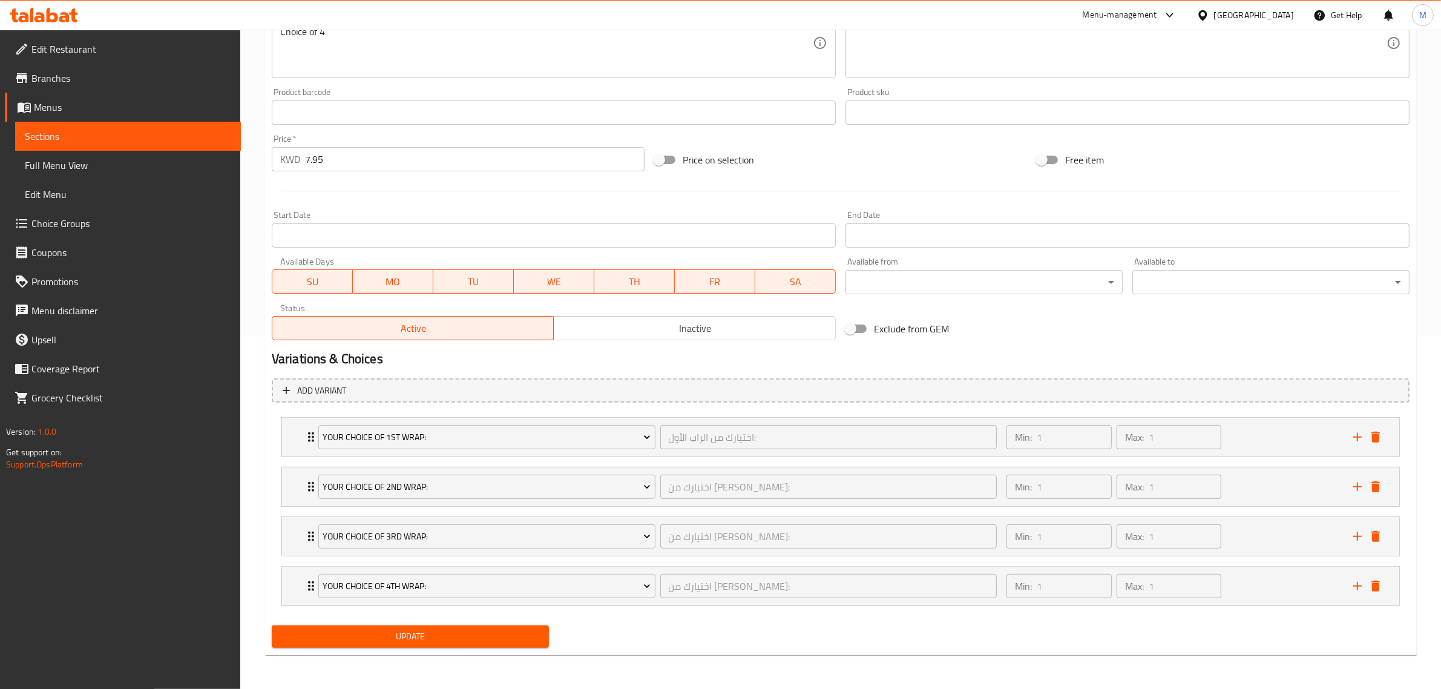
scroll to position [0, 0]
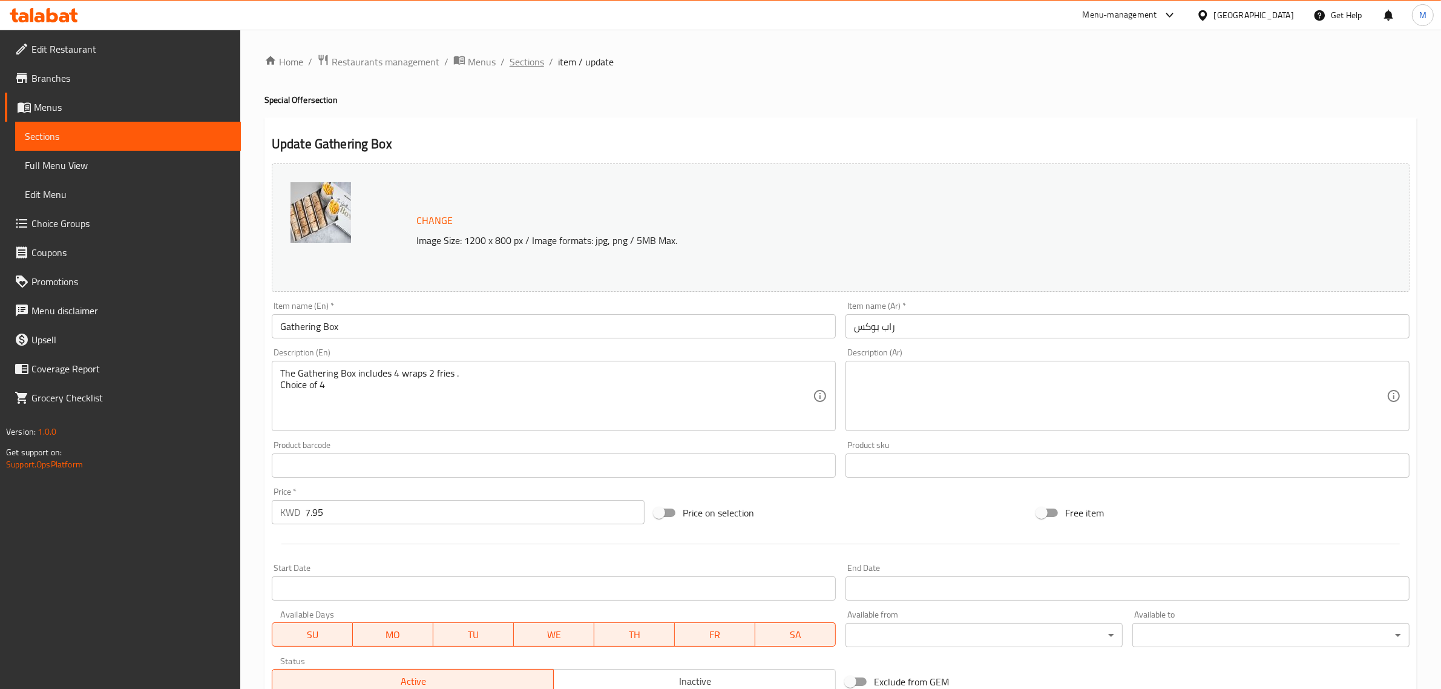
click at [540, 68] on span "Sections" at bounding box center [527, 61] width 34 height 15
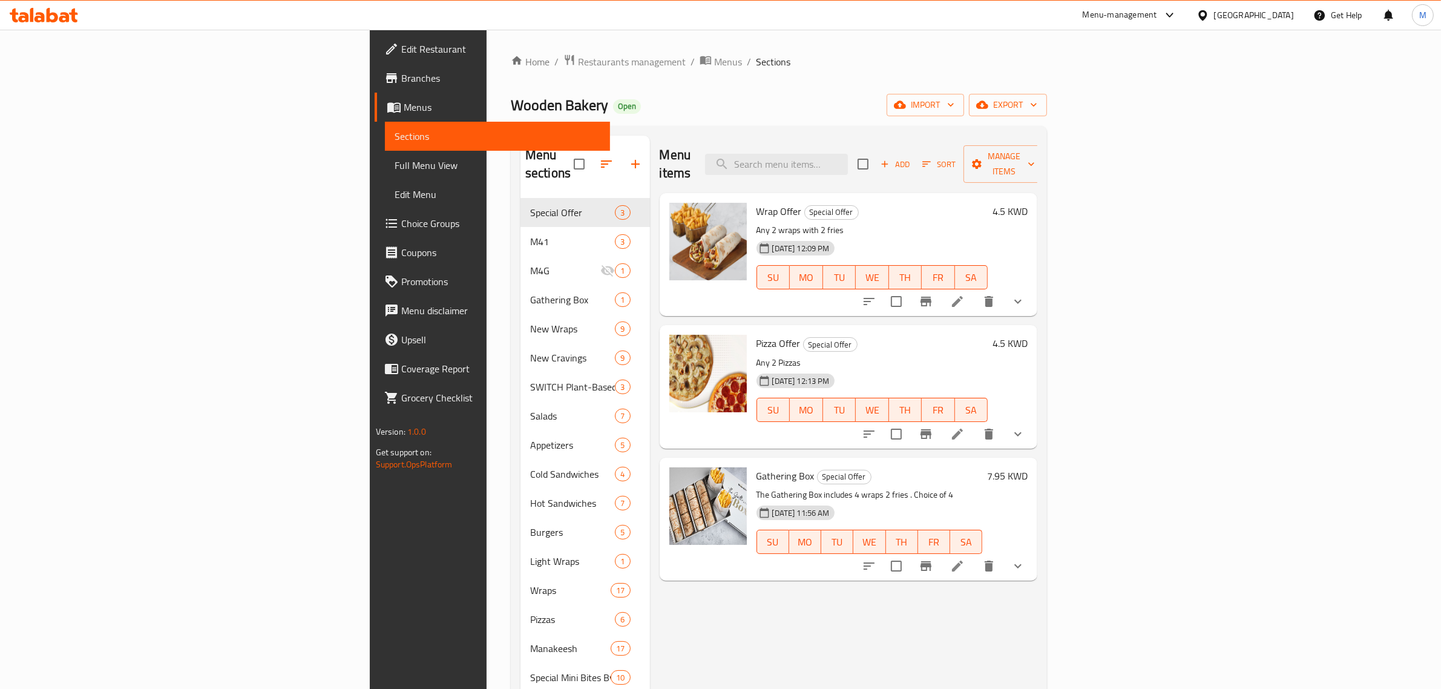
click at [1157, 19] on div "Menu-management" at bounding box center [1120, 15] width 74 height 15
click at [1097, 249] on div "Vendor Portal Radmin" at bounding box center [1101, 246] width 80 height 13
